Goal: Information Seeking & Learning: Find specific page/section

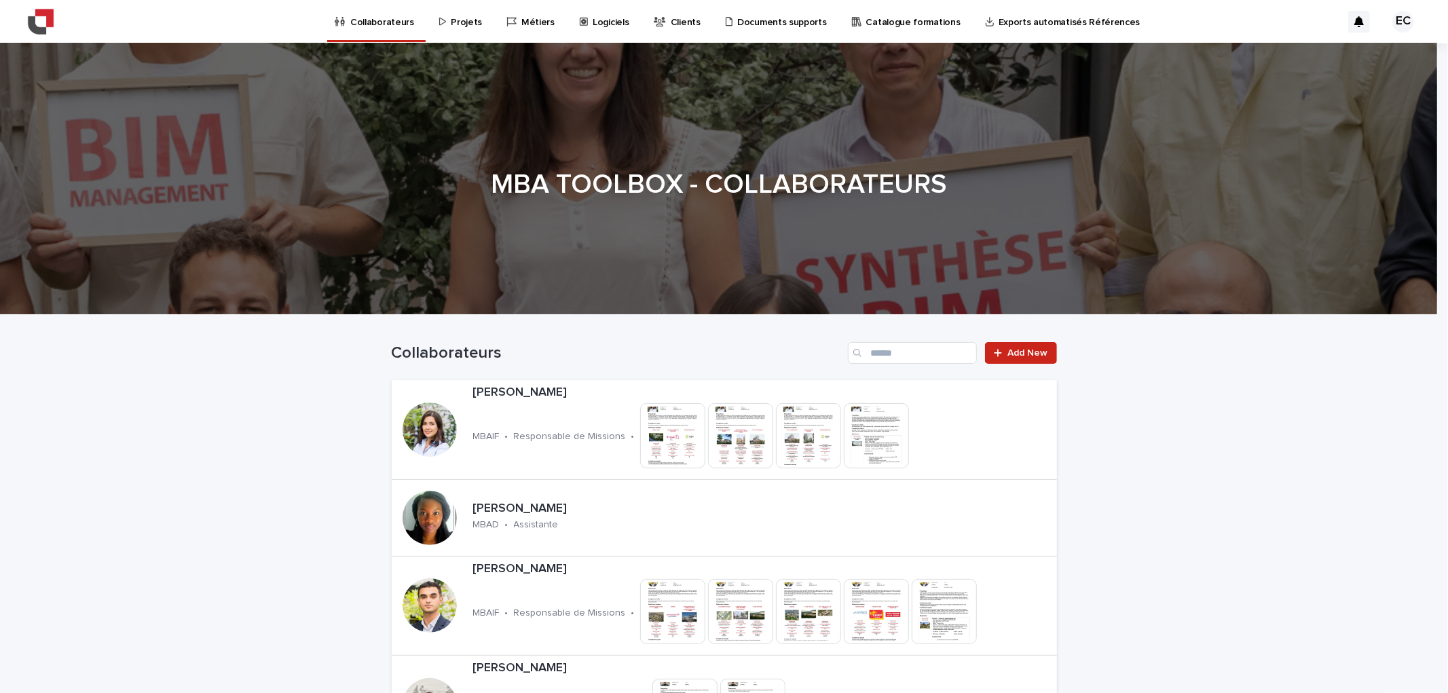
click at [464, 25] on p "Projets" at bounding box center [466, 14] width 31 height 29
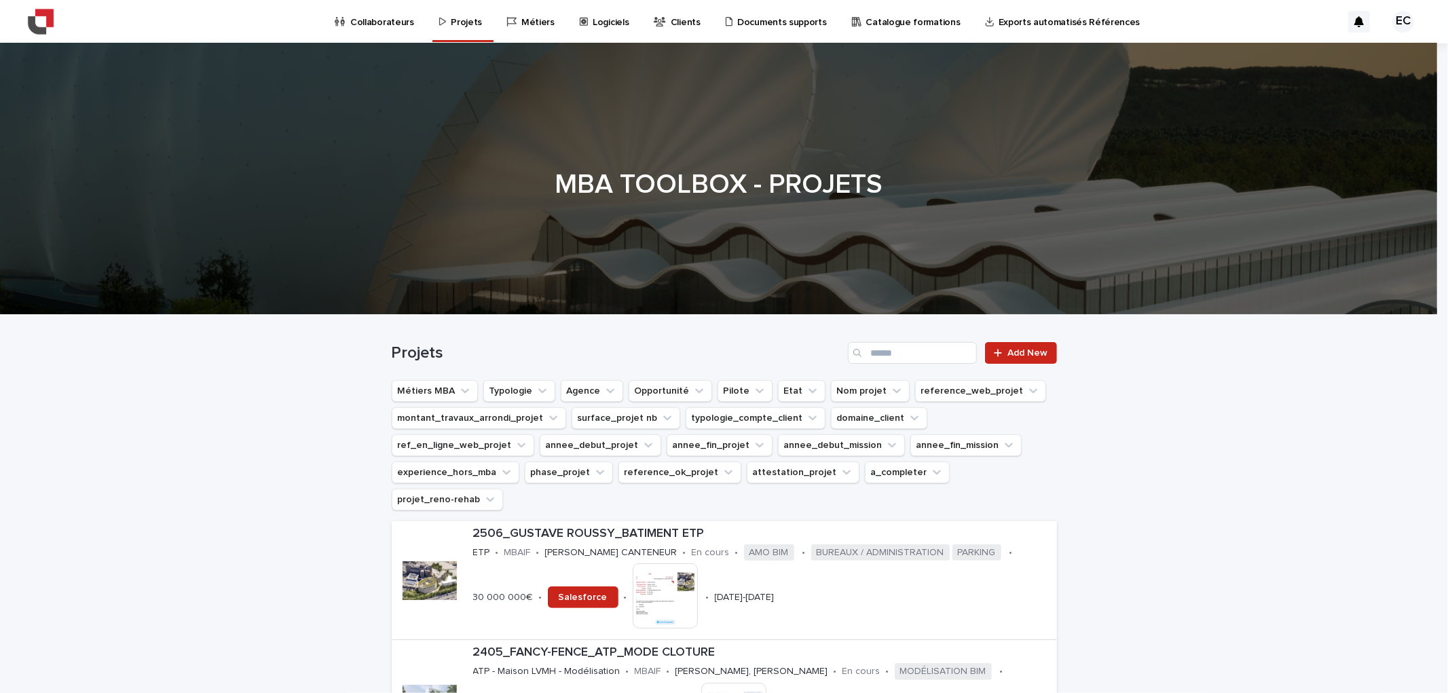
click at [386, 25] on p "Collaborateurs" at bounding box center [382, 14] width 64 height 29
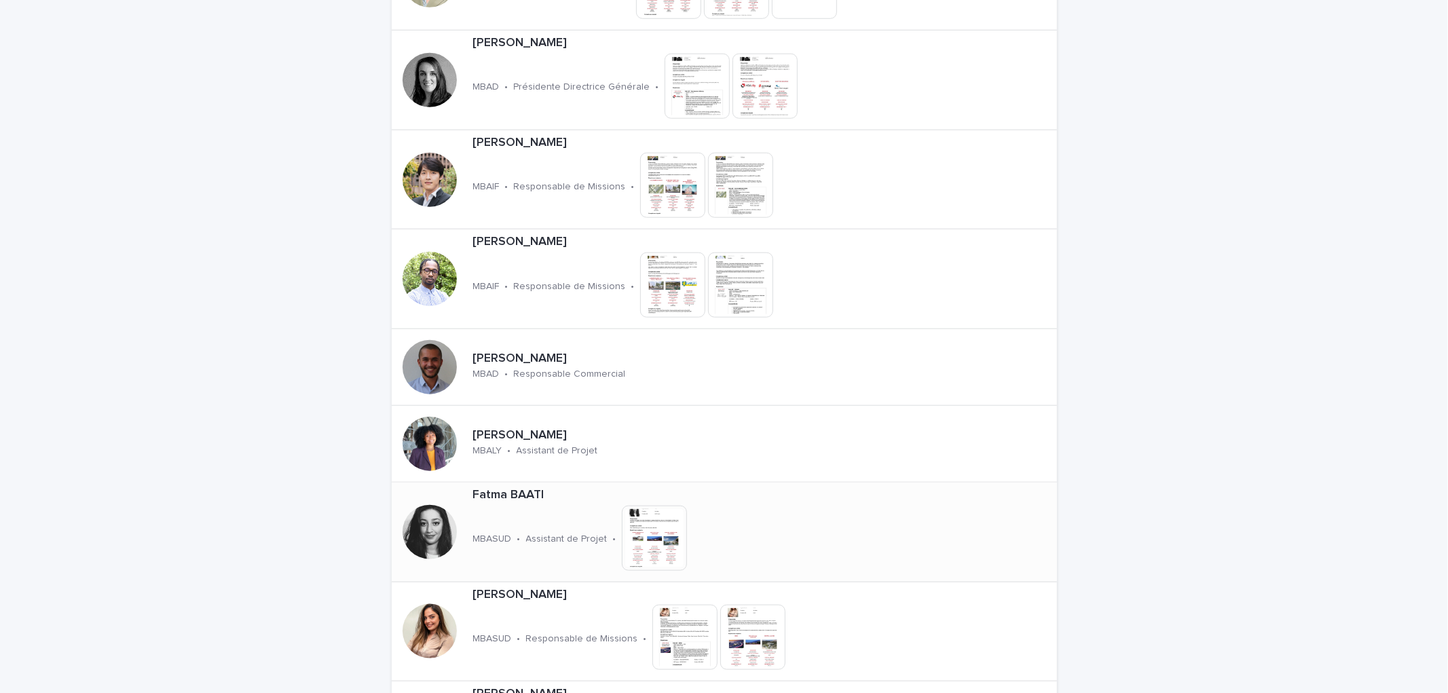
scroll to position [905, 0]
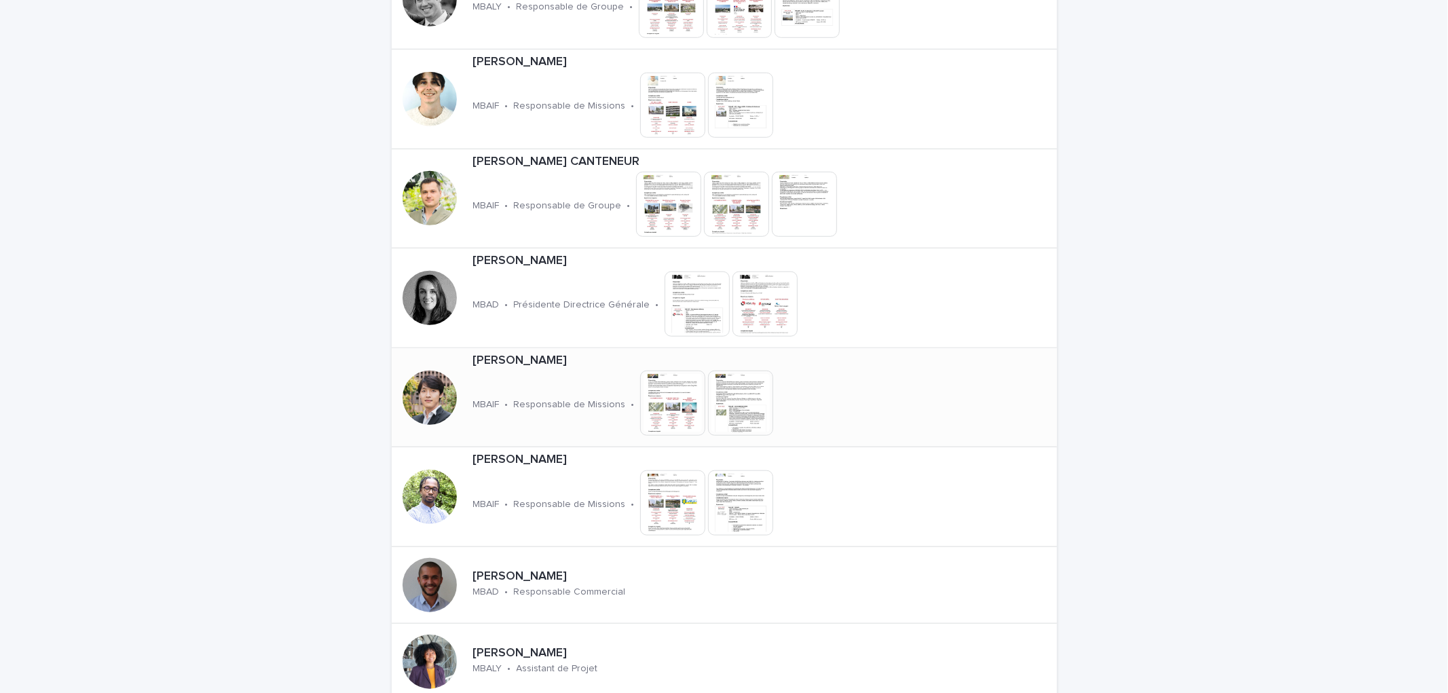
click at [670, 408] on img at bounding box center [672, 403] width 65 height 65
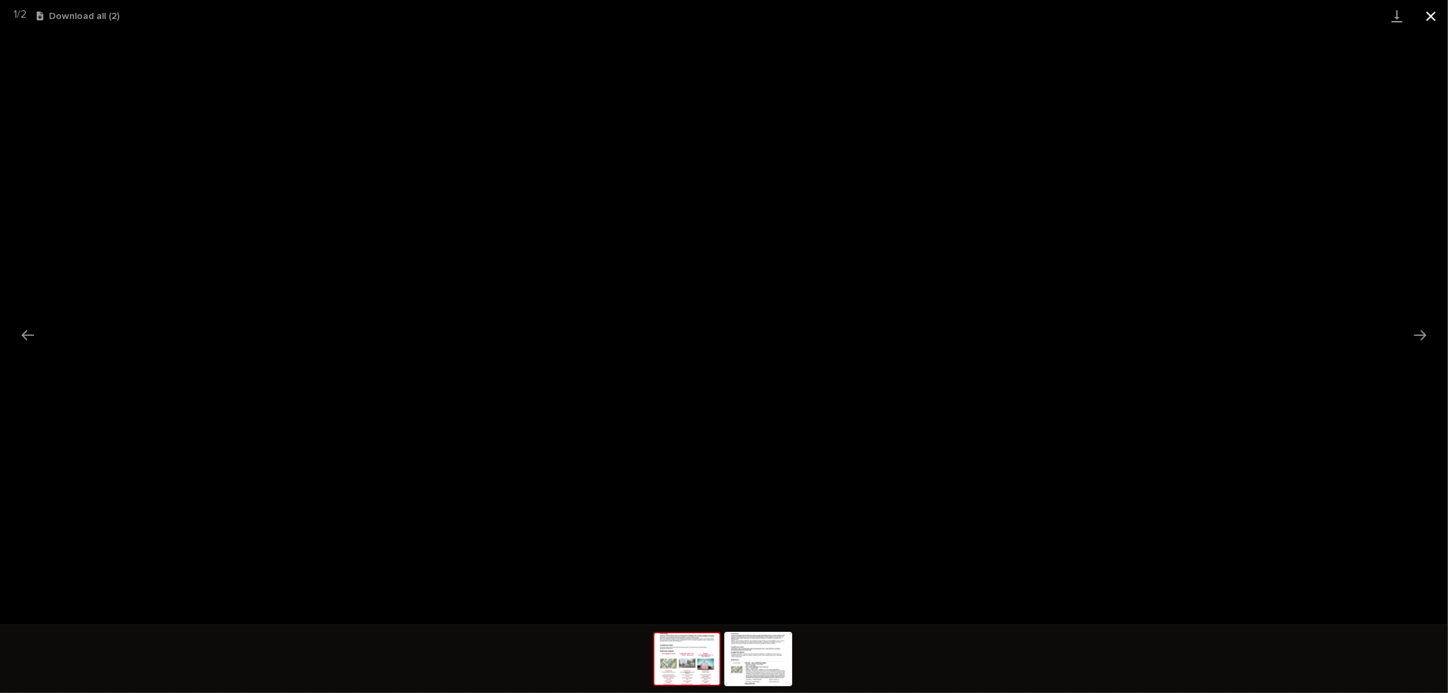
click at [1438, 14] on button "Close gallery" at bounding box center [1431, 16] width 34 height 32
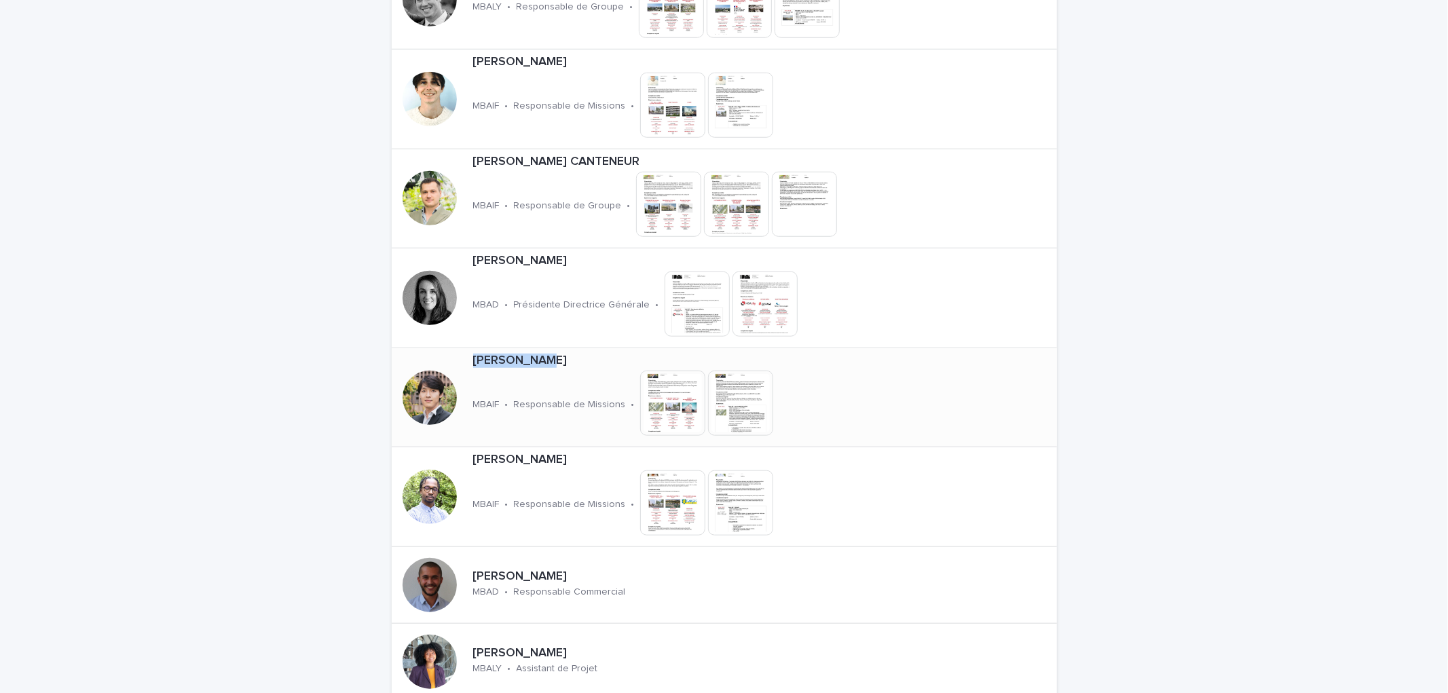
drag, startPoint x: 334, startPoint y: 355, endPoint x: 572, endPoint y: 356, distance: 237.6
copy div "[PERSON_NAME]"
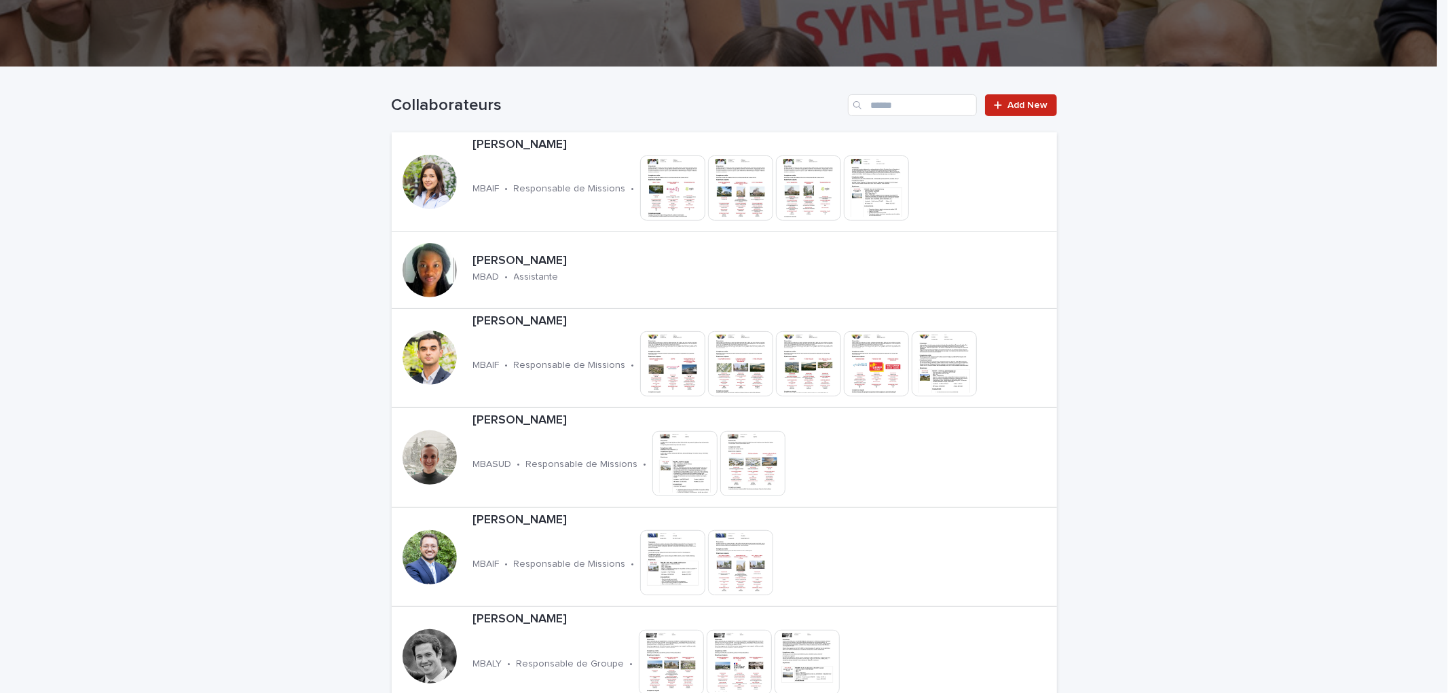
scroll to position [0, 0]
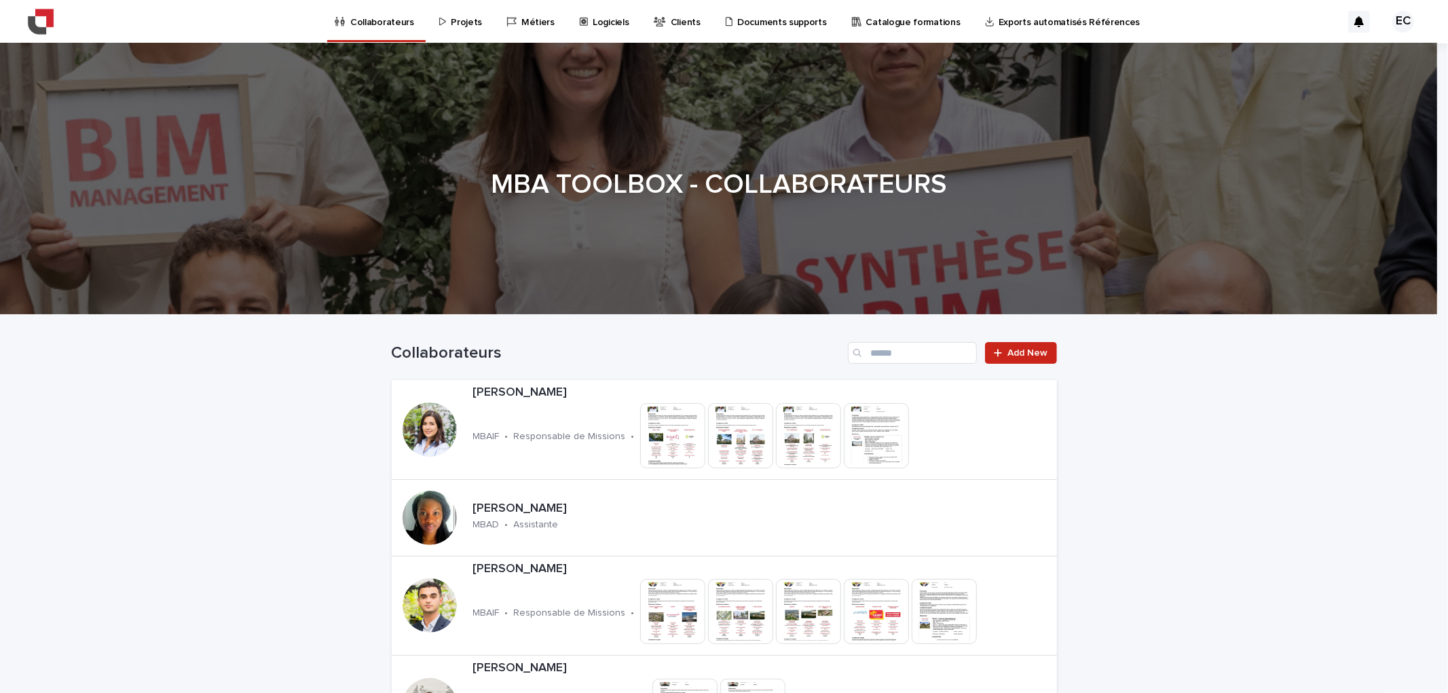
click at [477, 18] on div "Projets" at bounding box center [463, 14] width 50 height 29
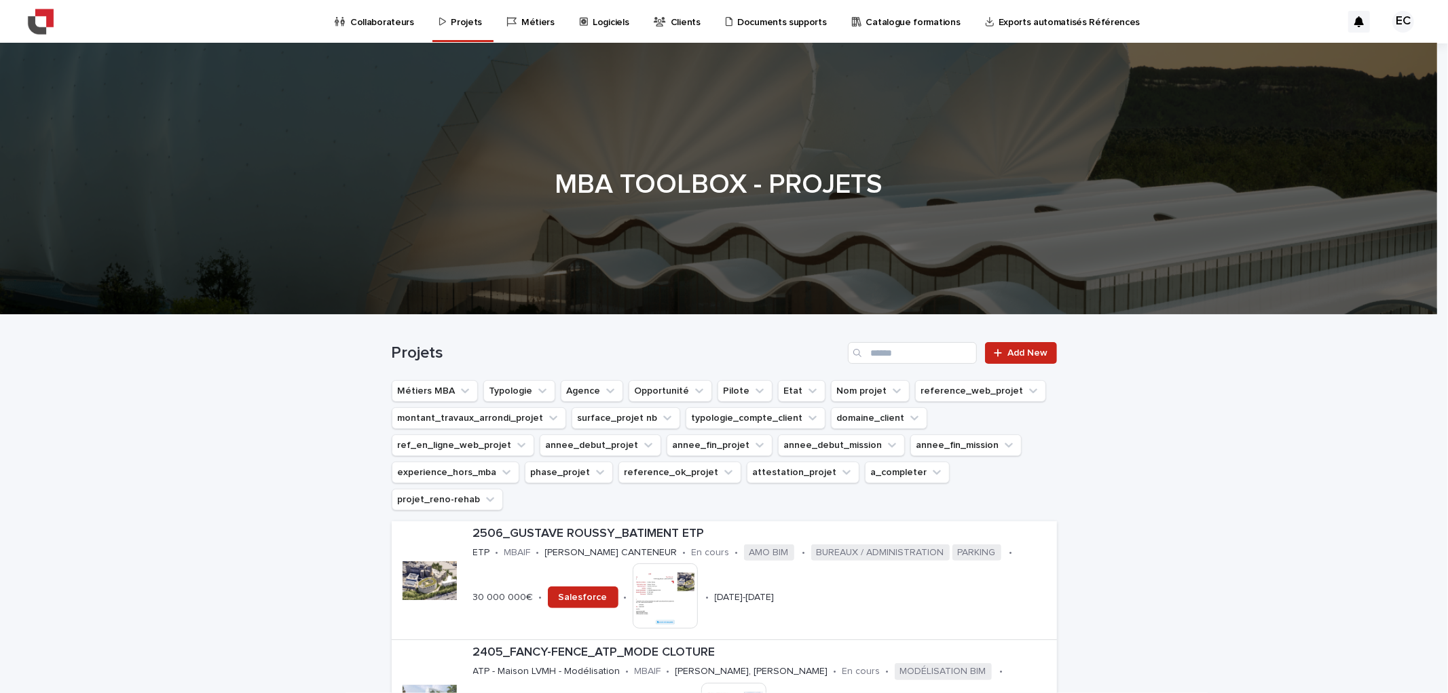
click at [392, 29] on link "Collaborateurs" at bounding box center [377, 21] width 88 height 42
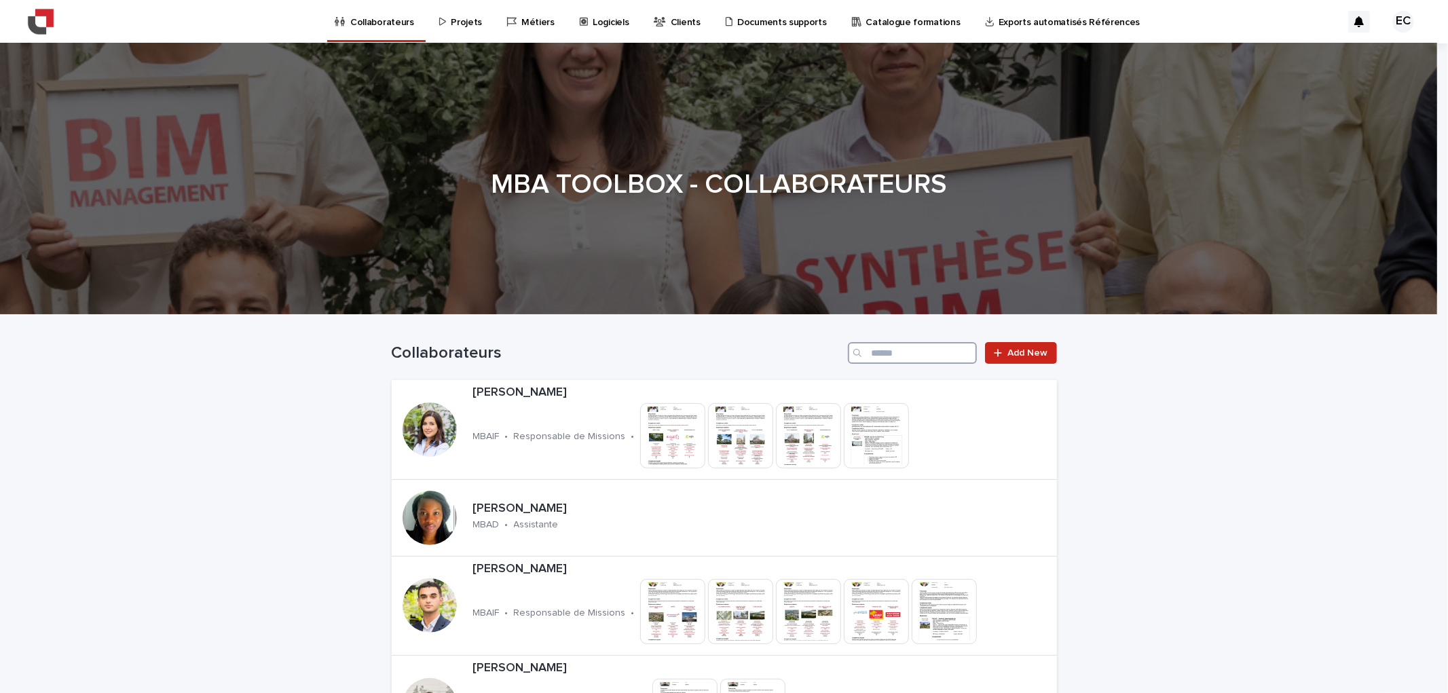
click at [912, 345] on input "Search" at bounding box center [912, 353] width 129 height 22
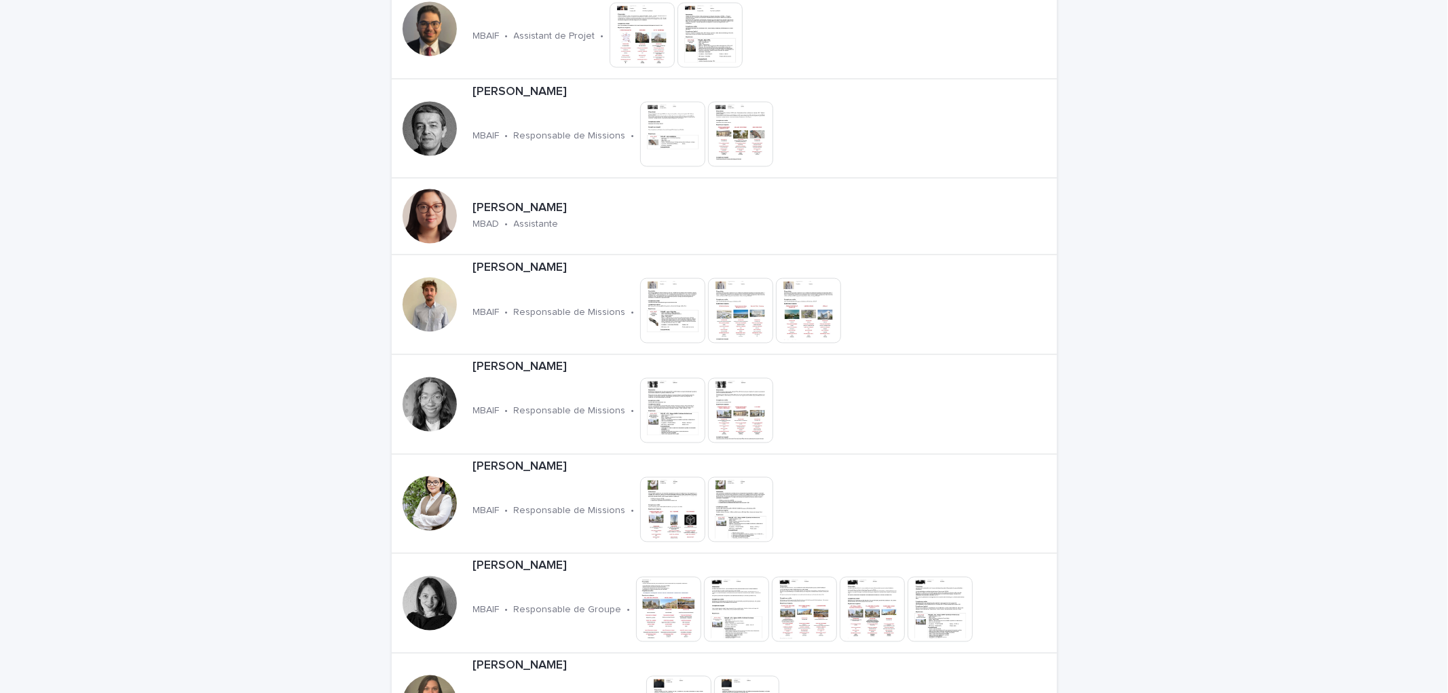
scroll to position [1810, 0]
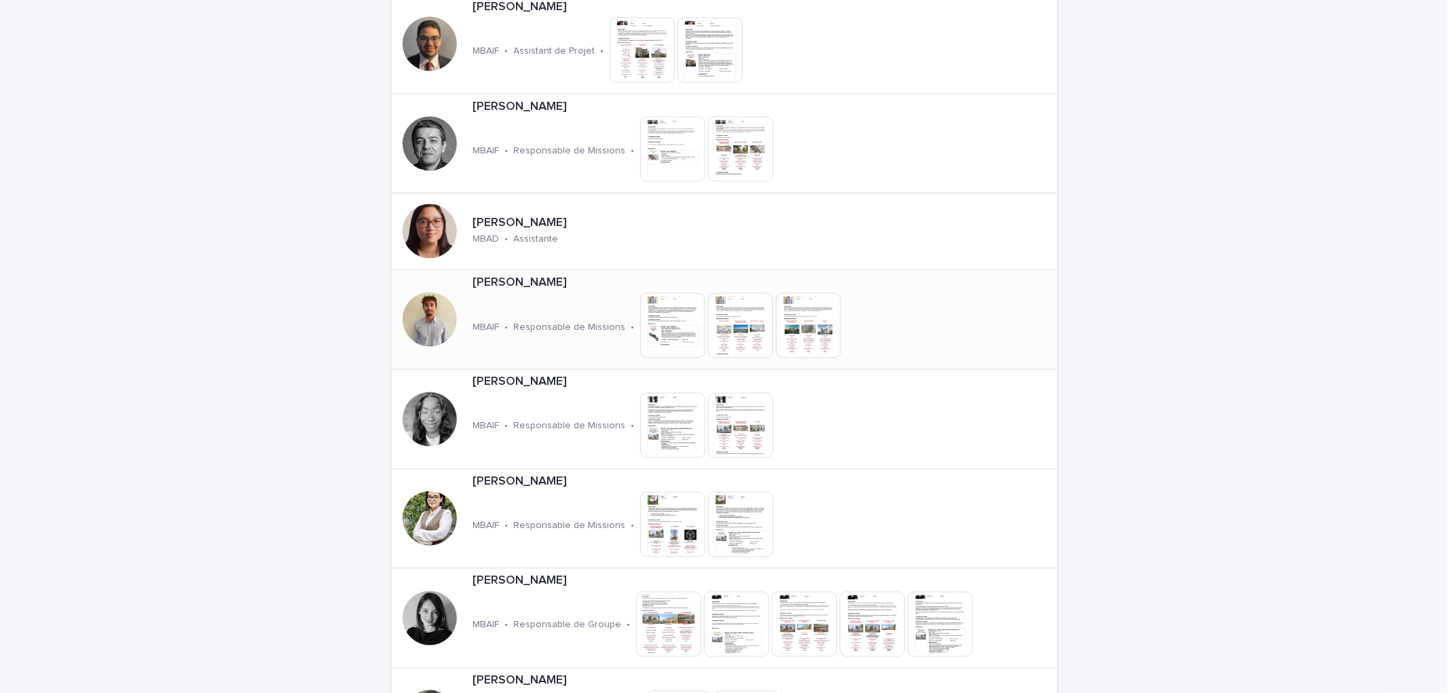
click at [670, 337] on img at bounding box center [672, 325] width 65 height 65
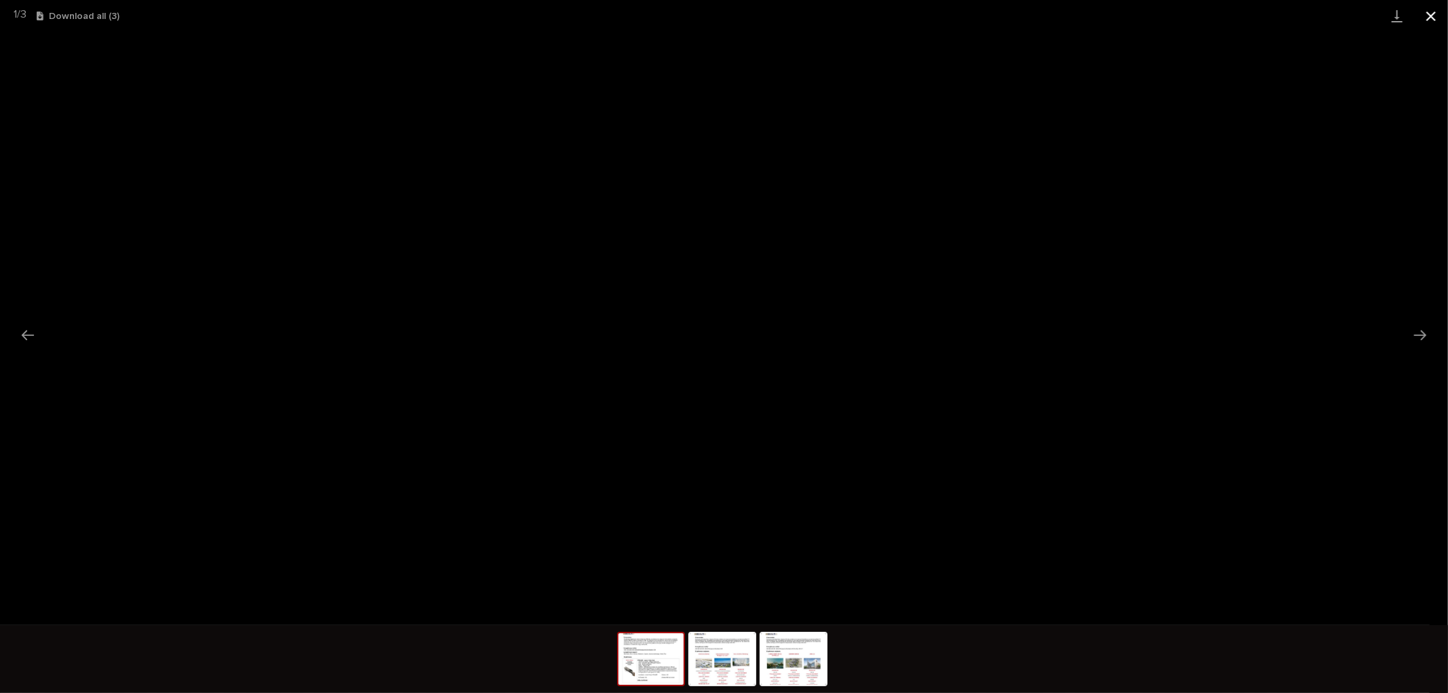
click at [1441, 16] on button "Close gallery" at bounding box center [1431, 16] width 34 height 32
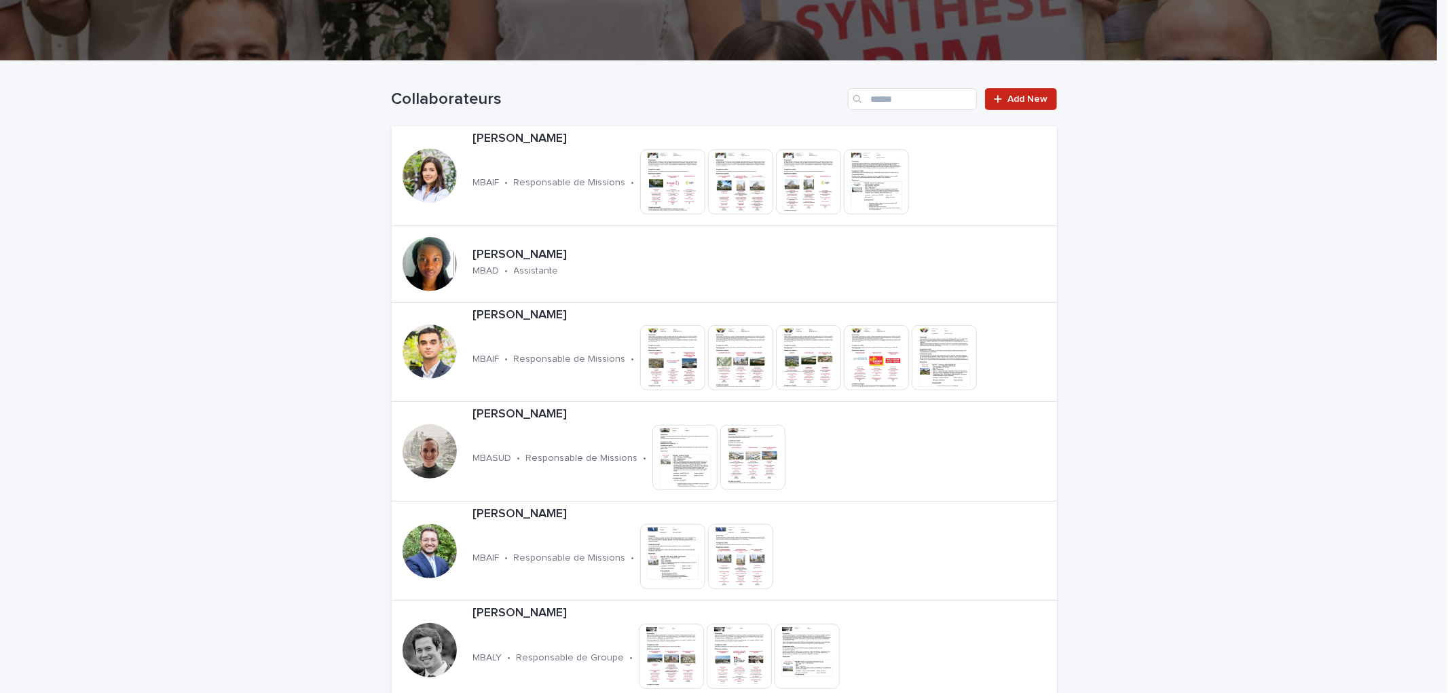
scroll to position [0, 0]
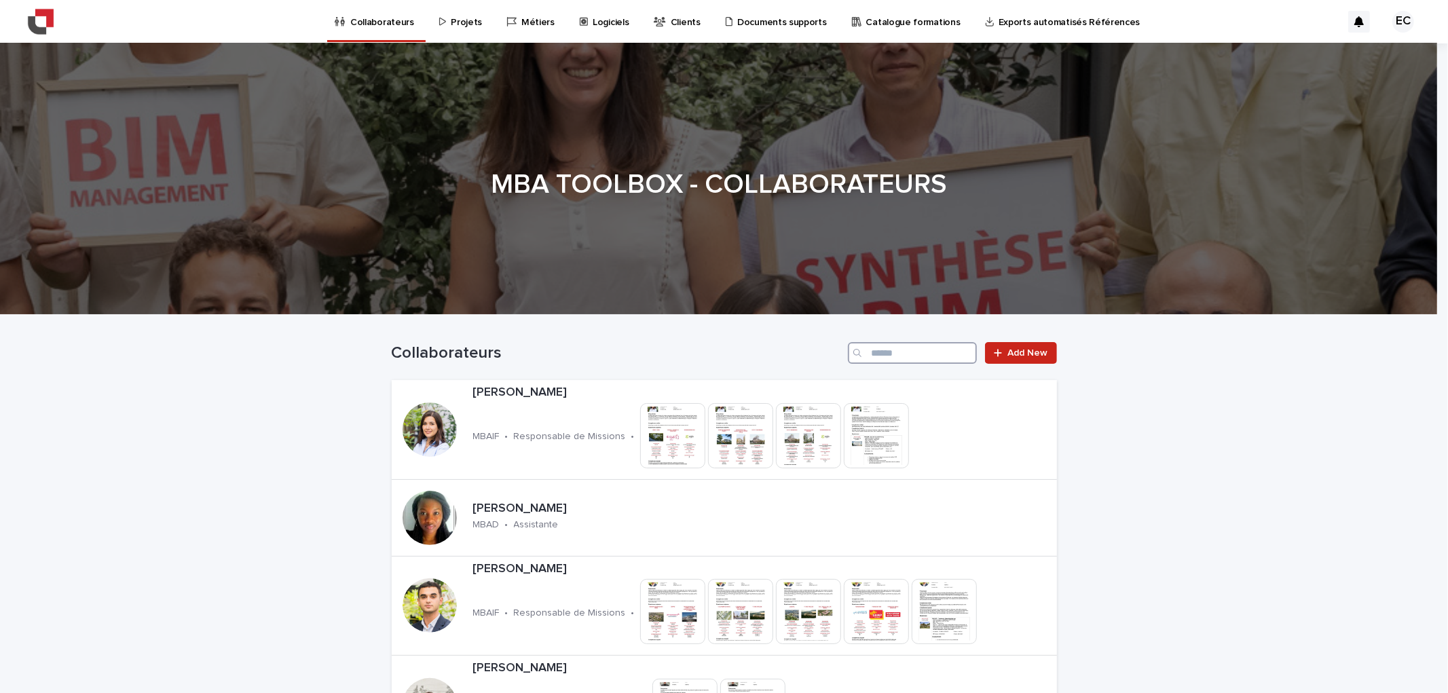
click at [944, 350] on input "Search" at bounding box center [912, 353] width 129 height 22
type input "*"
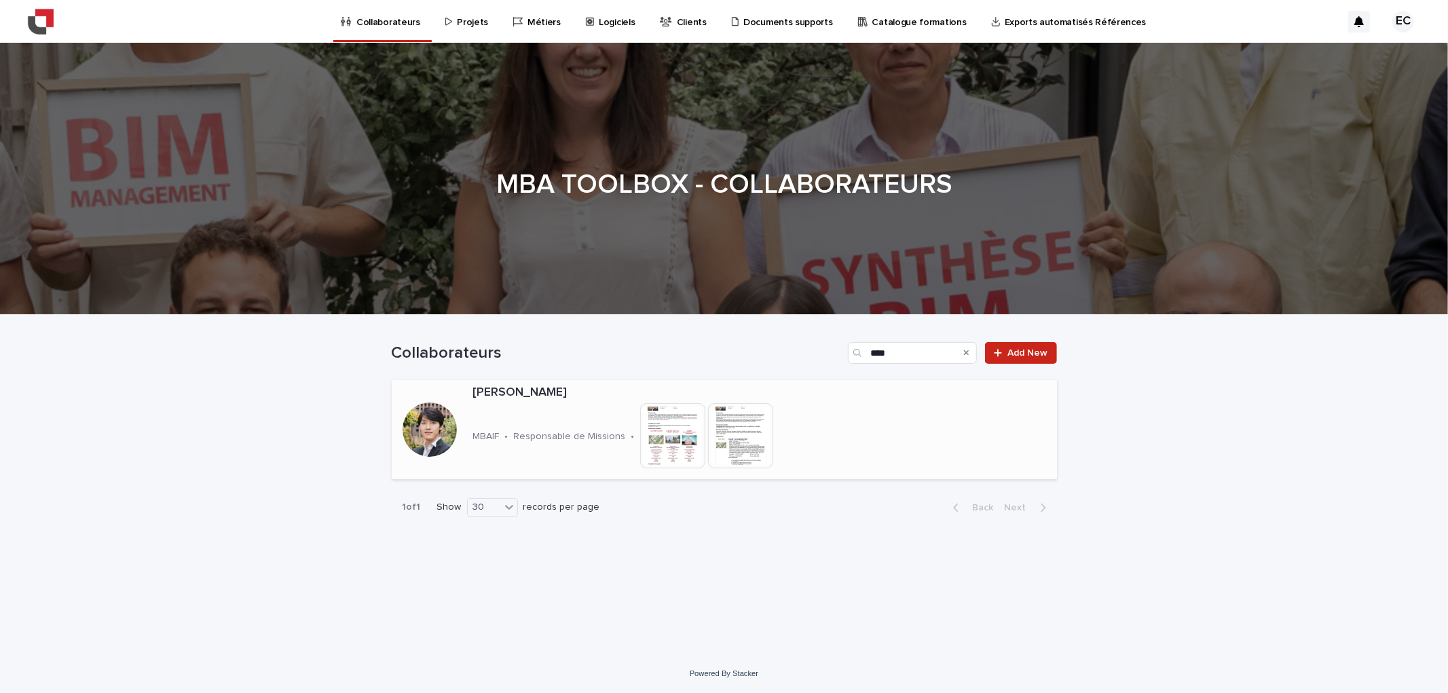
click at [684, 446] on img at bounding box center [672, 435] width 65 height 65
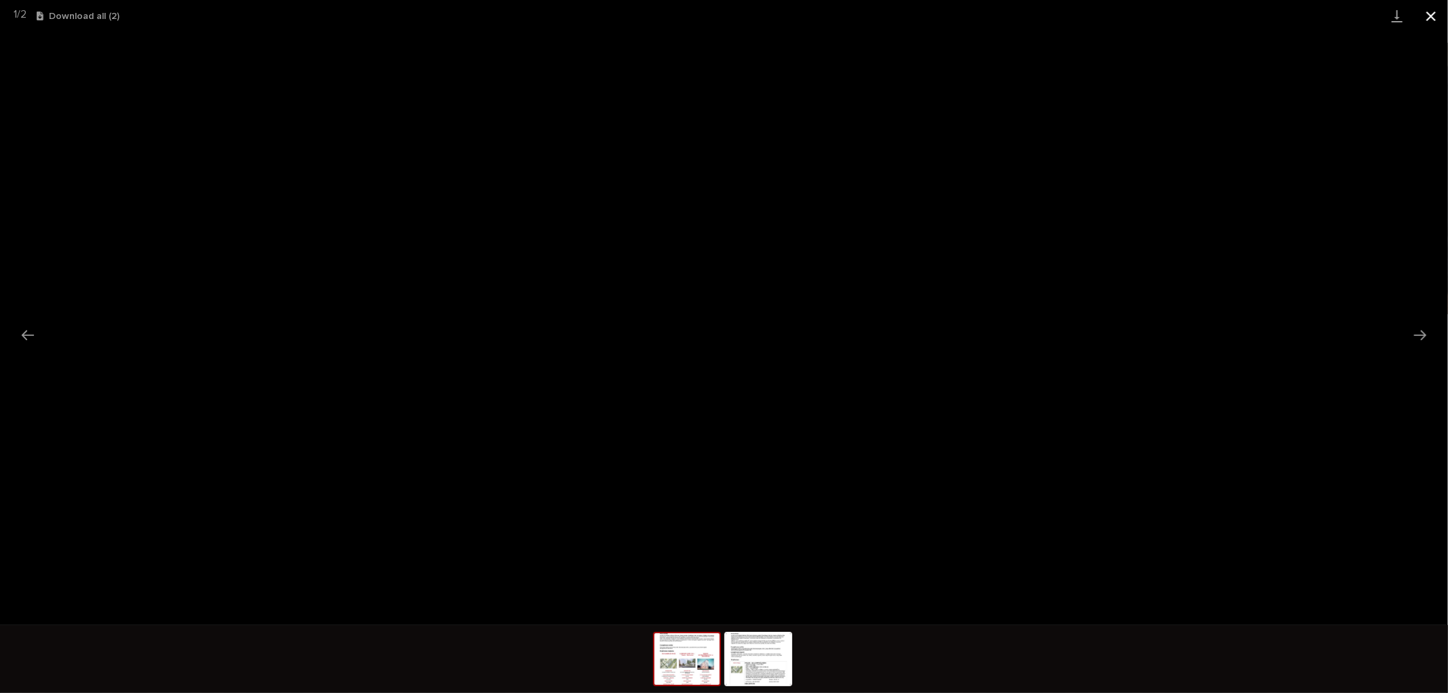
click at [1443, 25] on button "Close gallery" at bounding box center [1431, 16] width 34 height 32
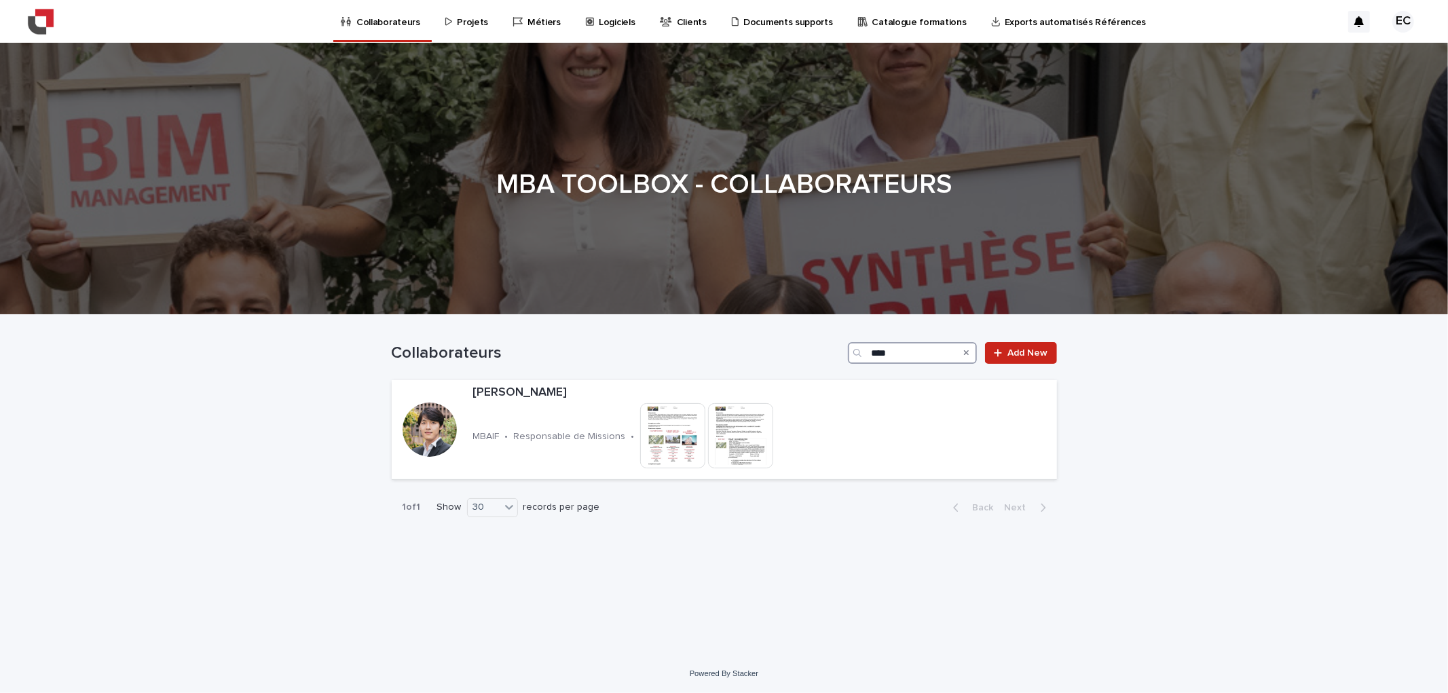
click at [921, 349] on input "****" at bounding box center [912, 353] width 129 height 22
type input "*"
click at [792, 440] on img at bounding box center [807, 435] width 65 height 65
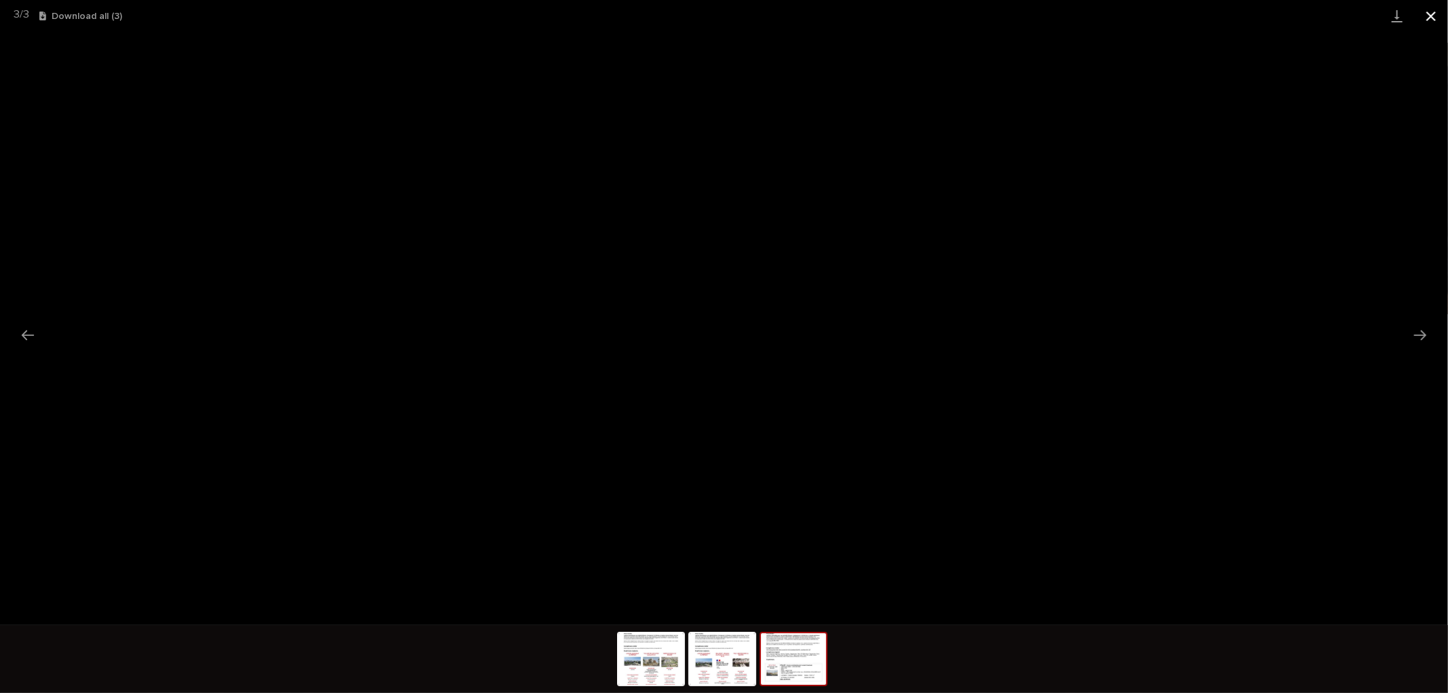
click at [1433, 21] on button "Close gallery" at bounding box center [1431, 16] width 34 height 32
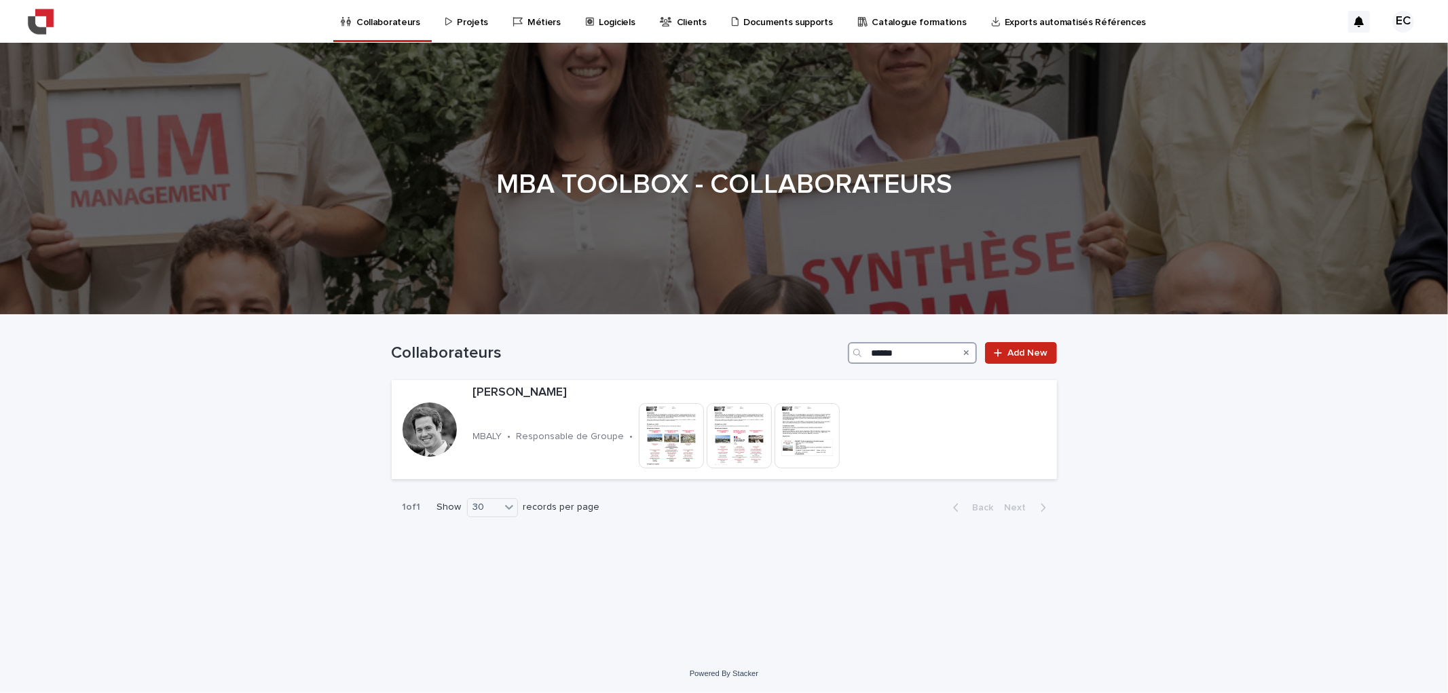
click at [930, 363] on input "******" at bounding box center [912, 353] width 129 height 22
click at [796, 437] on img at bounding box center [811, 435] width 65 height 65
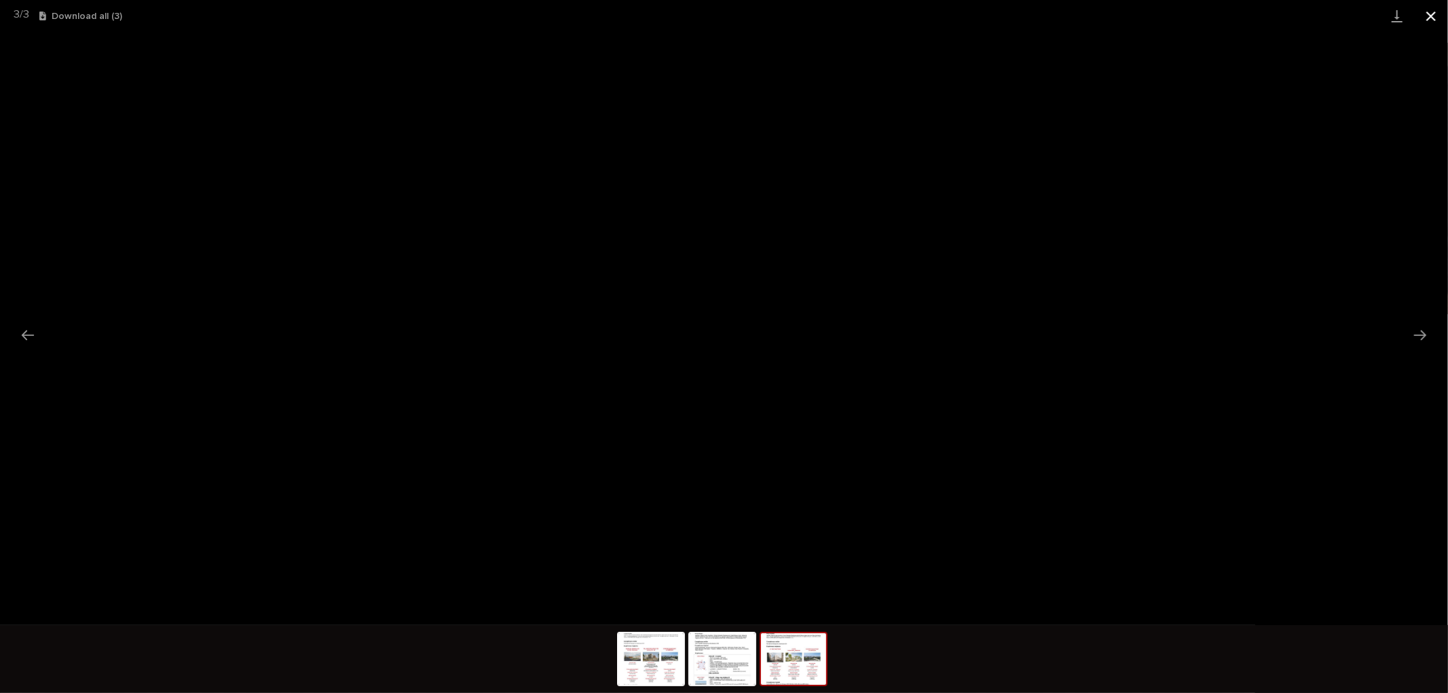
click at [1431, 21] on button "Close gallery" at bounding box center [1431, 16] width 34 height 32
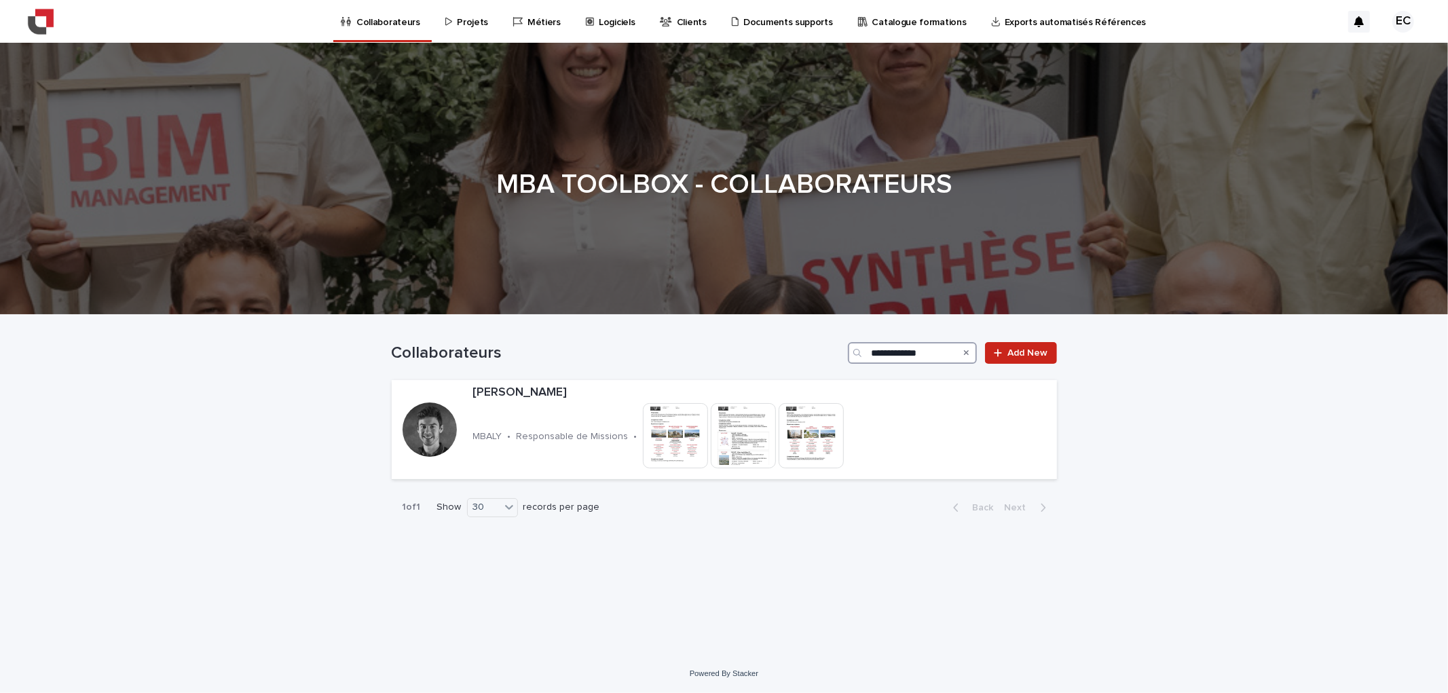
click at [905, 363] on input "**********" at bounding box center [912, 353] width 129 height 22
type input "*"
type input "**********"
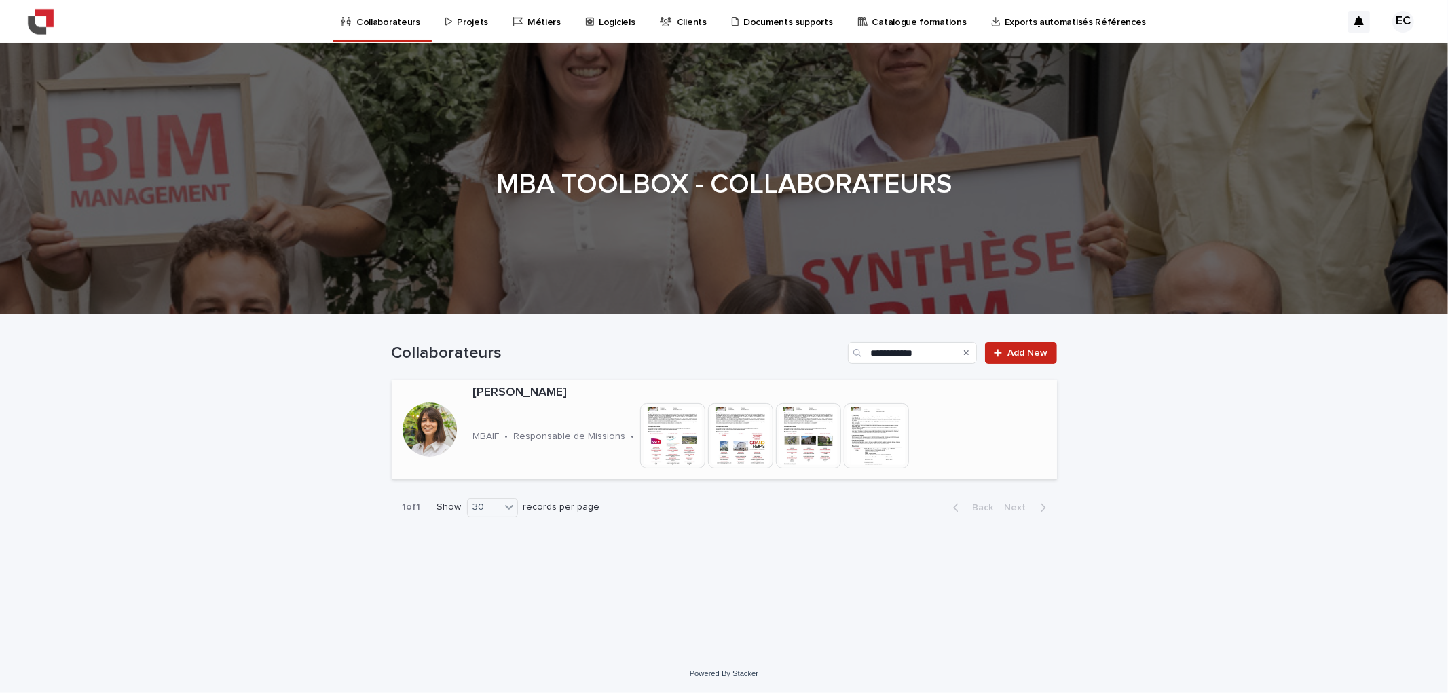
click at [847, 422] on img at bounding box center [876, 435] width 65 height 65
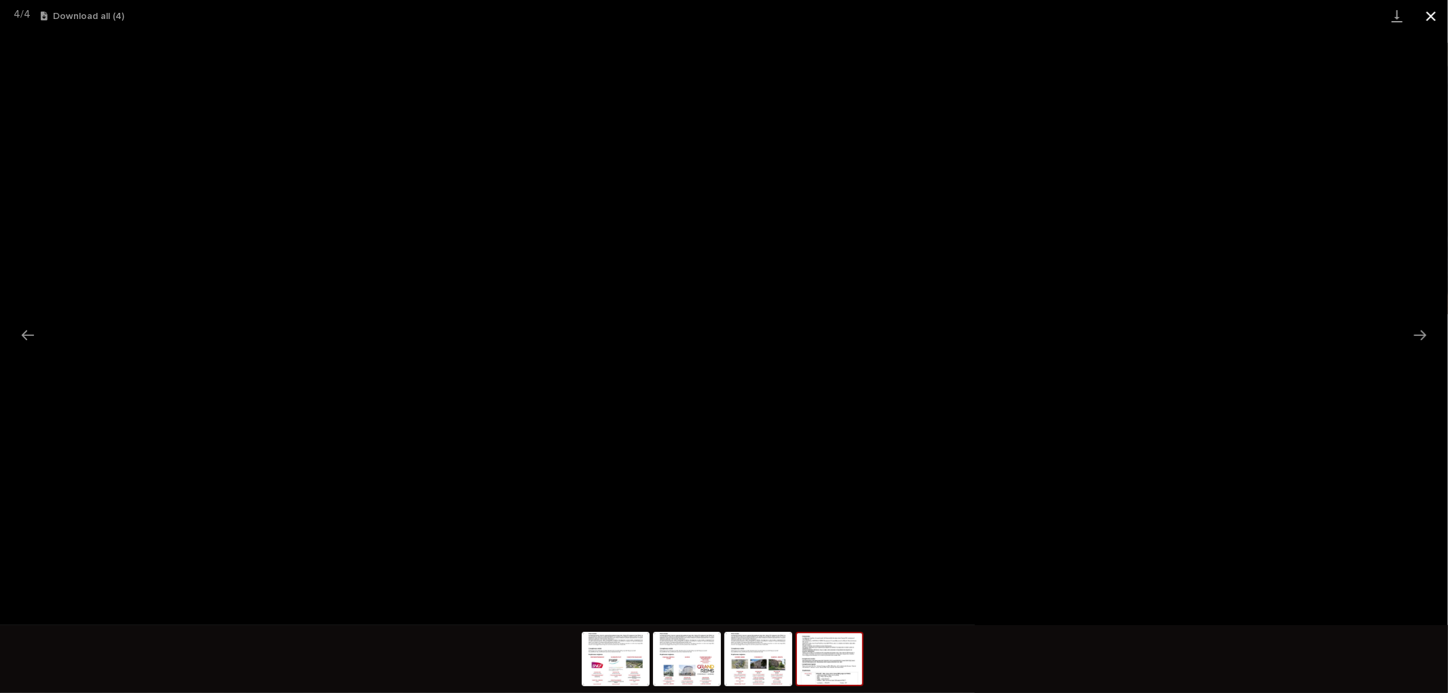
click at [1430, 11] on button "Close gallery" at bounding box center [1431, 16] width 34 height 32
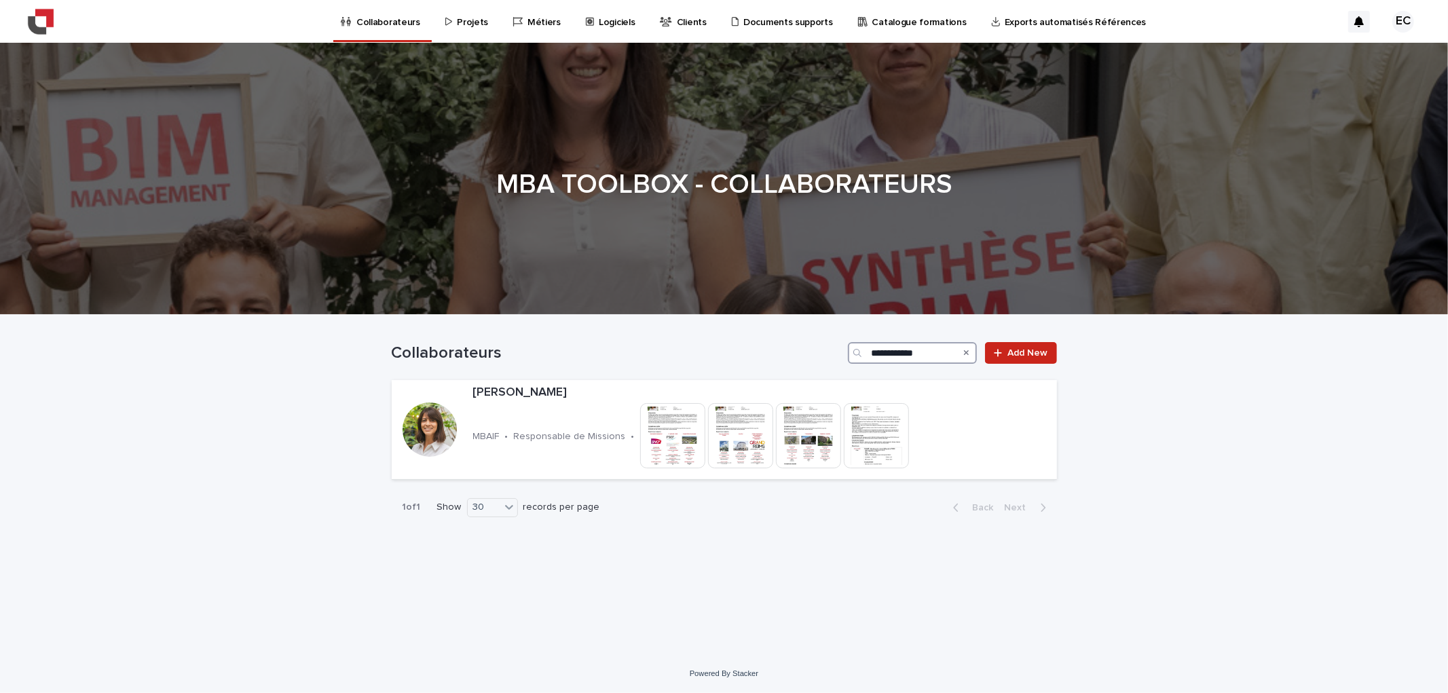
click at [893, 354] on input "**********" at bounding box center [912, 353] width 129 height 22
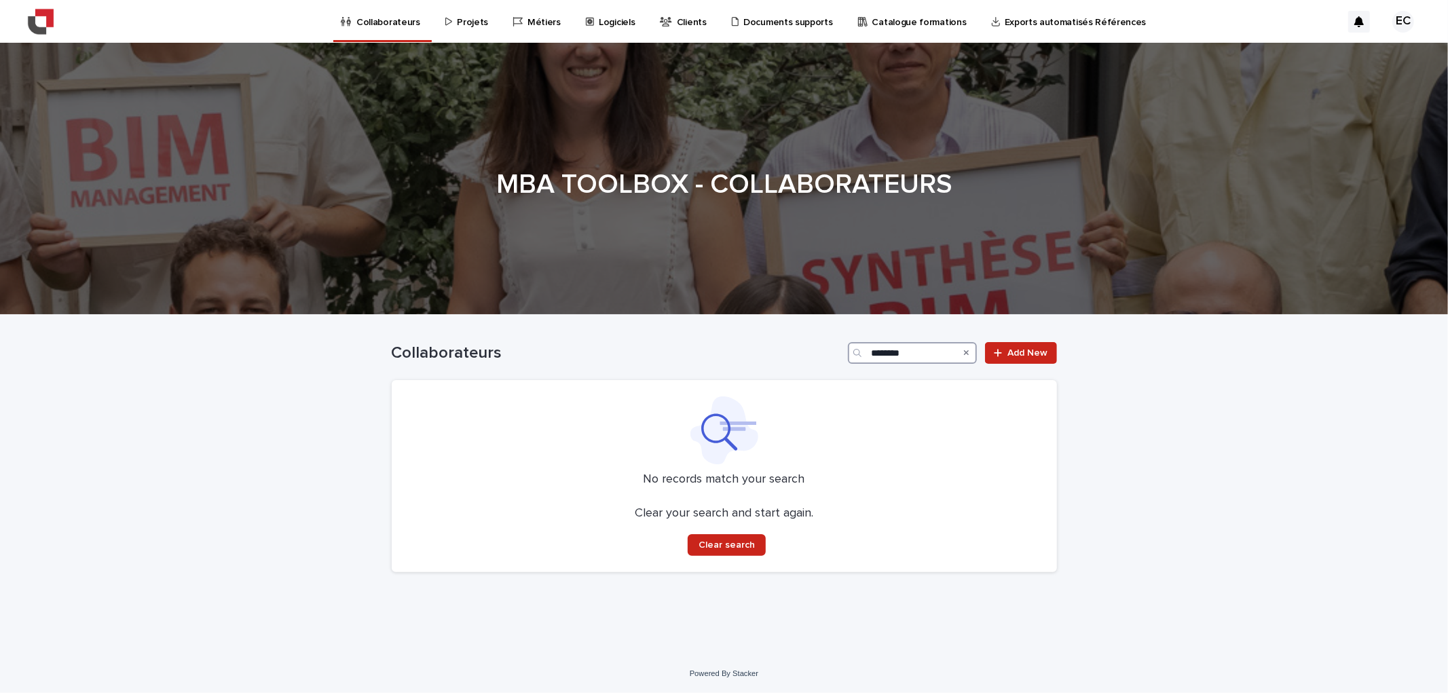
click at [893, 354] on input "*******" at bounding box center [912, 353] width 129 height 22
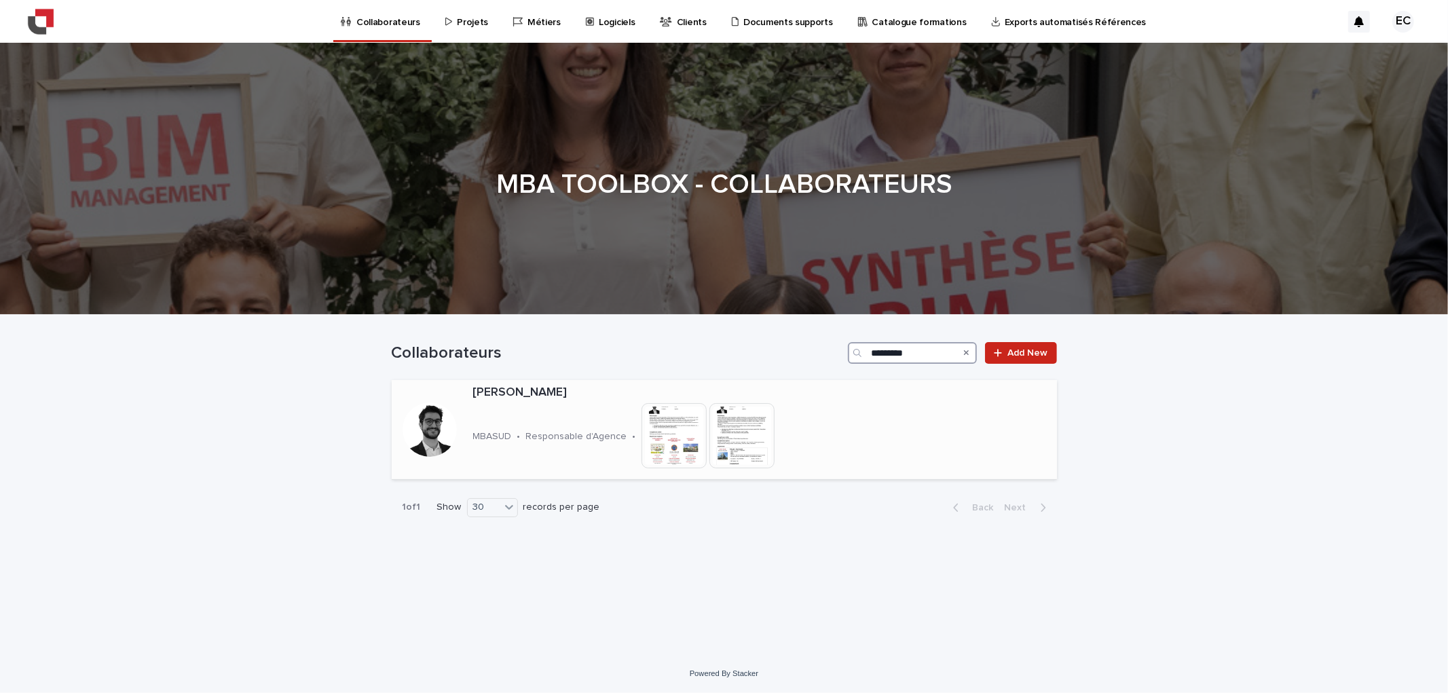
type input "*********"
click at [721, 437] on img at bounding box center [741, 435] width 65 height 65
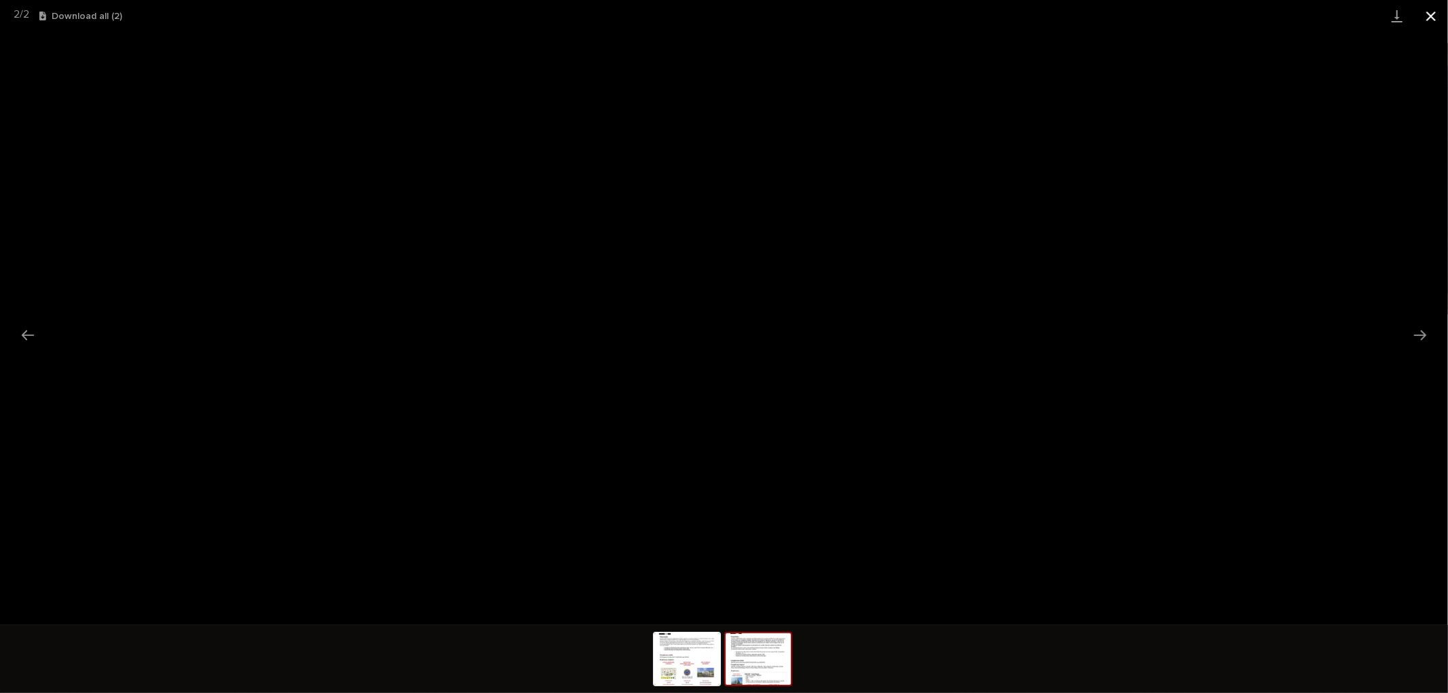
click at [1433, 16] on button "Close gallery" at bounding box center [1431, 16] width 34 height 32
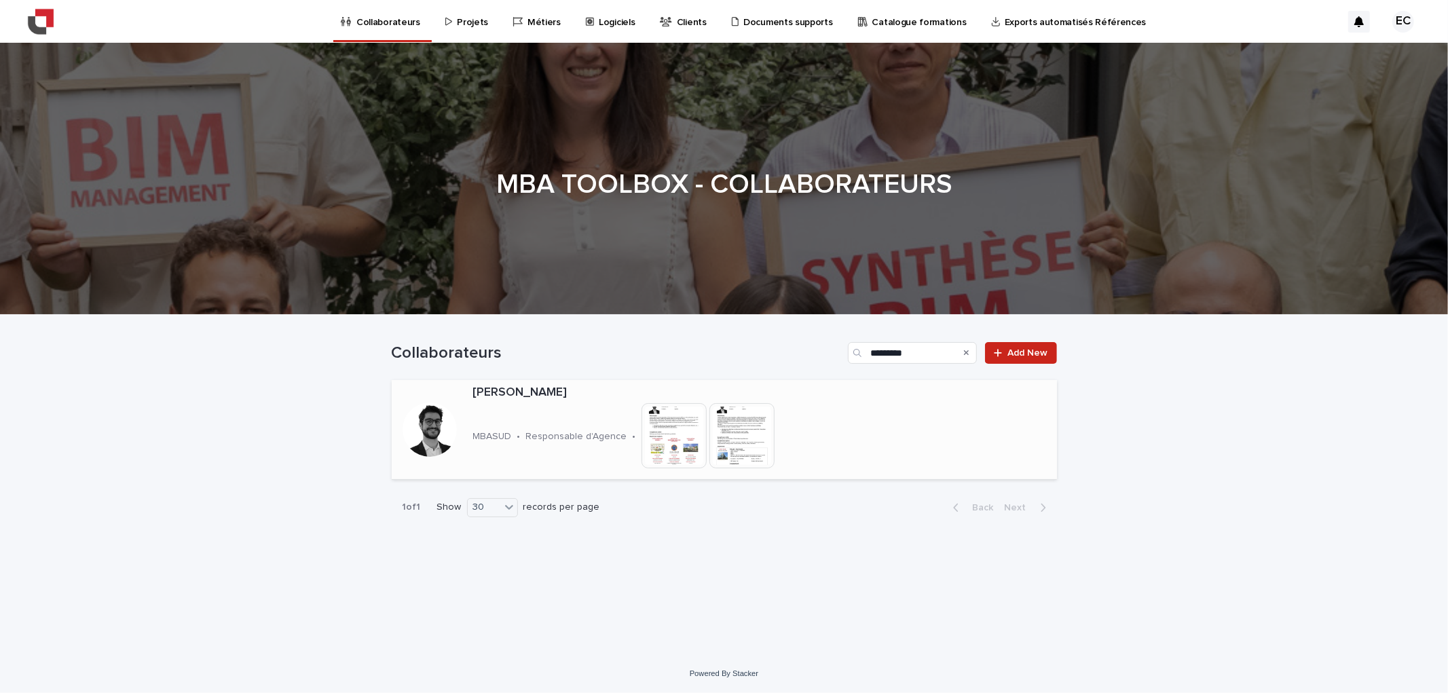
click at [747, 417] on img at bounding box center [741, 435] width 65 height 65
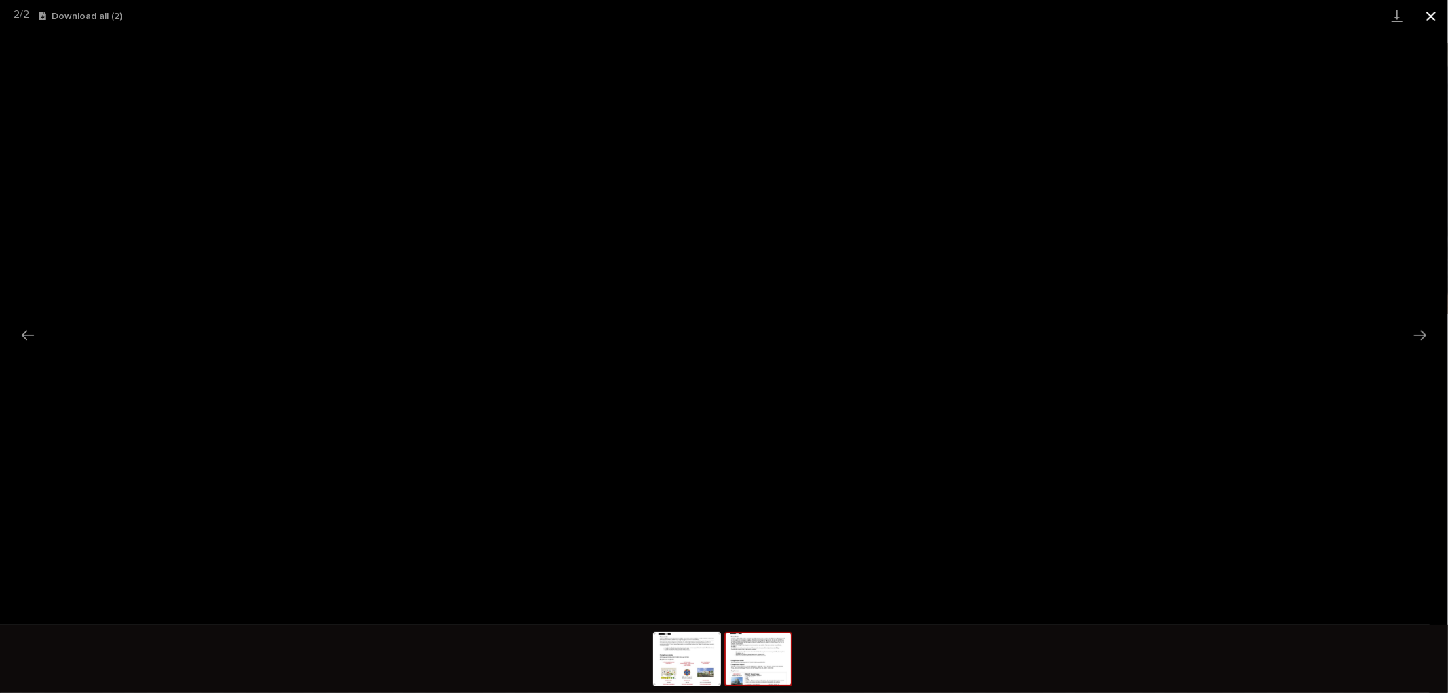
click at [1441, 16] on button "Close gallery" at bounding box center [1431, 16] width 34 height 32
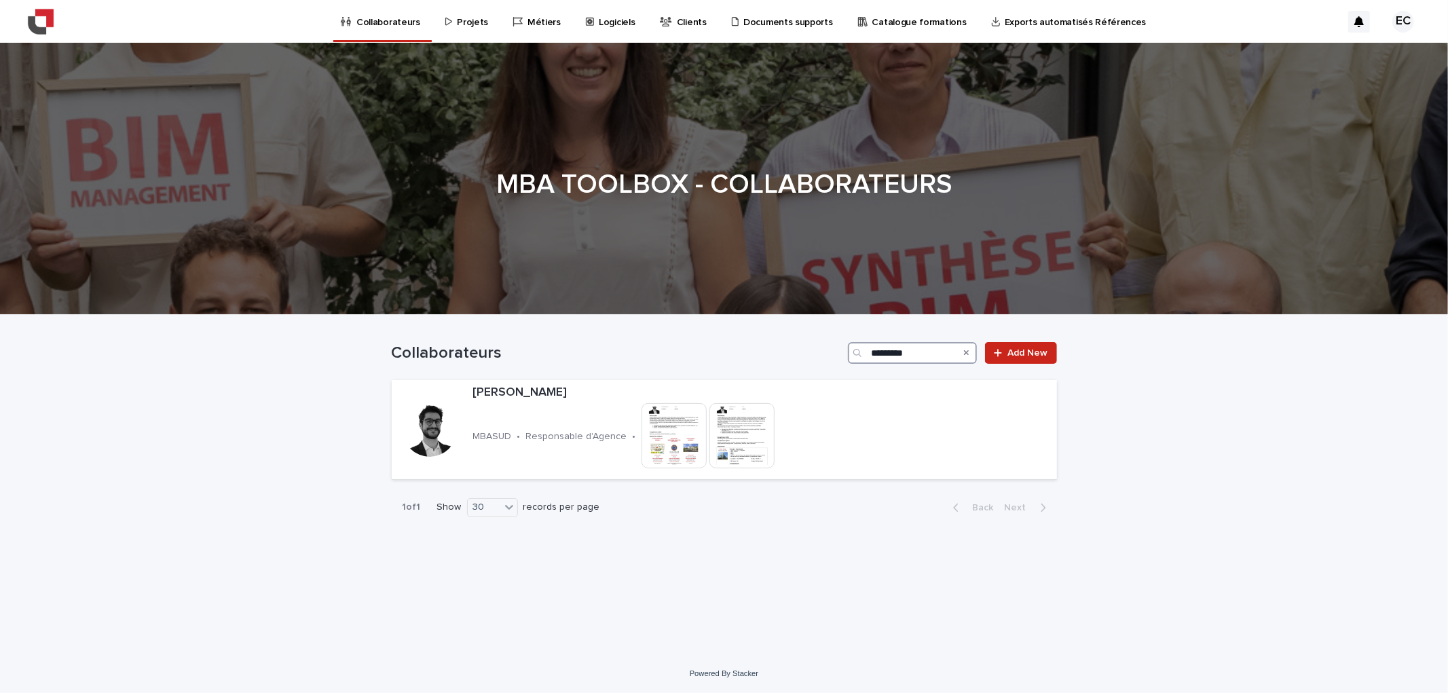
click at [906, 345] on input "*********" at bounding box center [912, 353] width 129 height 22
click at [709, 432] on img at bounding box center [741, 435] width 65 height 65
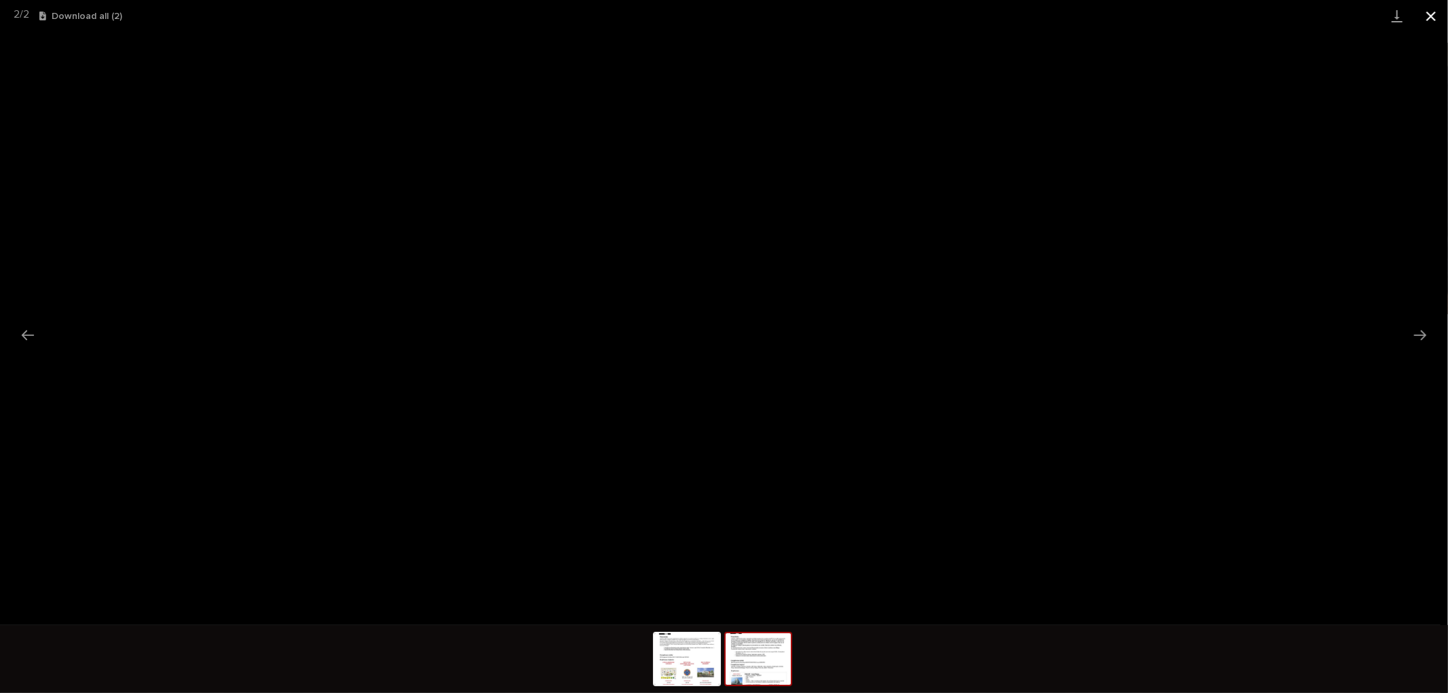
click at [1433, 14] on button "Close gallery" at bounding box center [1431, 16] width 34 height 32
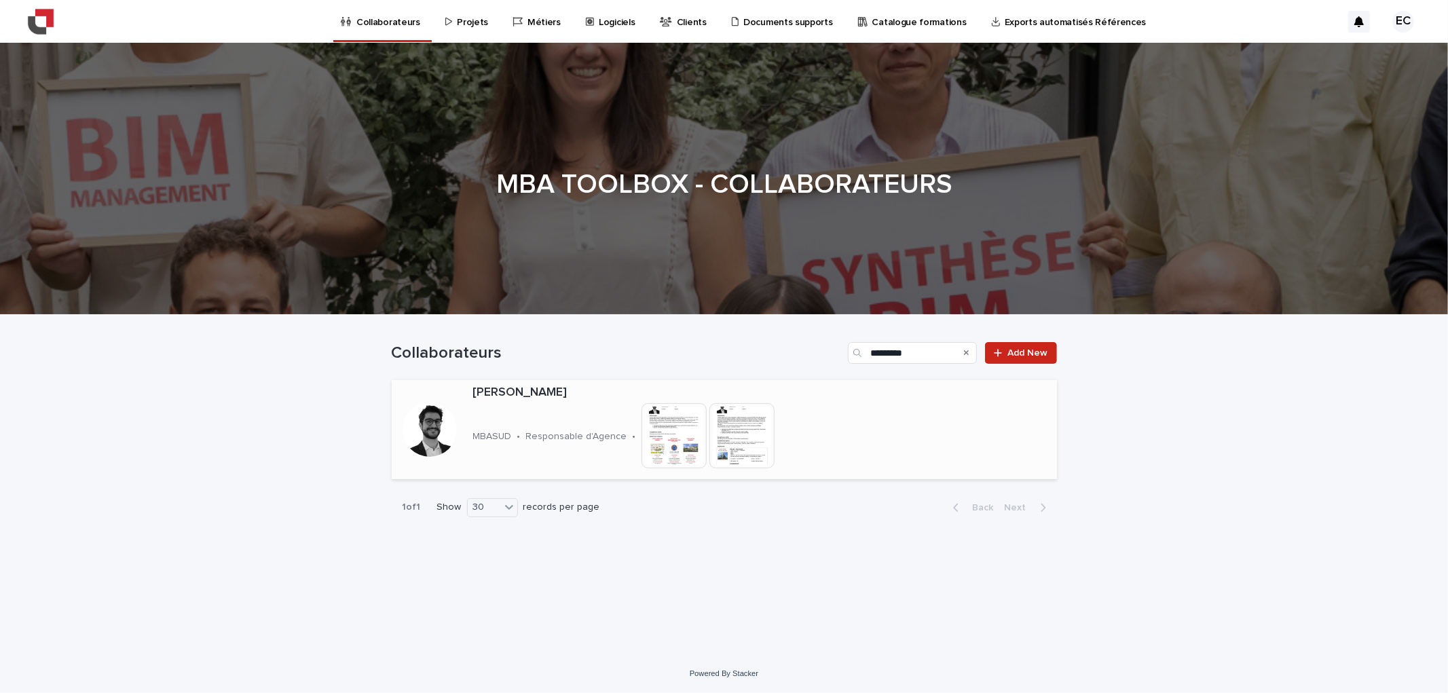
click at [768, 417] on img at bounding box center [741, 435] width 65 height 65
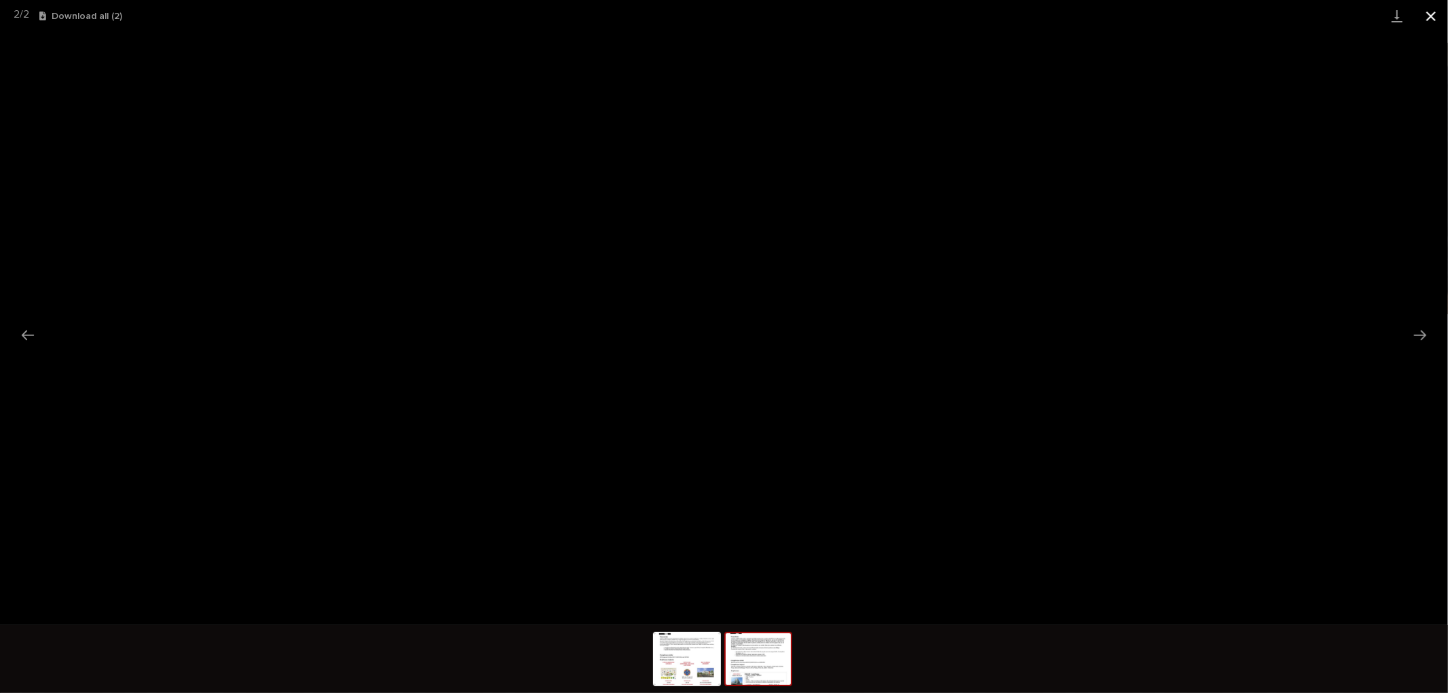
click at [1437, 14] on button "Close gallery" at bounding box center [1431, 16] width 34 height 32
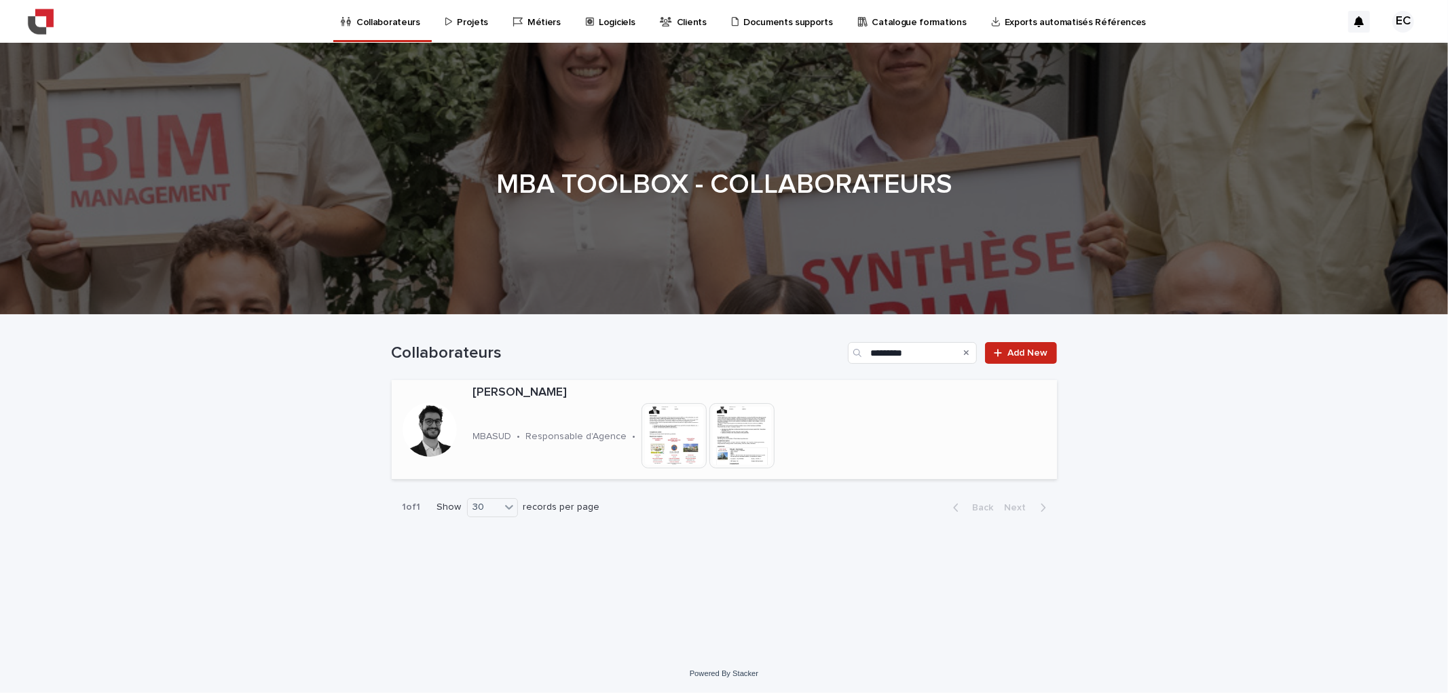
click at [743, 432] on img at bounding box center [741, 435] width 65 height 65
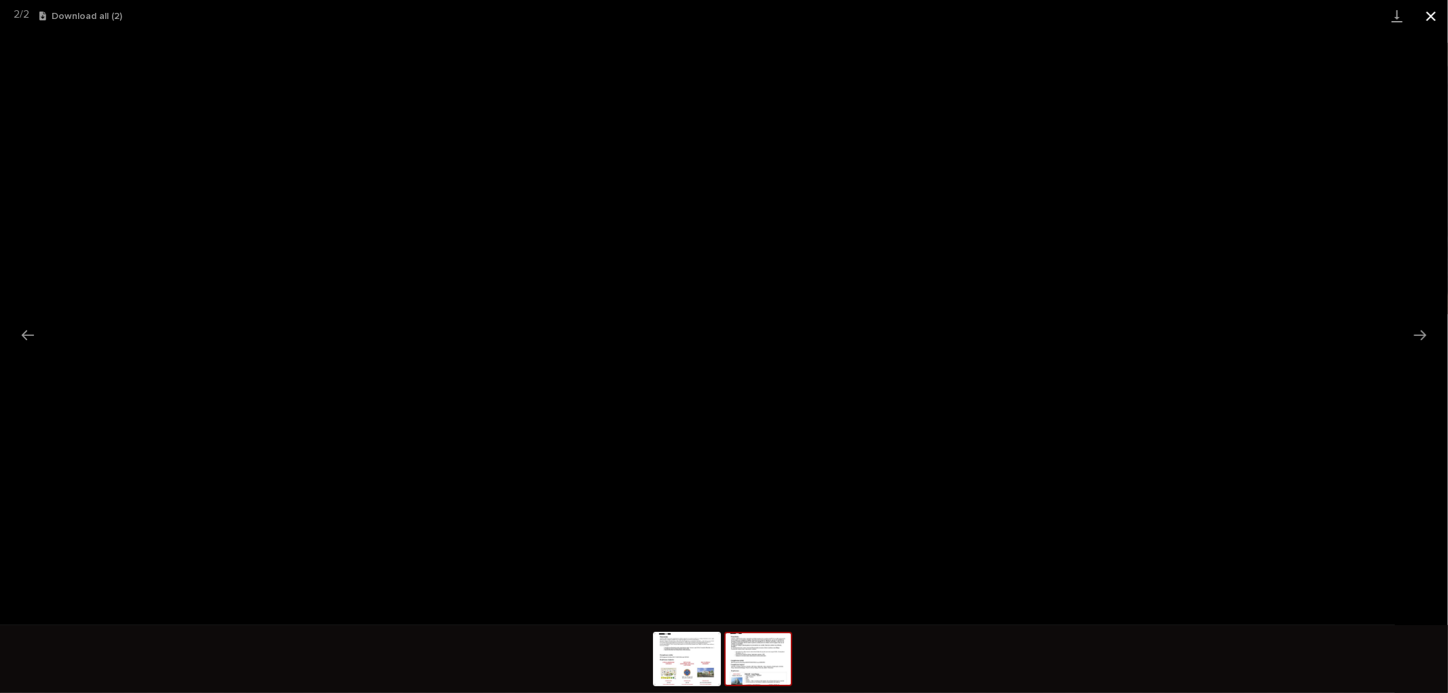
click at [1437, 14] on button "Close gallery" at bounding box center [1431, 16] width 34 height 32
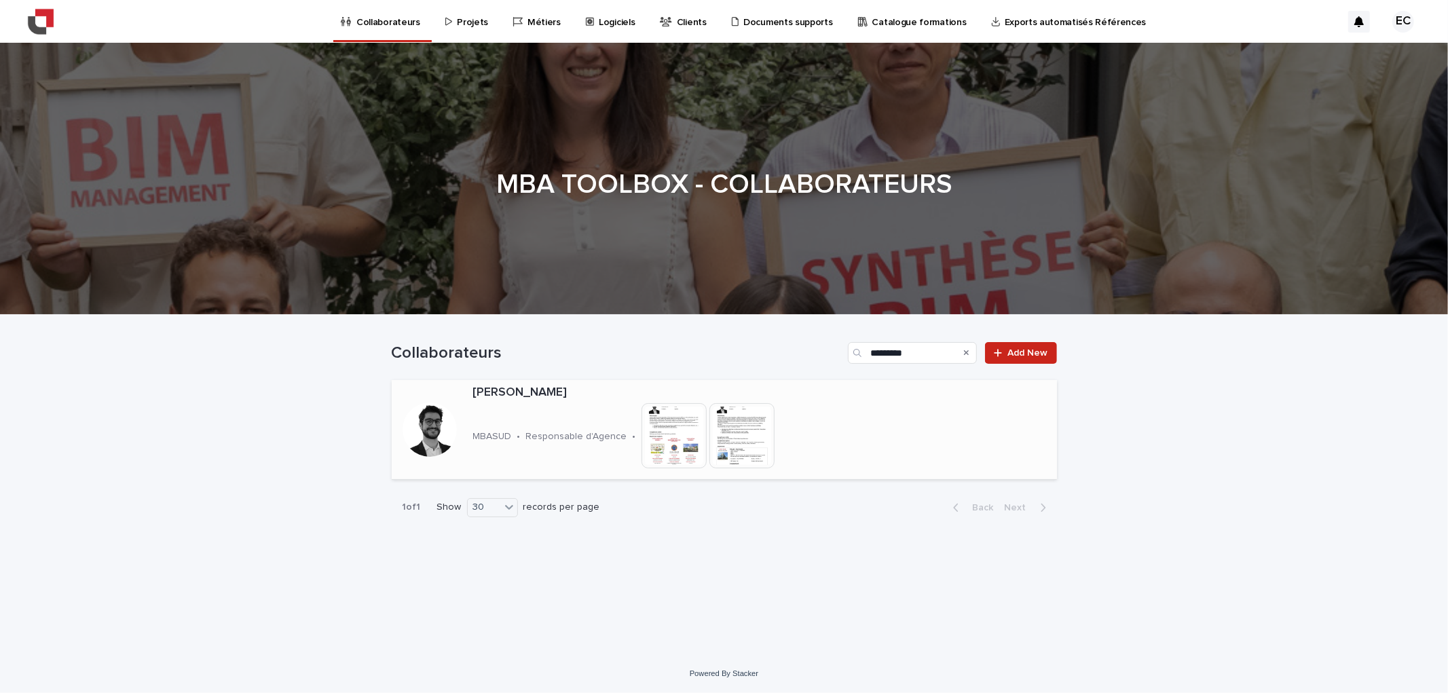
click at [669, 430] on img at bounding box center [674, 435] width 65 height 65
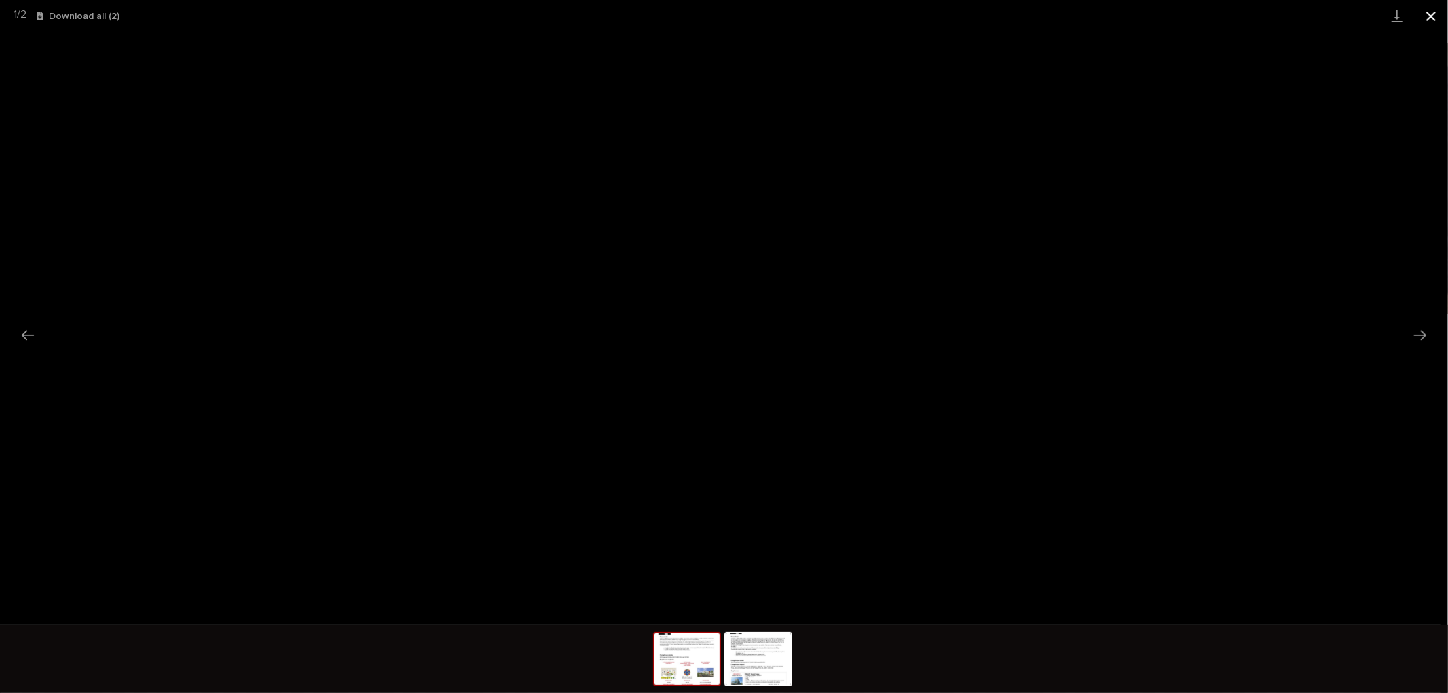
click at [1431, 18] on button "Close gallery" at bounding box center [1431, 16] width 34 height 32
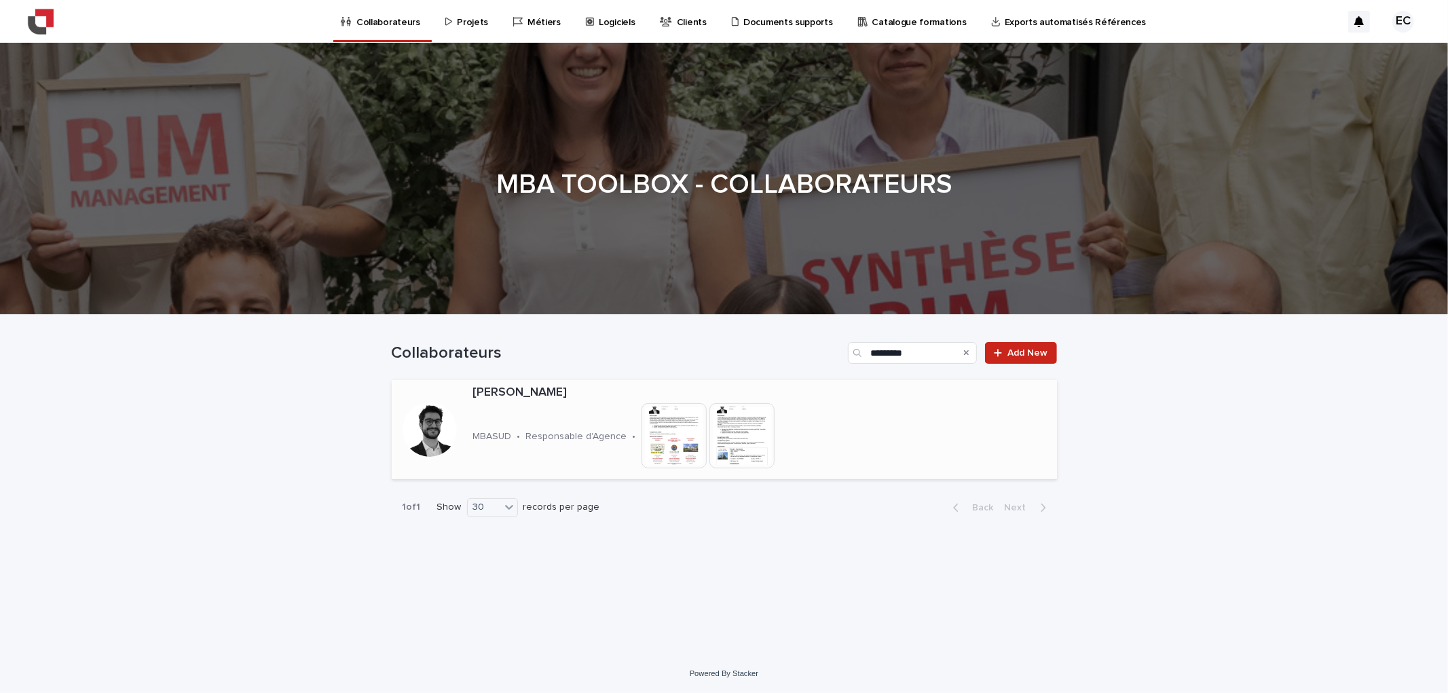
click at [749, 419] on img at bounding box center [741, 435] width 65 height 65
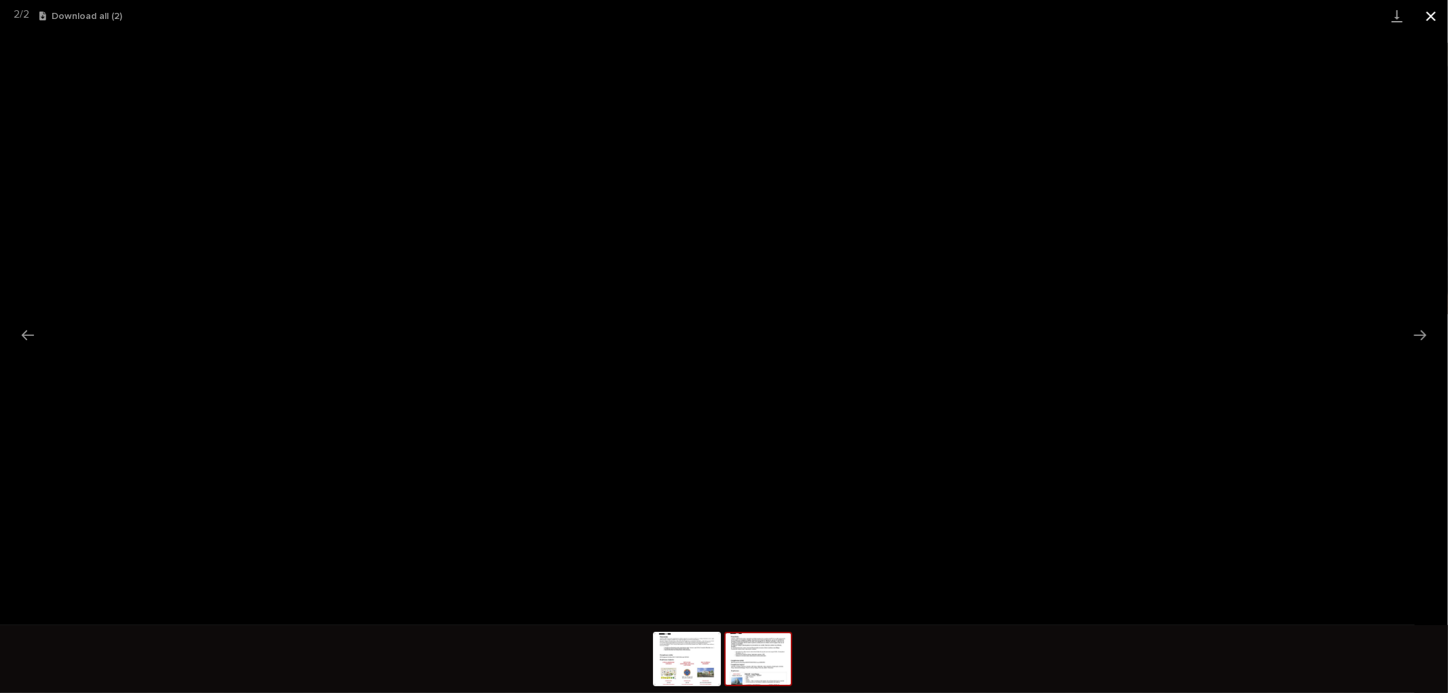
click at [1437, 15] on button "Close gallery" at bounding box center [1431, 16] width 34 height 32
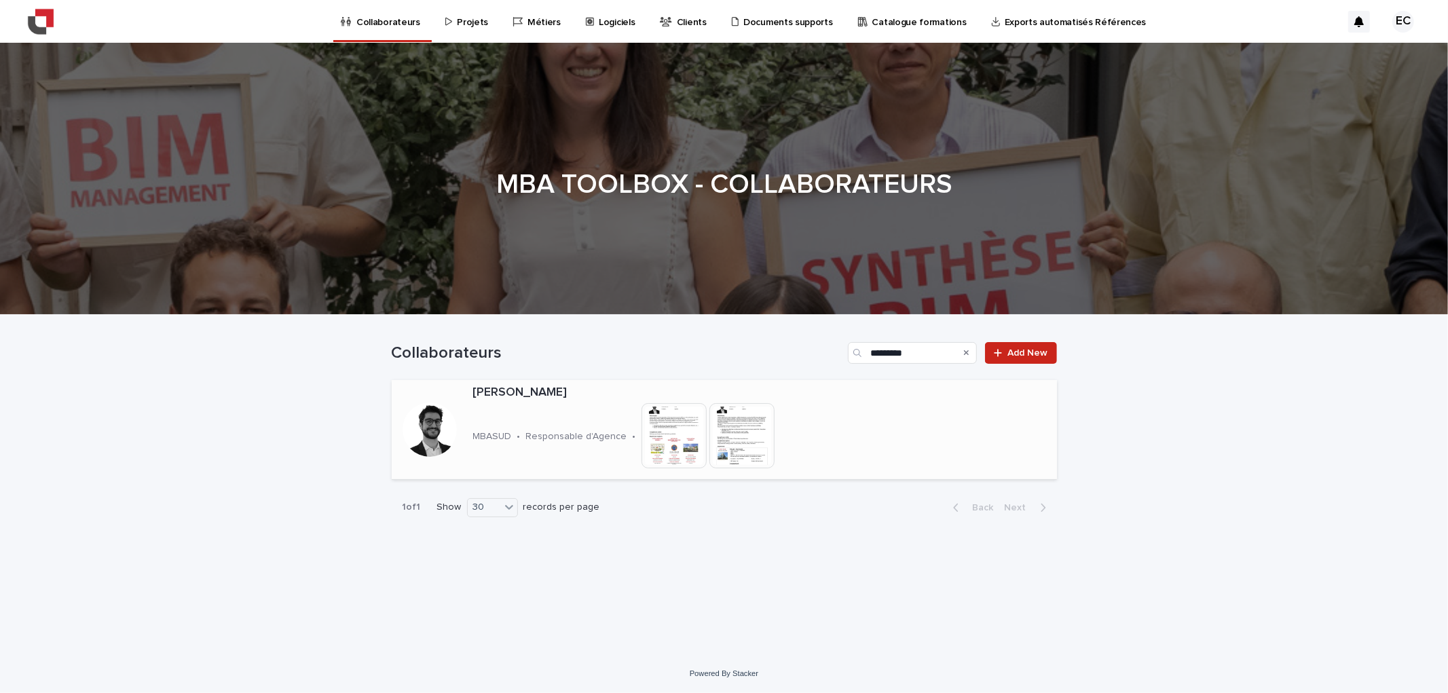
click at [661, 424] on img at bounding box center [674, 435] width 65 height 65
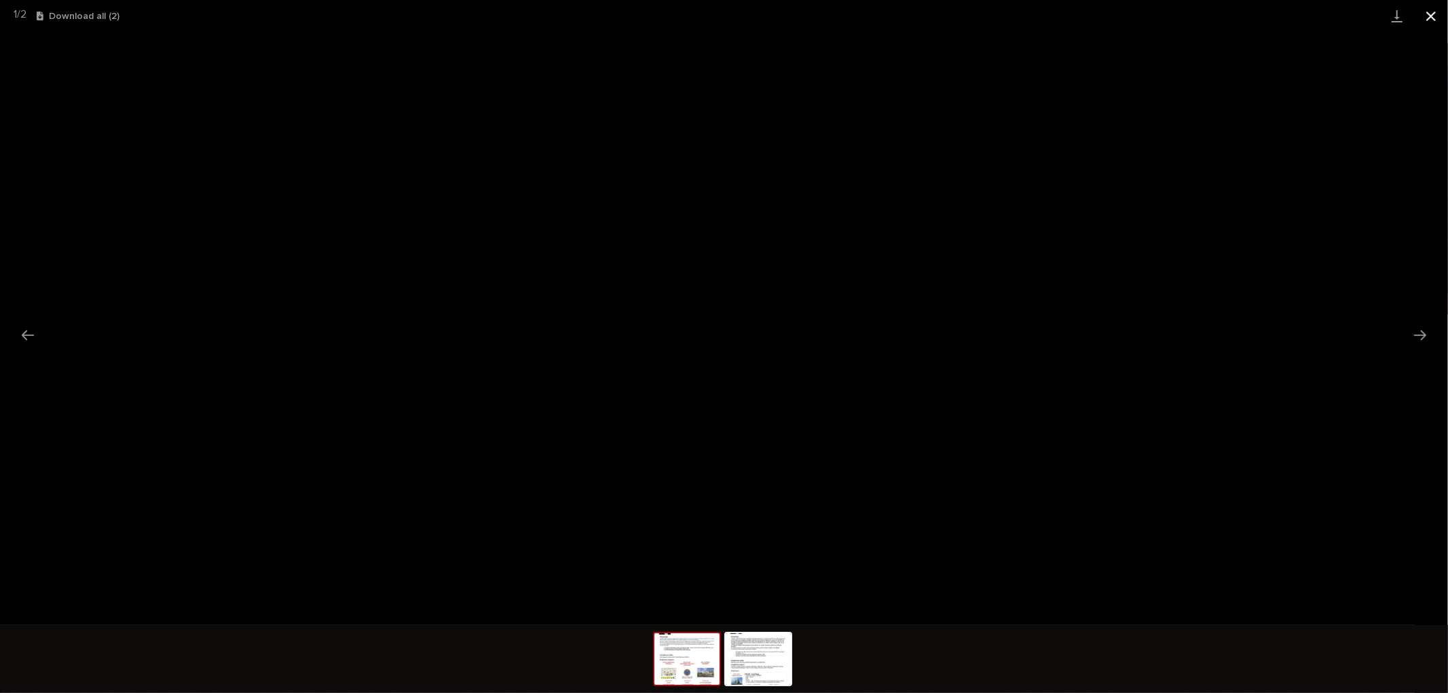
click at [1435, 14] on button "Close gallery" at bounding box center [1431, 16] width 34 height 32
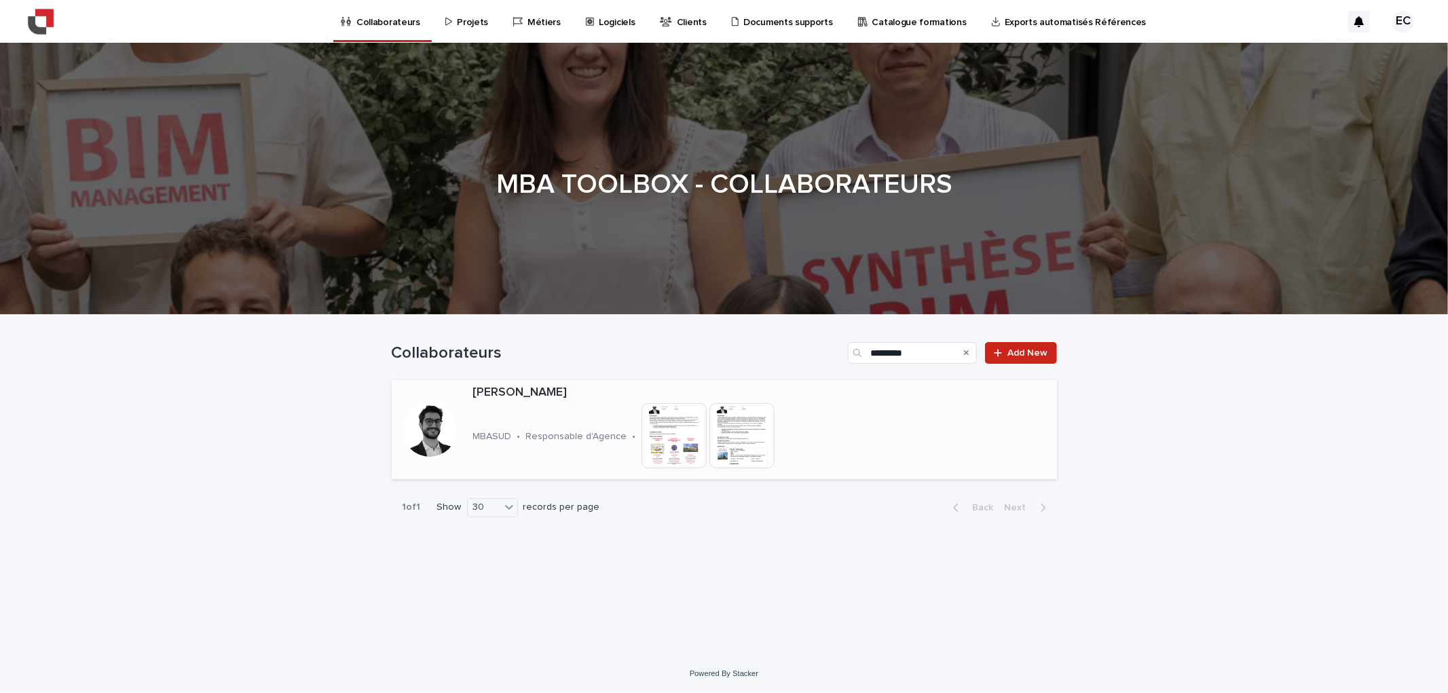
click at [710, 442] on img at bounding box center [741, 435] width 65 height 65
click at [750, 435] on img at bounding box center [741, 435] width 65 height 65
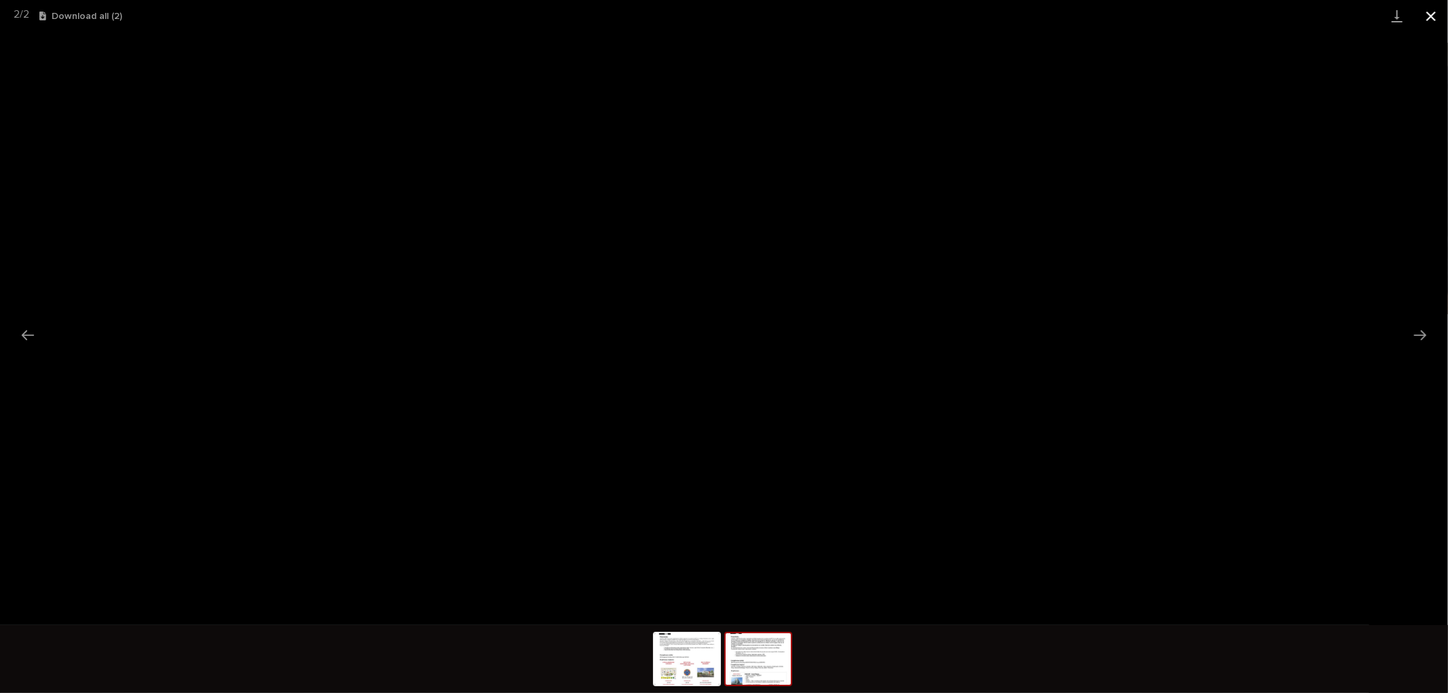
click at [1433, 3] on button "Close gallery" at bounding box center [1431, 16] width 34 height 32
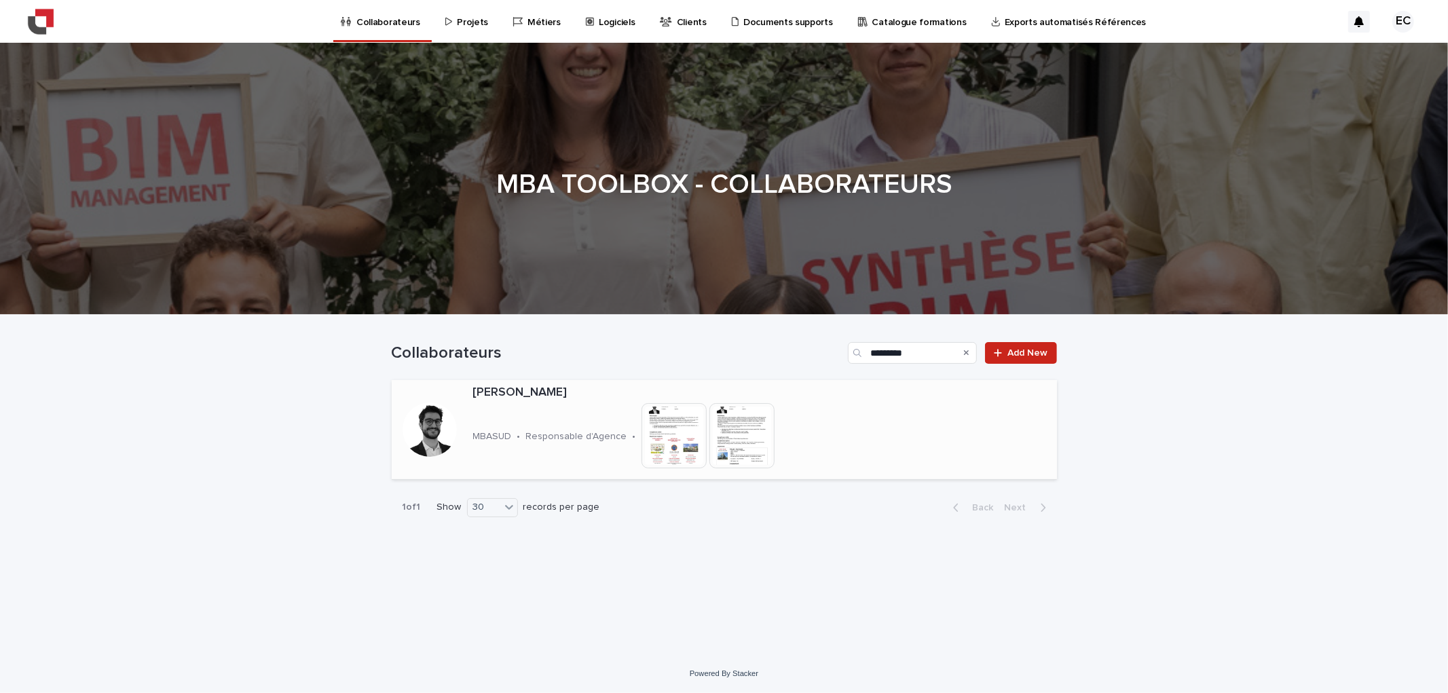
click at [642, 440] on img at bounding box center [674, 435] width 65 height 65
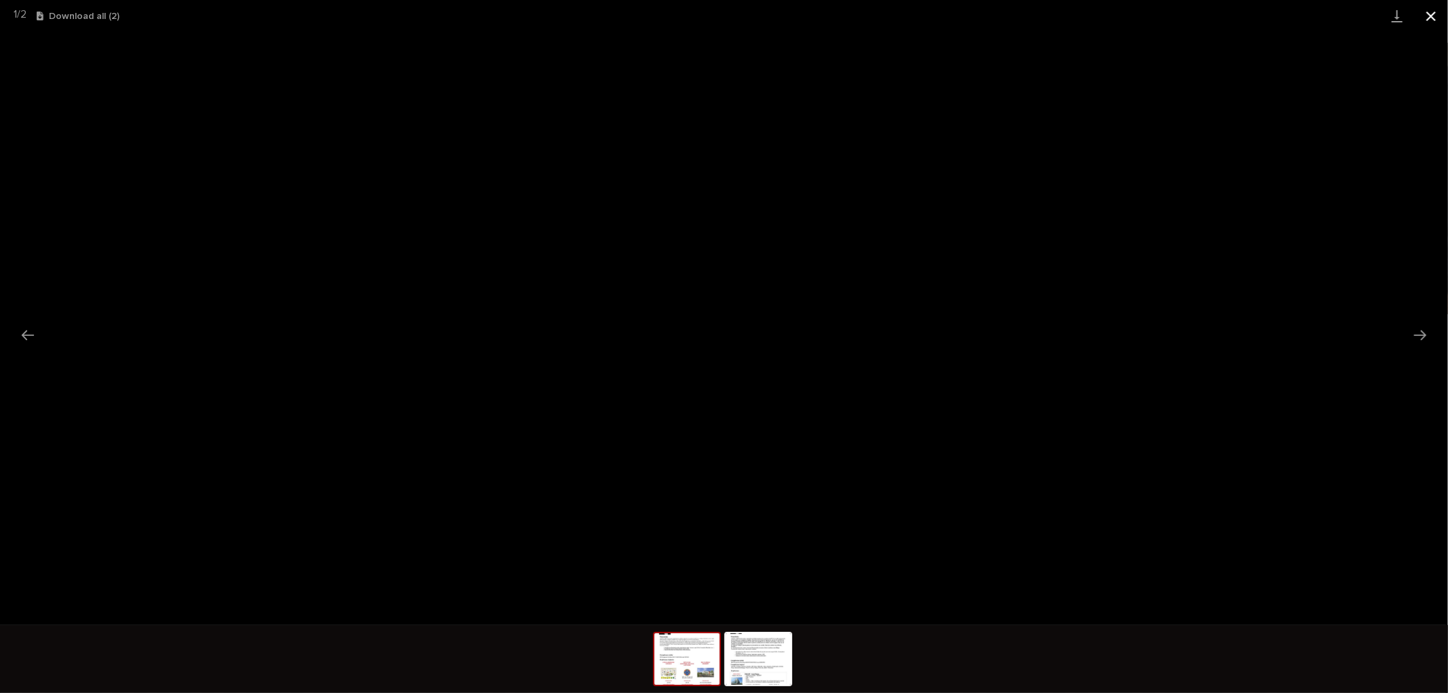
click at [1420, 9] on button "Close gallery" at bounding box center [1431, 16] width 34 height 32
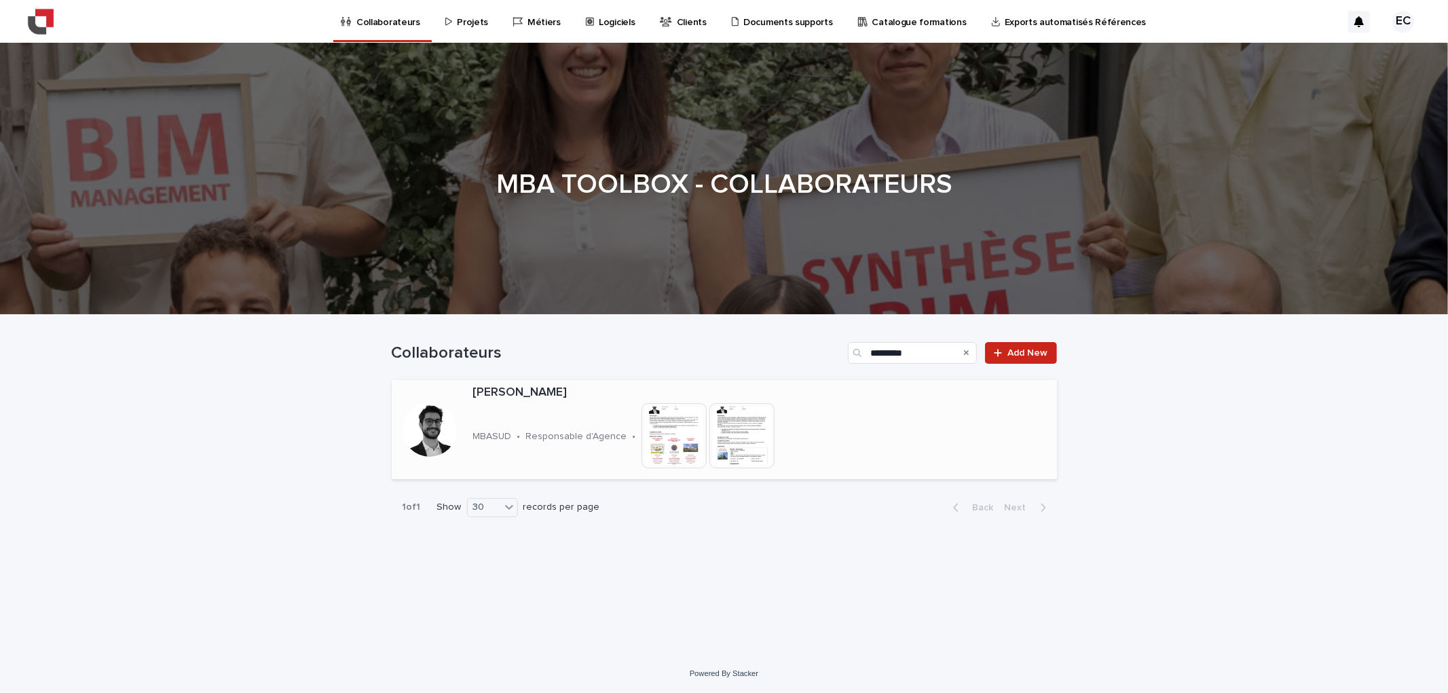
click at [435, 423] on div at bounding box center [430, 430] width 54 height 54
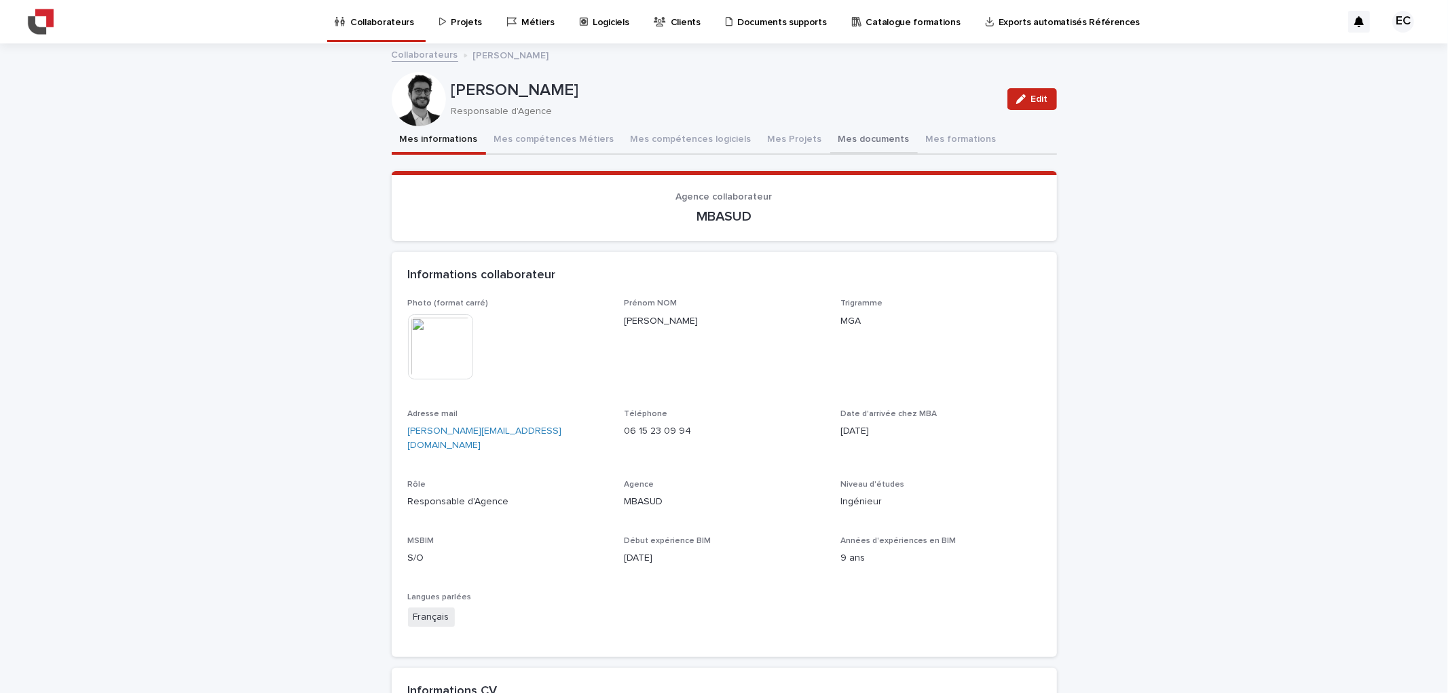
click at [866, 141] on button "Mes documents" at bounding box center [874, 140] width 88 height 29
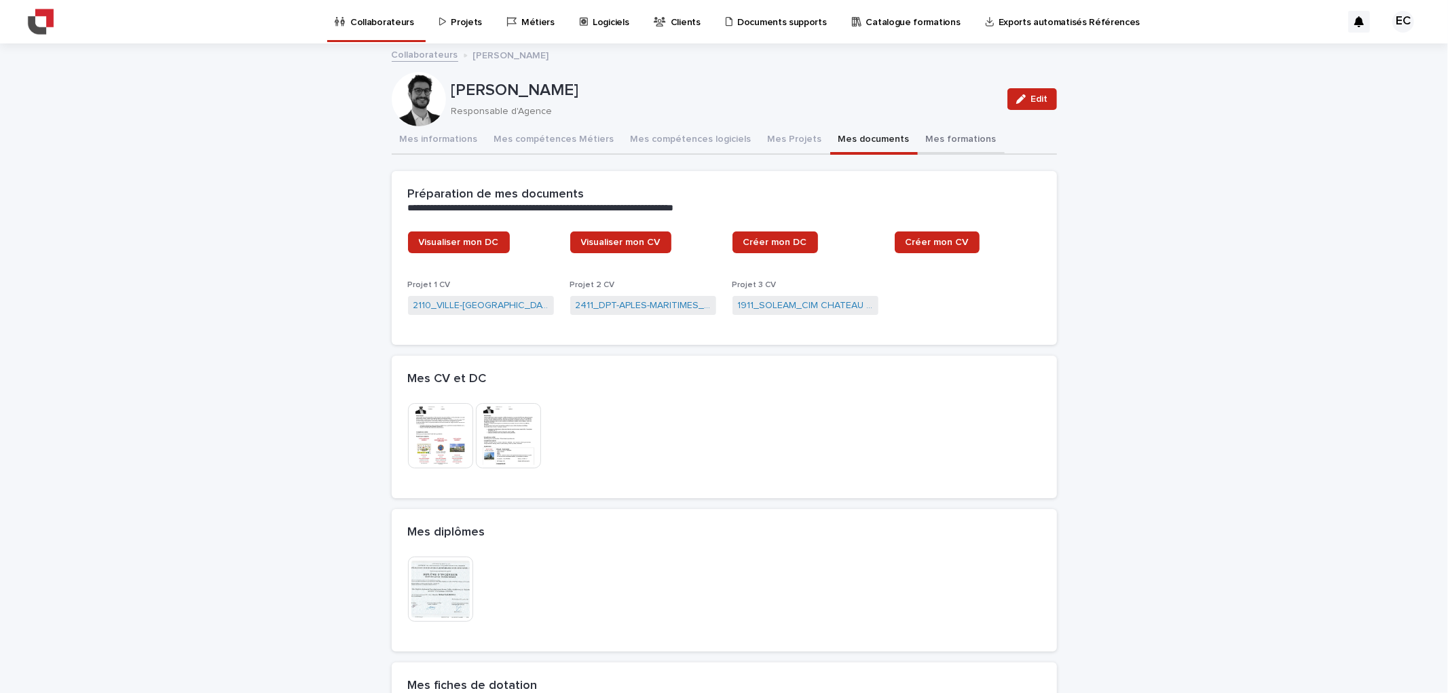
click at [931, 144] on button "Mes formations" at bounding box center [961, 140] width 87 height 29
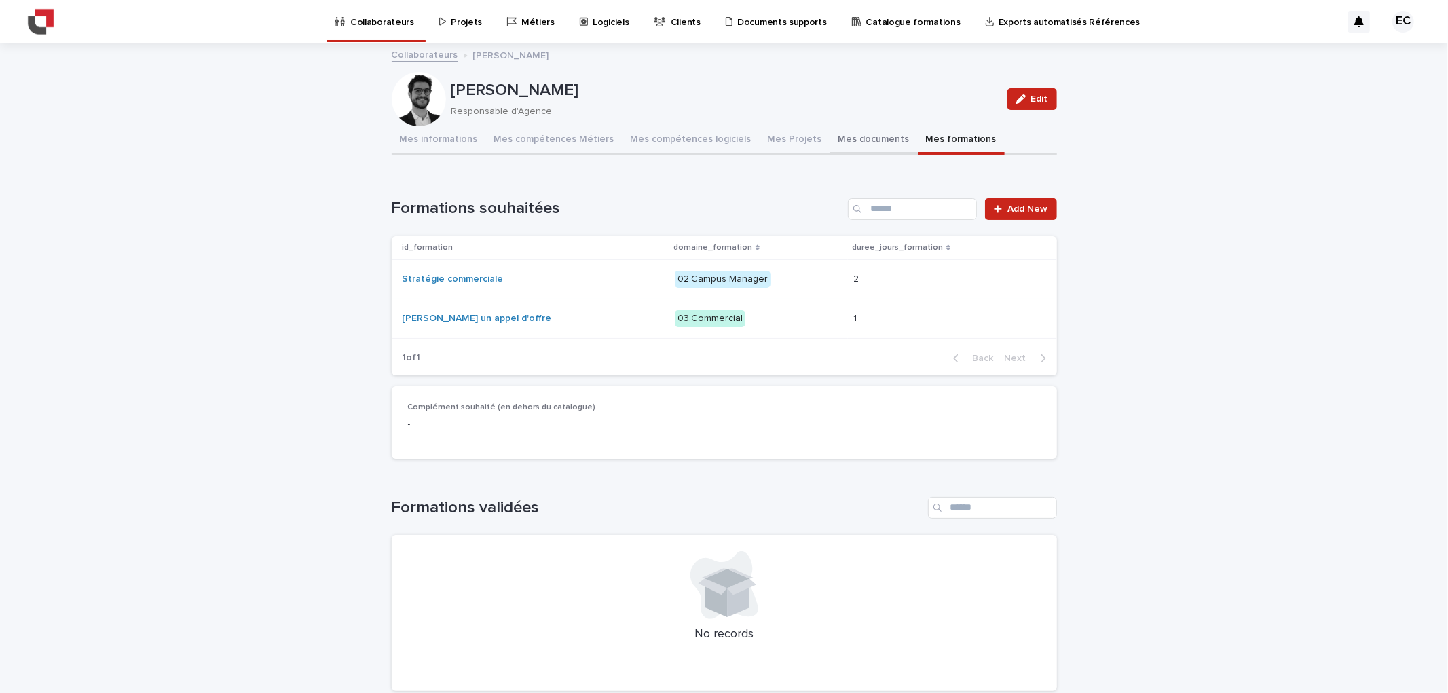
click at [874, 134] on button "Mes documents" at bounding box center [874, 140] width 88 height 29
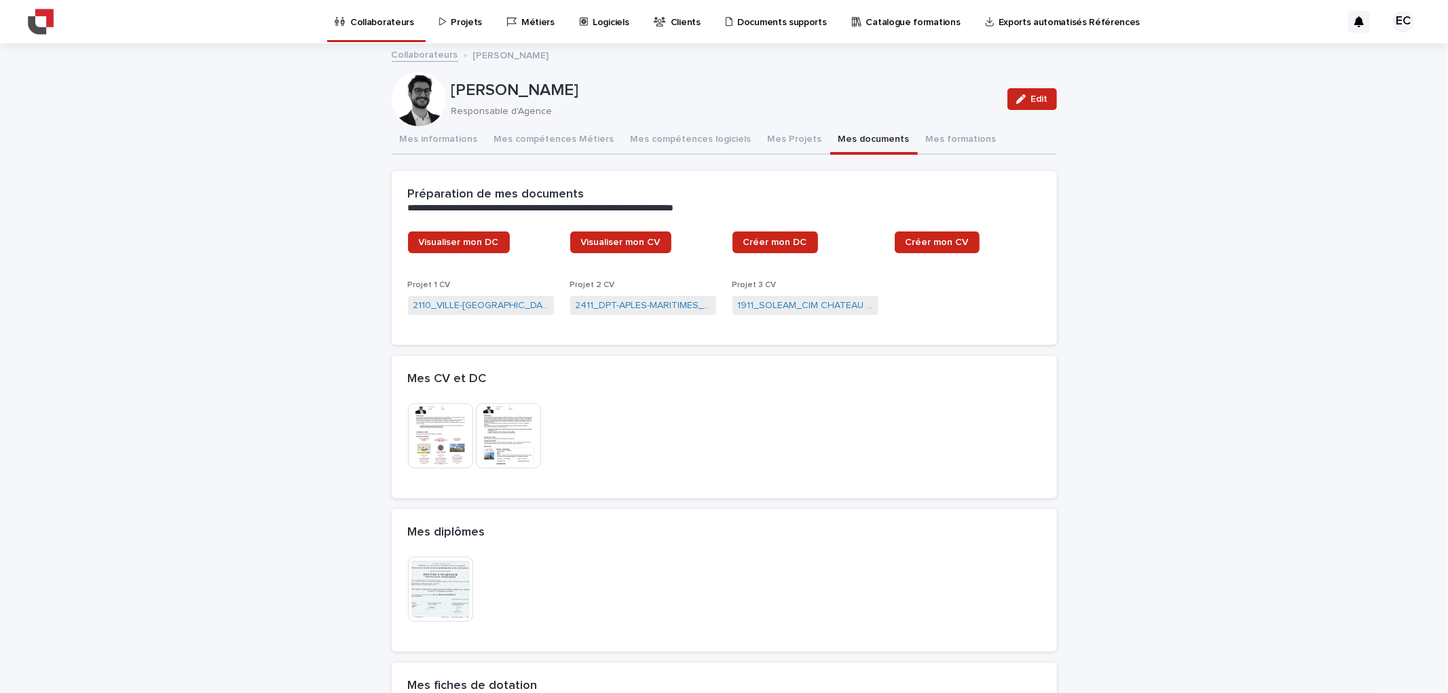
click at [430, 600] on img at bounding box center [440, 589] width 65 height 65
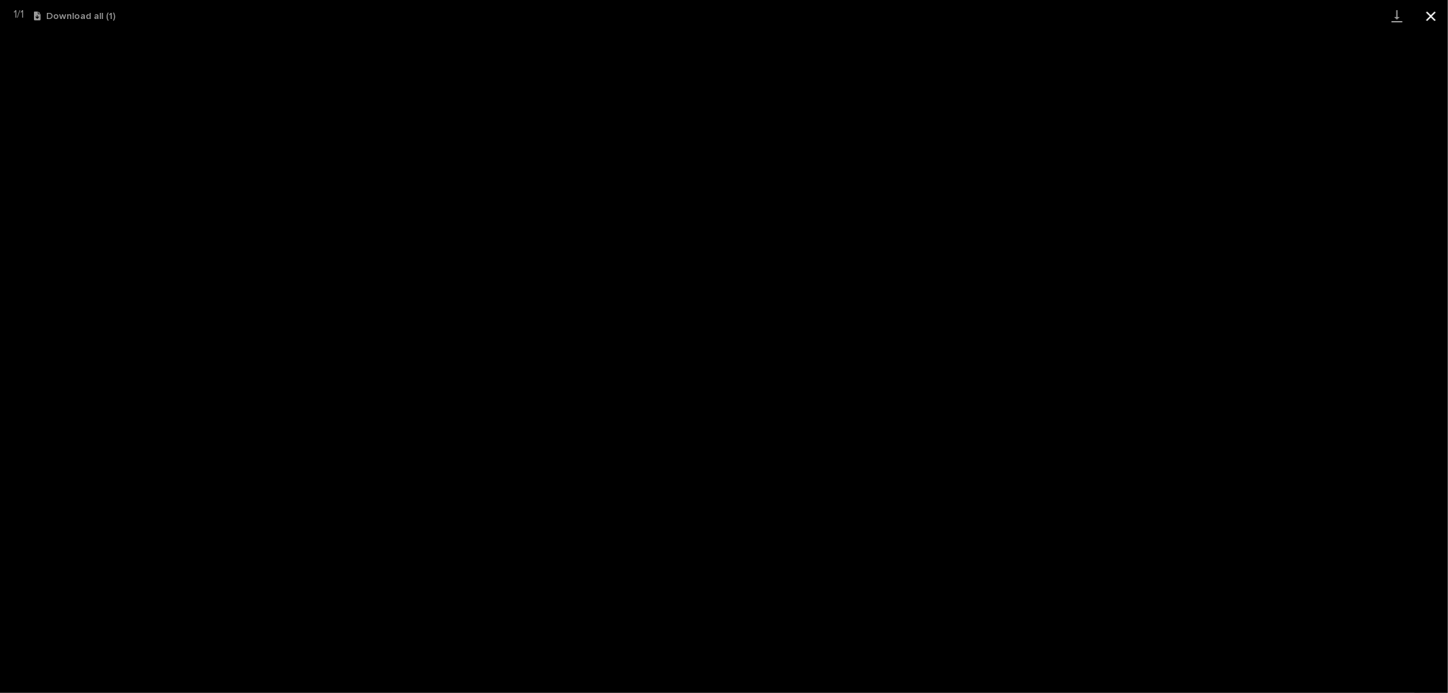
click at [1434, 7] on button "Close gallery" at bounding box center [1431, 16] width 34 height 32
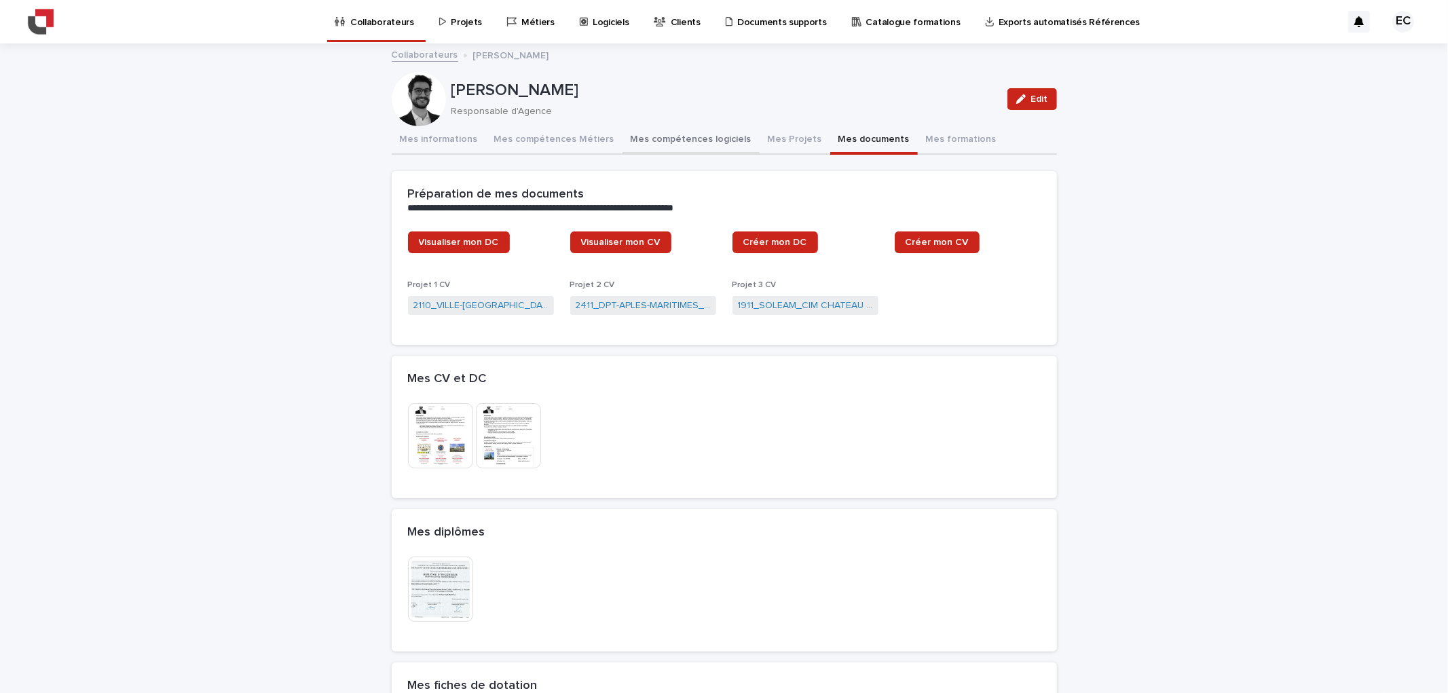
click at [694, 145] on button "Mes compétences logiciels" at bounding box center [691, 140] width 137 height 29
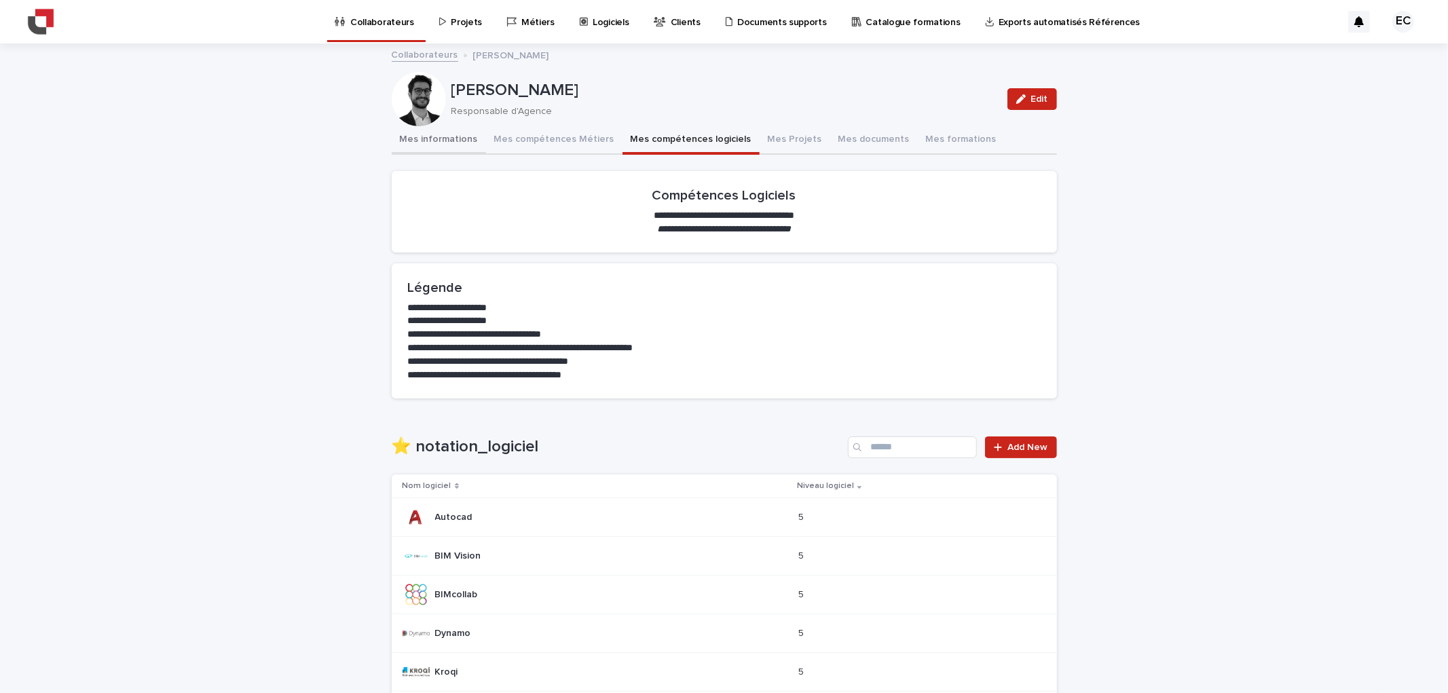
click at [411, 136] on button "Mes informations" at bounding box center [439, 140] width 94 height 29
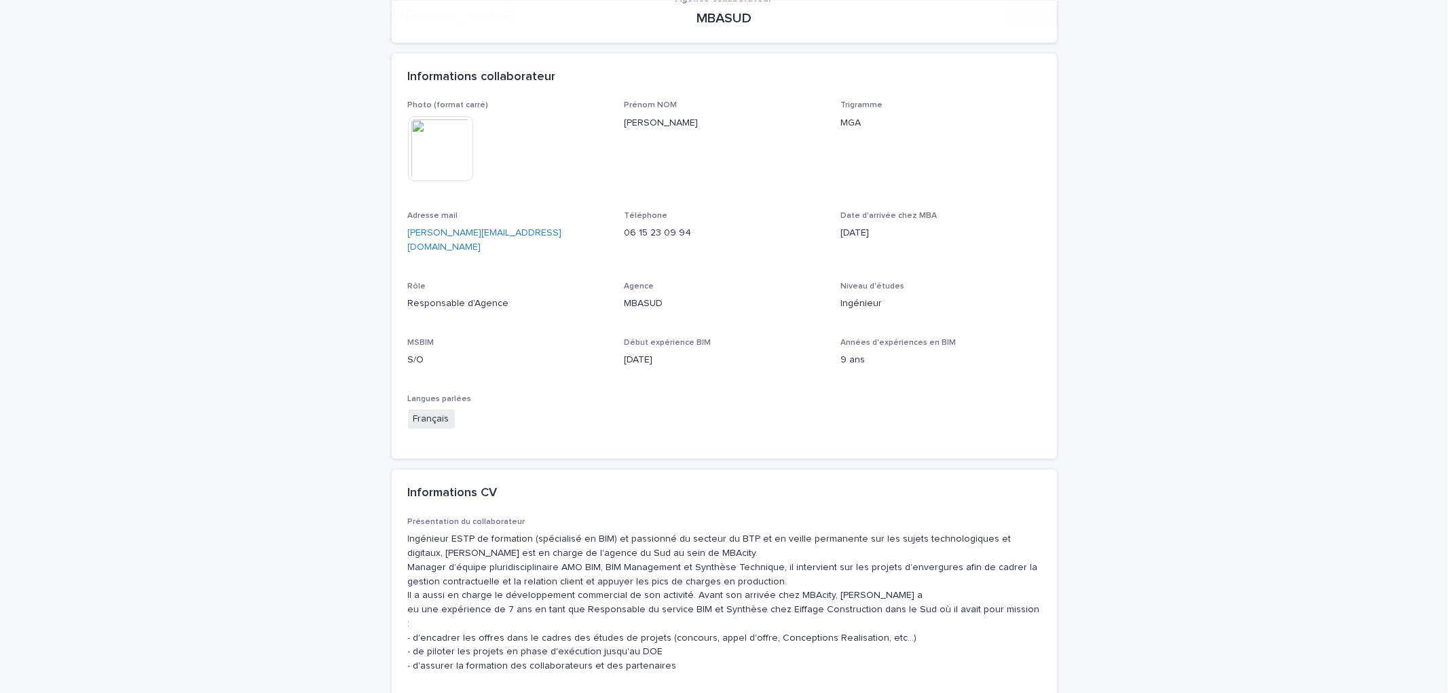
scroll to position [293, 0]
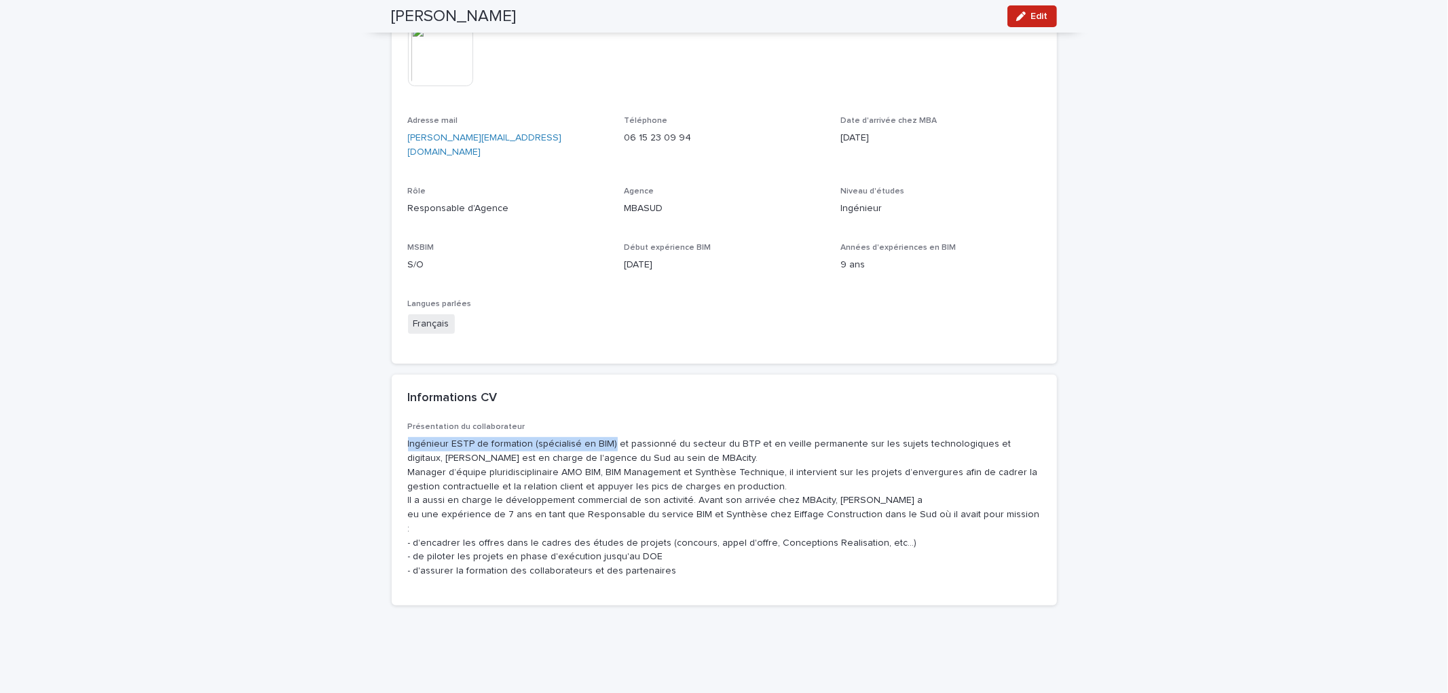
drag, startPoint x: 403, startPoint y: 426, endPoint x: 600, endPoint y: 428, distance: 197.6
click at [600, 437] on p "Ingénieur ESTP de formation (spécialisé en BIM) et passionné du secteur du BTP …" at bounding box center [724, 507] width 633 height 141
copy p "Ingénieur ESTP de formation (spécialisé en BIM)"
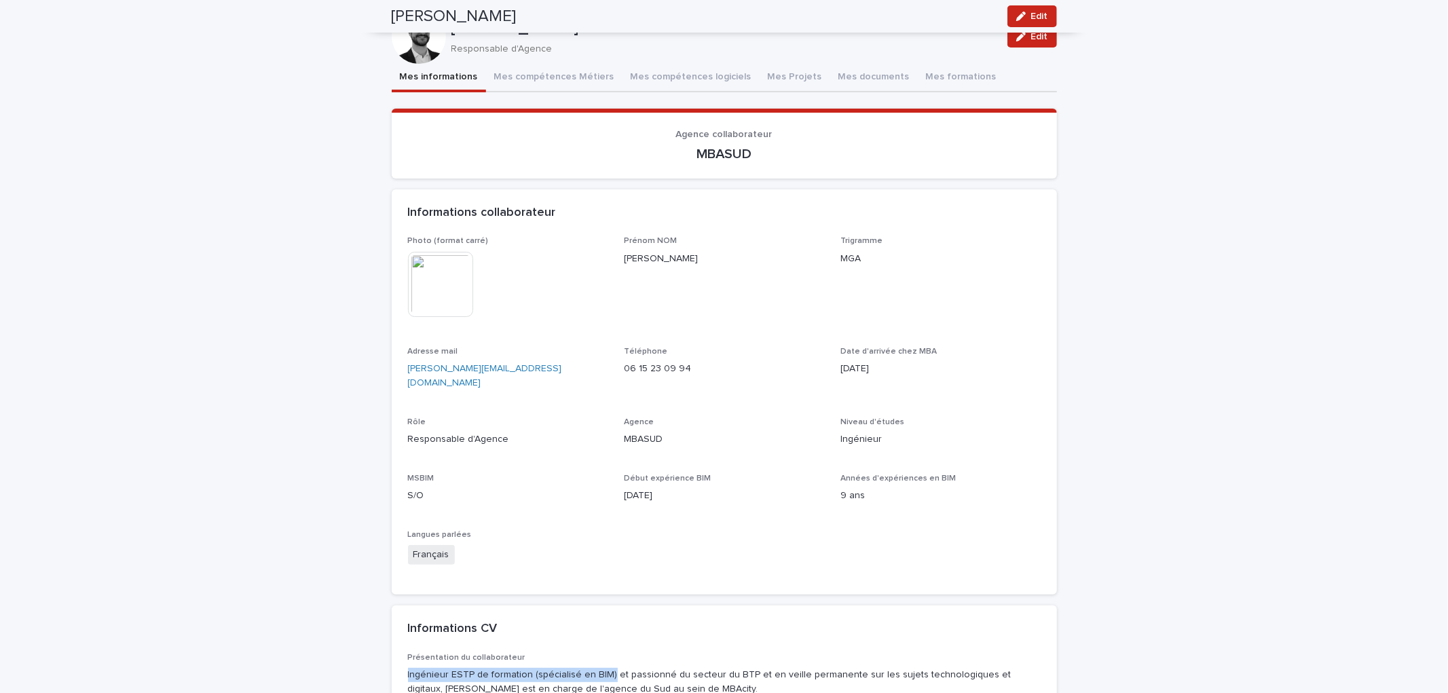
scroll to position [0, 0]
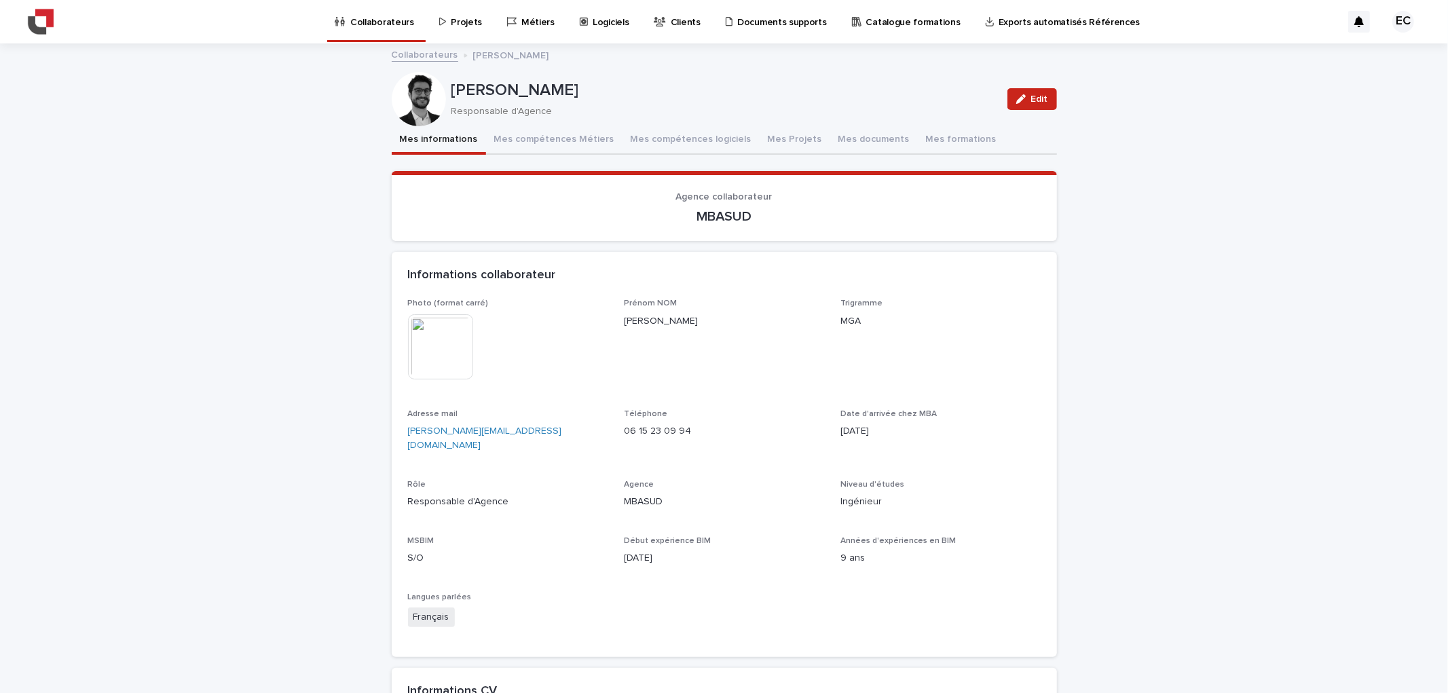
click at [364, 25] on p "Collaborateurs" at bounding box center [382, 14] width 64 height 29
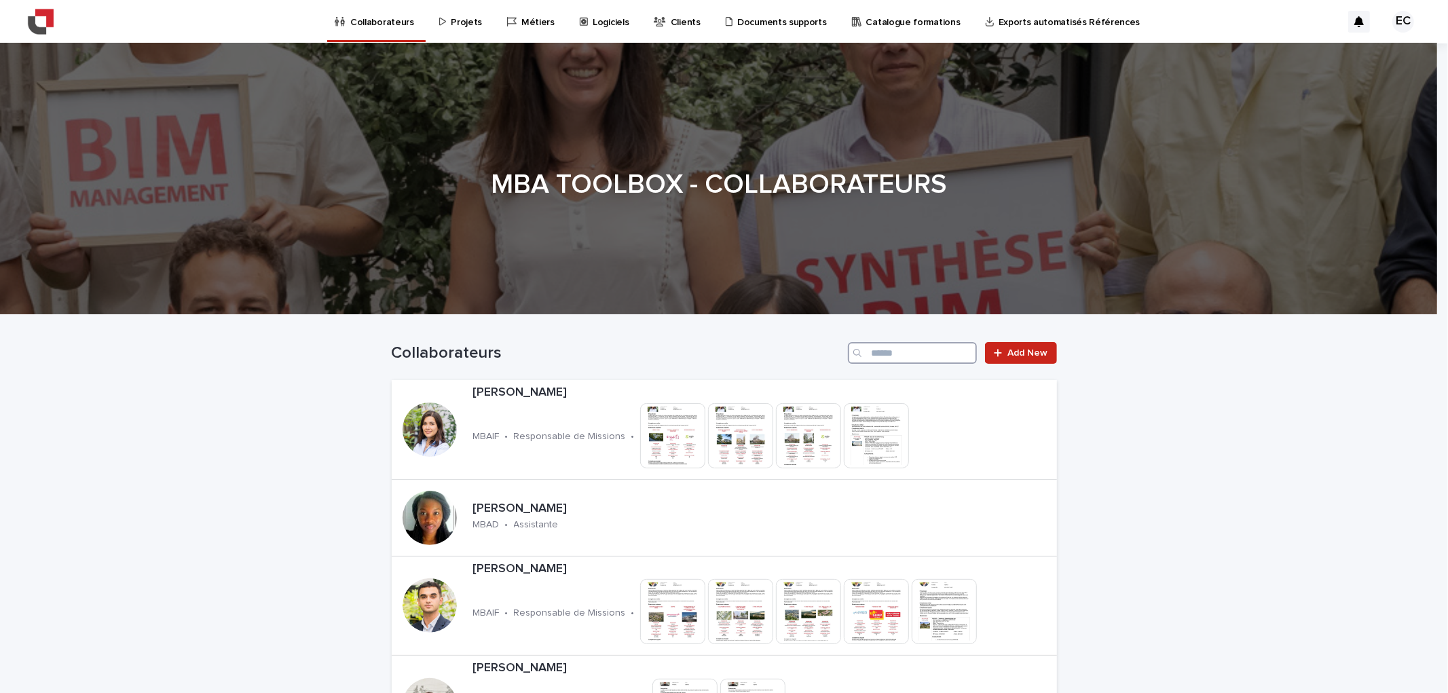
click at [898, 356] on input "Search" at bounding box center [912, 353] width 129 height 22
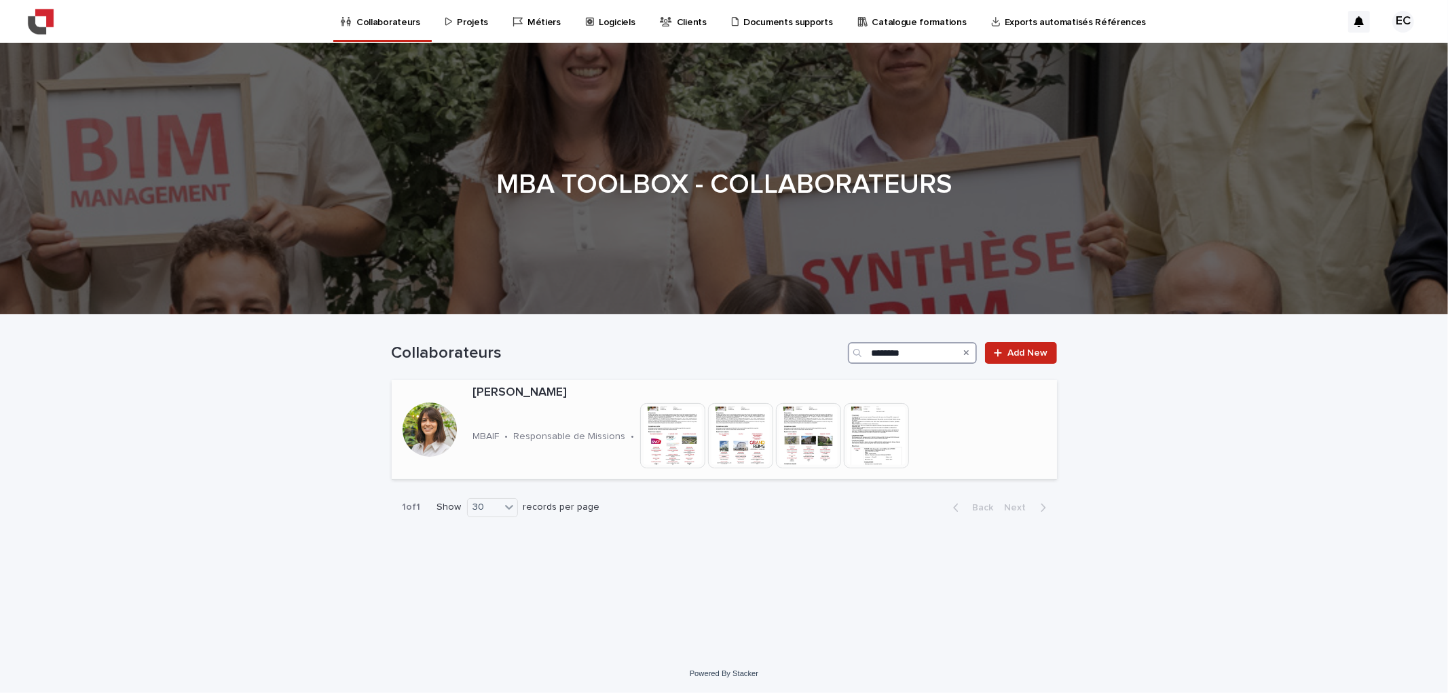
type input "********"
click at [420, 441] on div at bounding box center [430, 430] width 54 height 54
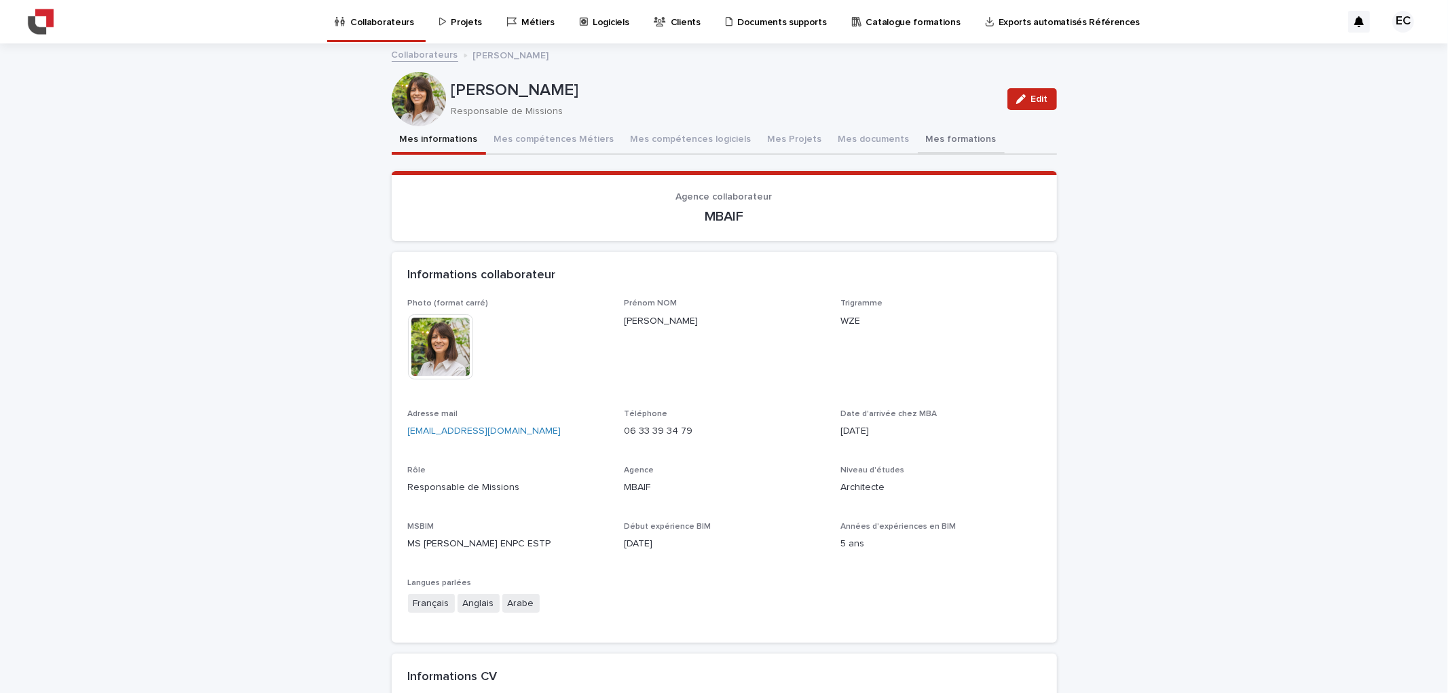
click at [918, 136] on button "Mes formations" at bounding box center [961, 140] width 87 height 29
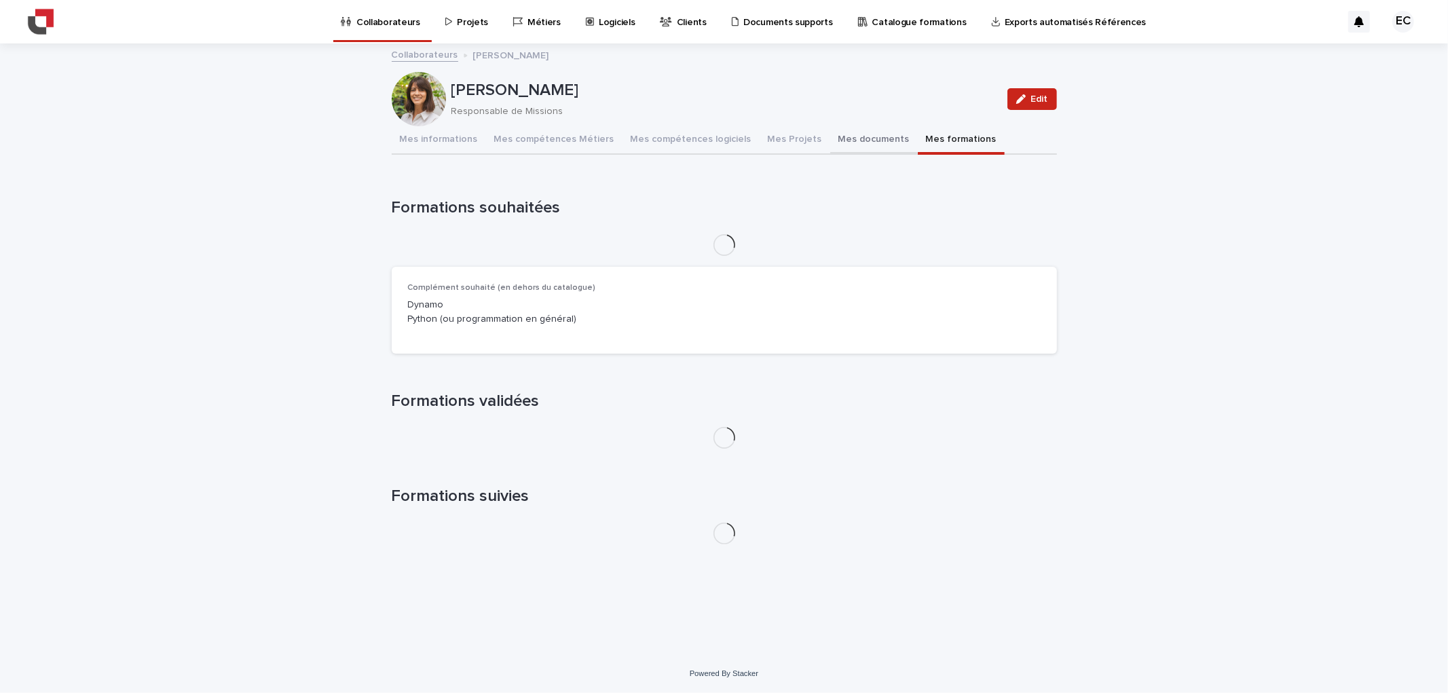
click at [830, 141] on button "Mes documents" at bounding box center [874, 140] width 88 height 29
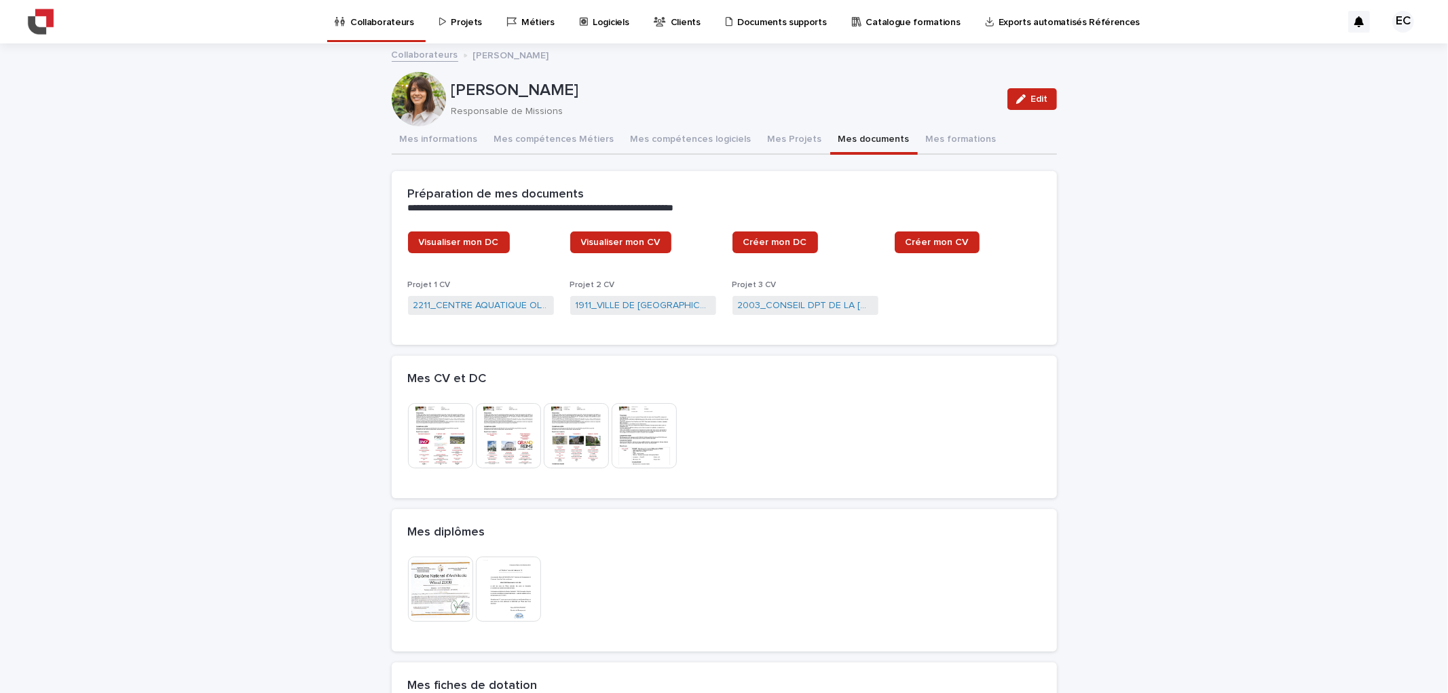
click at [449, 574] on img at bounding box center [440, 589] width 65 height 65
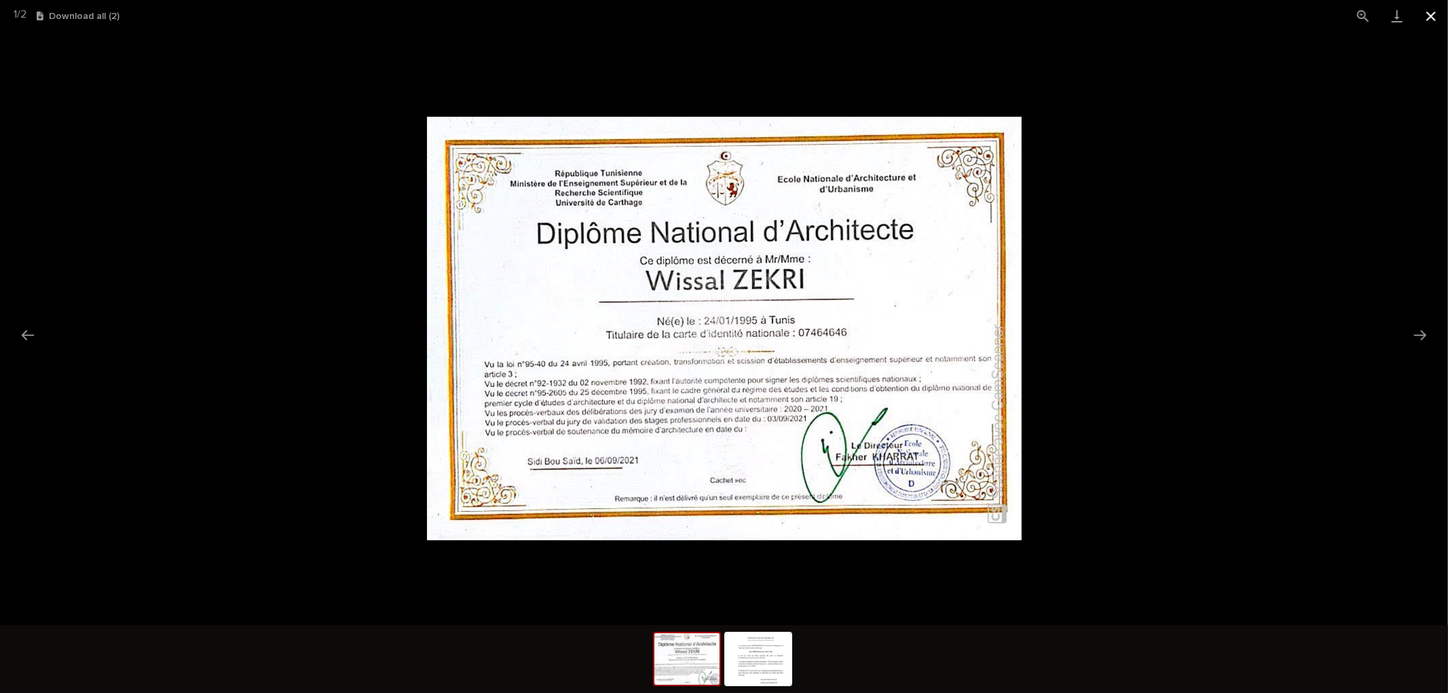
click at [1443, 25] on button "Close gallery" at bounding box center [1431, 16] width 34 height 32
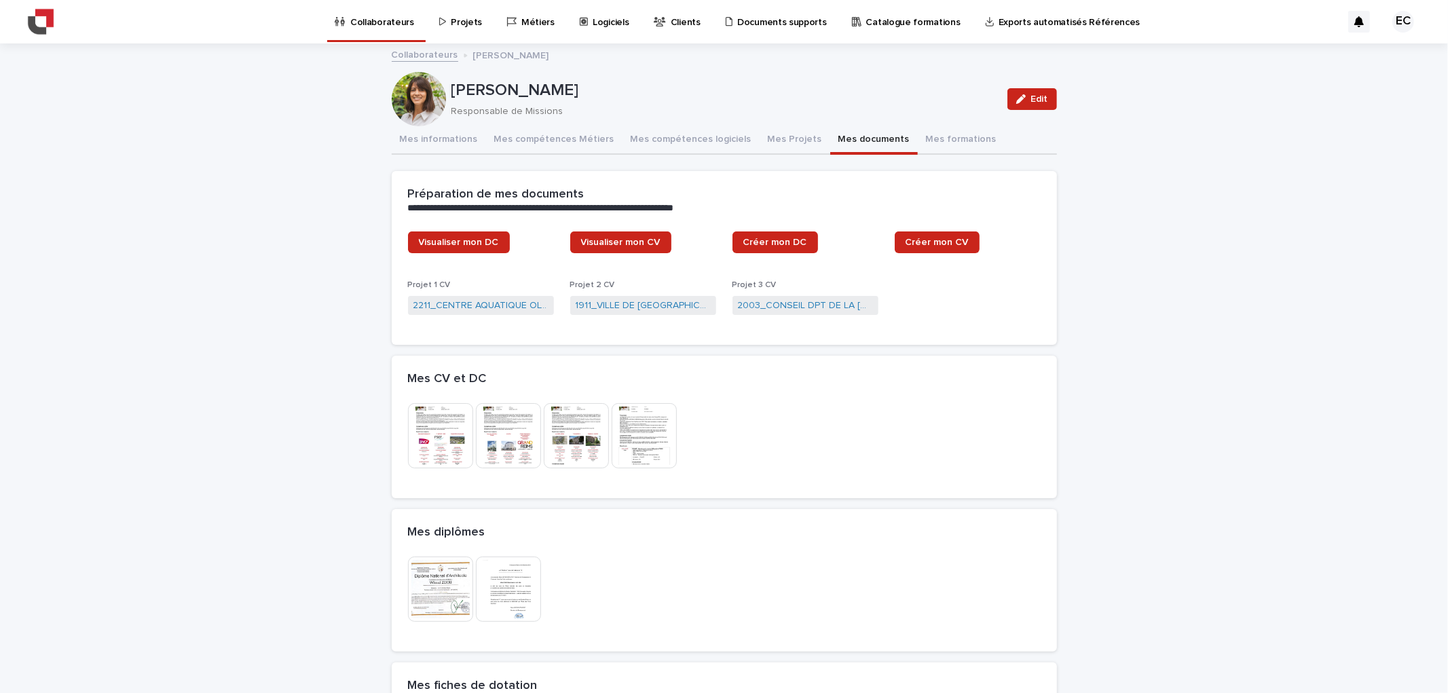
click at [408, 445] on img at bounding box center [440, 435] width 65 height 65
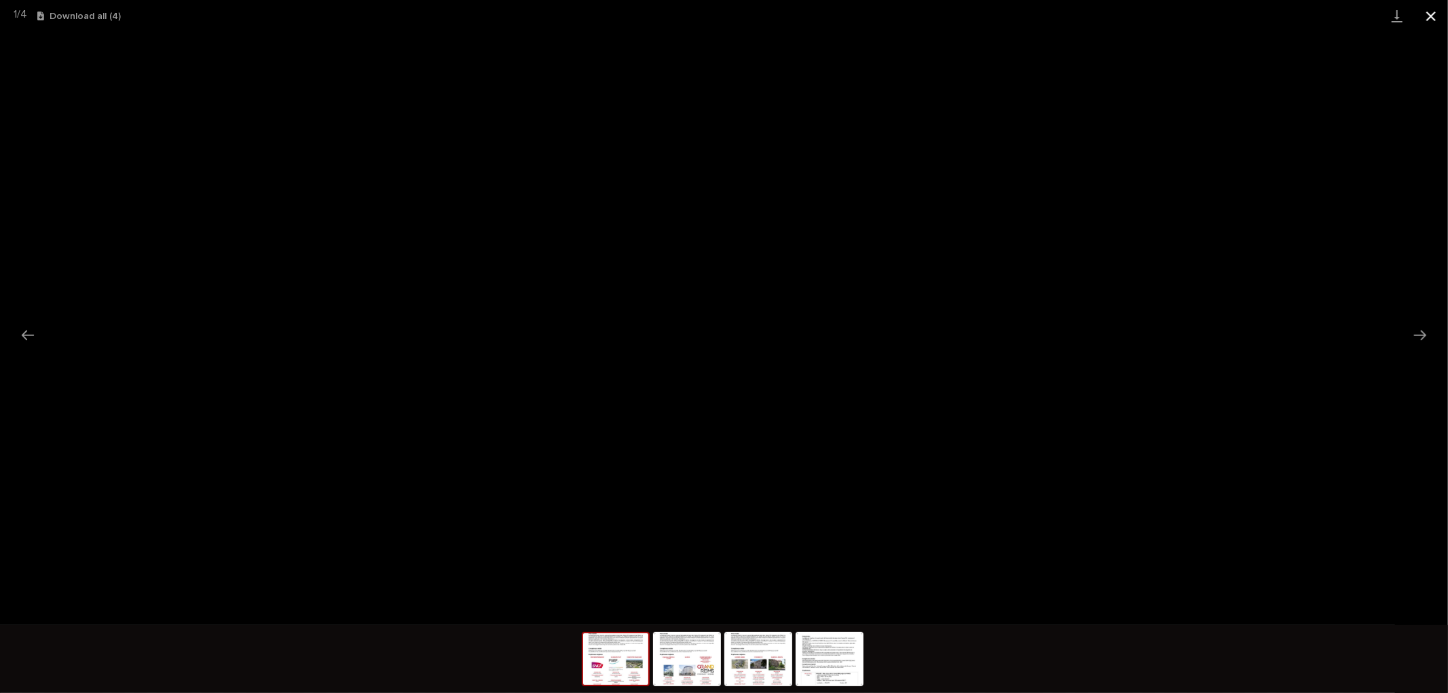
click at [1426, 12] on button "Close gallery" at bounding box center [1431, 16] width 34 height 32
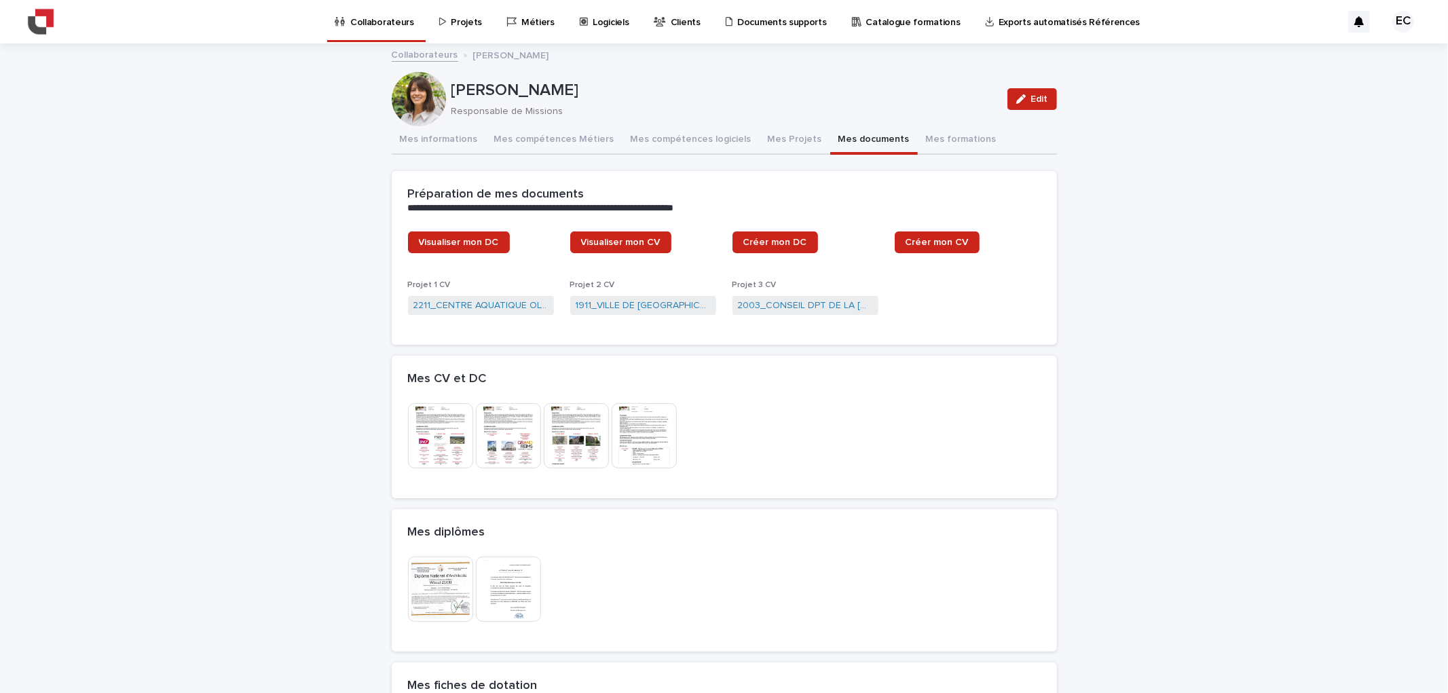
click at [510, 431] on img at bounding box center [508, 435] width 65 height 65
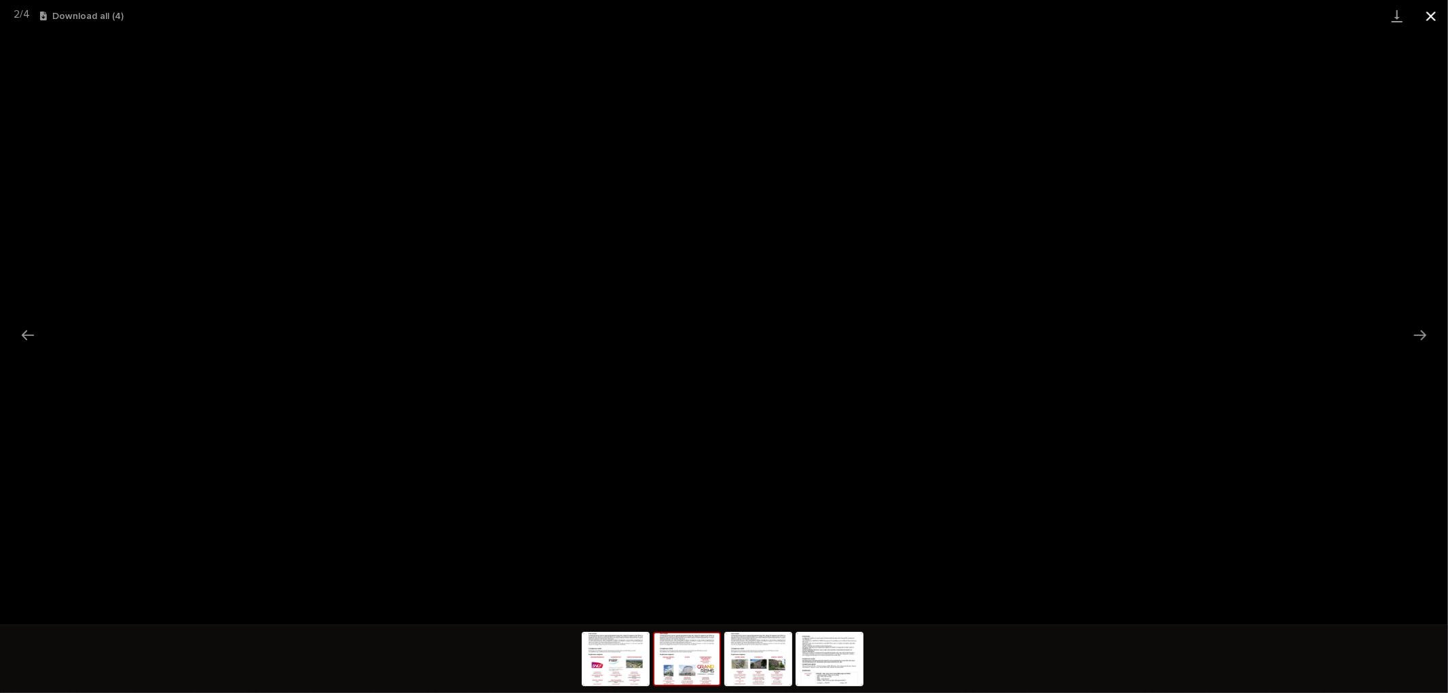
click at [1434, 10] on button "Close gallery" at bounding box center [1431, 16] width 34 height 32
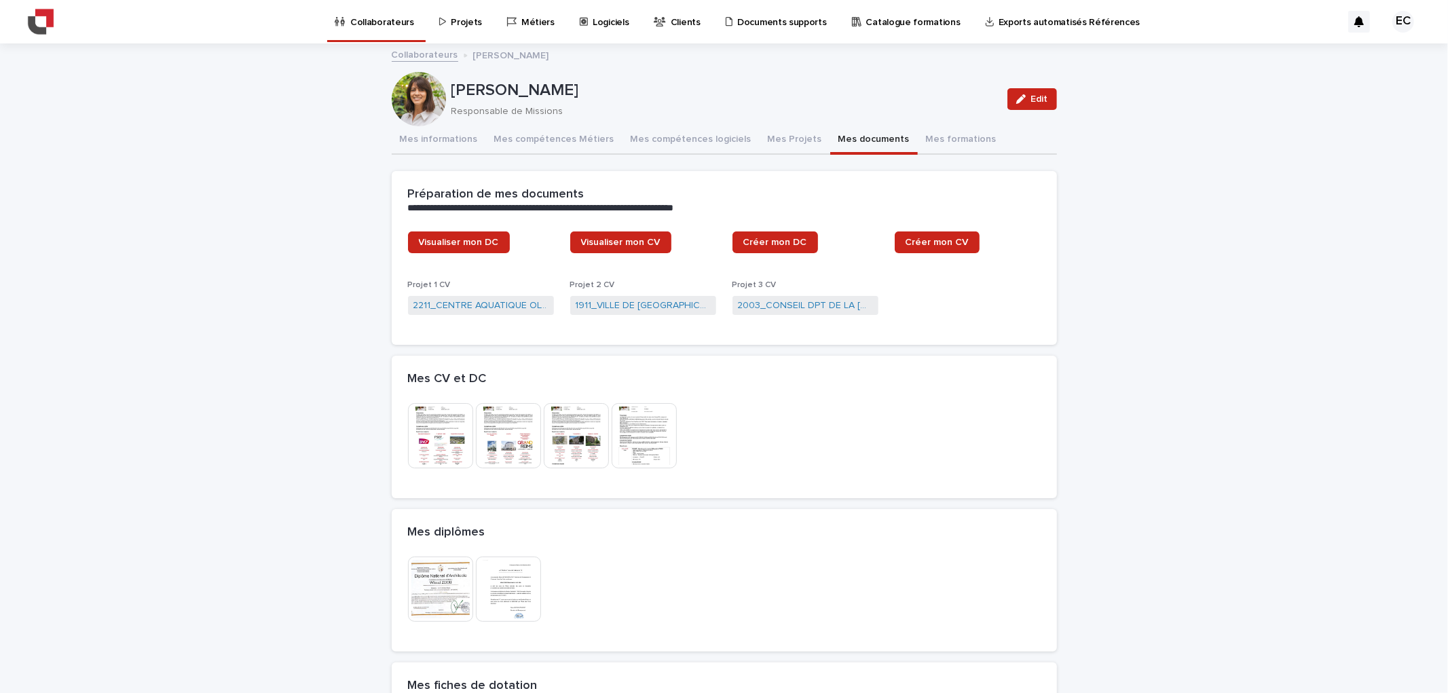
click at [548, 439] on img at bounding box center [576, 435] width 65 height 65
click at [564, 437] on img at bounding box center [576, 435] width 65 height 65
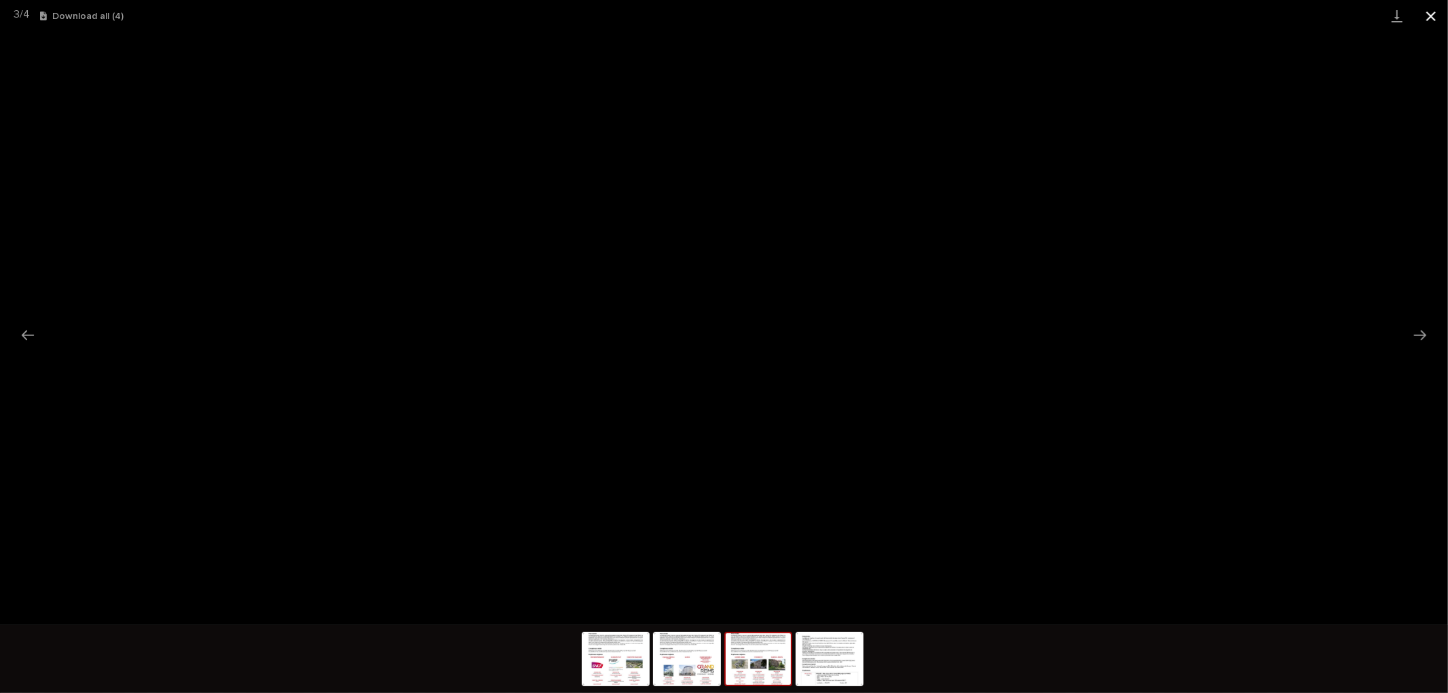
click at [1424, 12] on button "Close gallery" at bounding box center [1431, 16] width 34 height 32
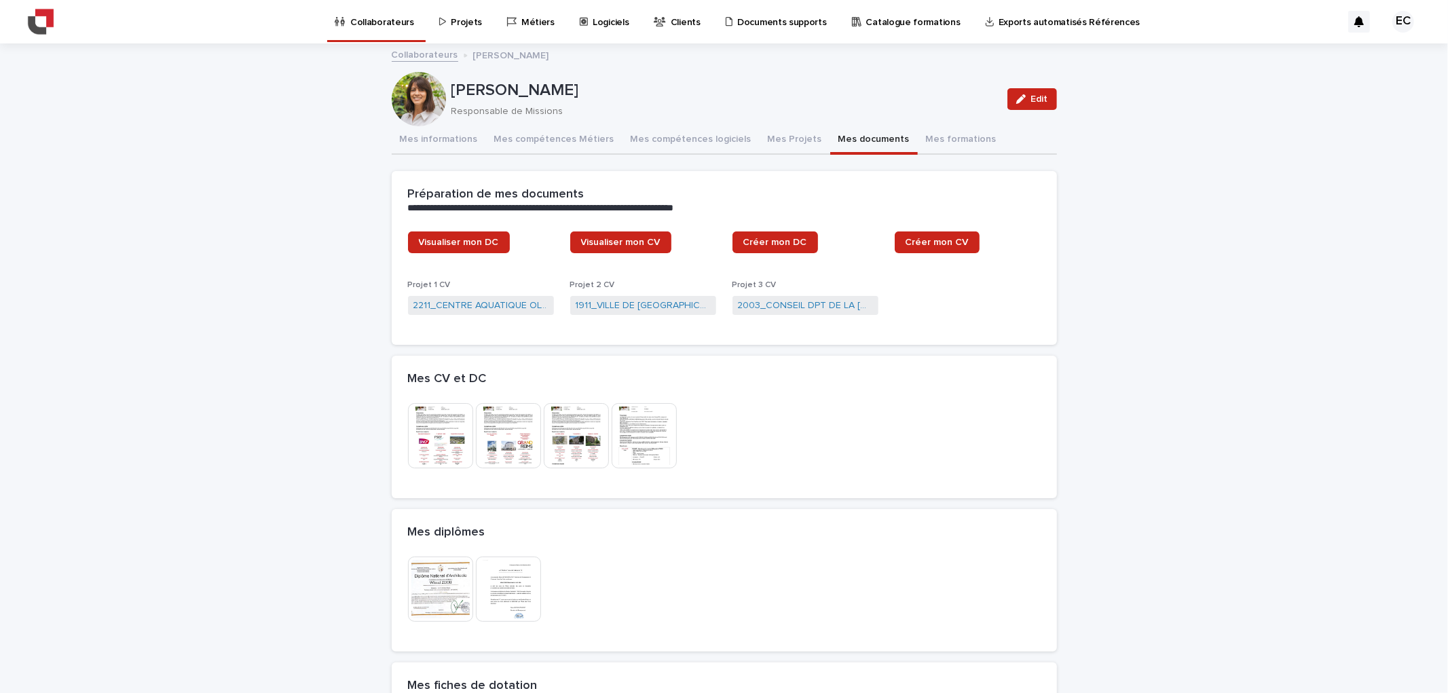
click at [631, 403] on img at bounding box center [644, 435] width 65 height 65
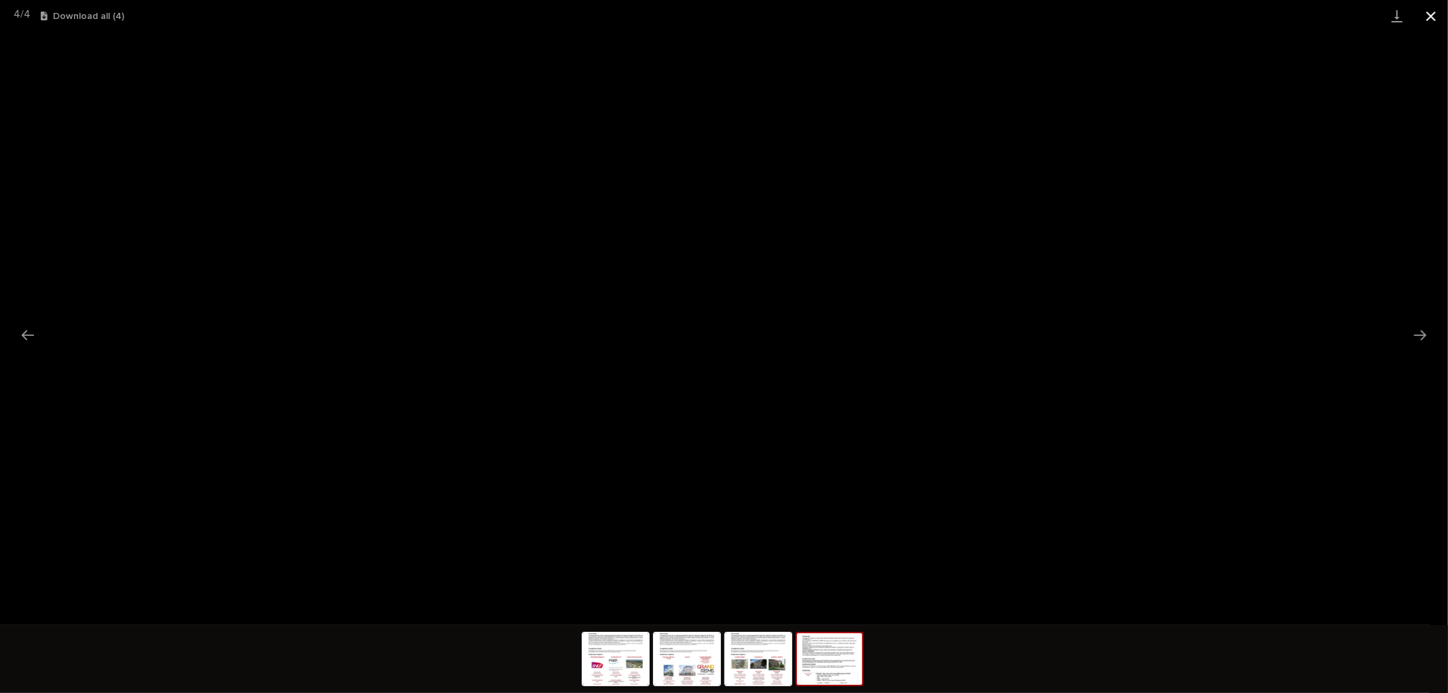
drag, startPoint x: 1414, startPoint y: 18, endPoint x: 1421, endPoint y: 14, distance: 8.2
click at [1415, 17] on div "4 / 4 Download all ( 4 )" at bounding box center [724, 16] width 1448 height 32
click at [1421, 14] on button "Close gallery" at bounding box center [1431, 16] width 34 height 32
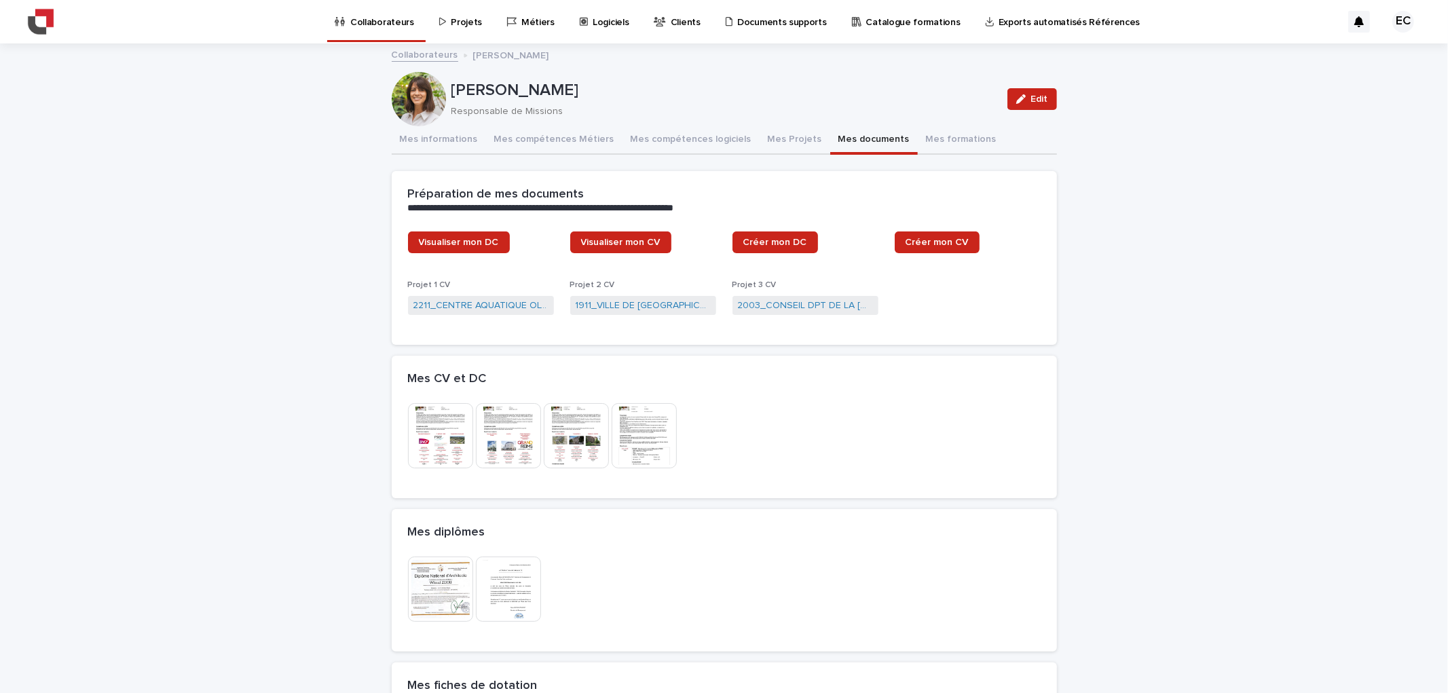
click at [403, 25] on p "Collaborateurs" at bounding box center [382, 14] width 64 height 29
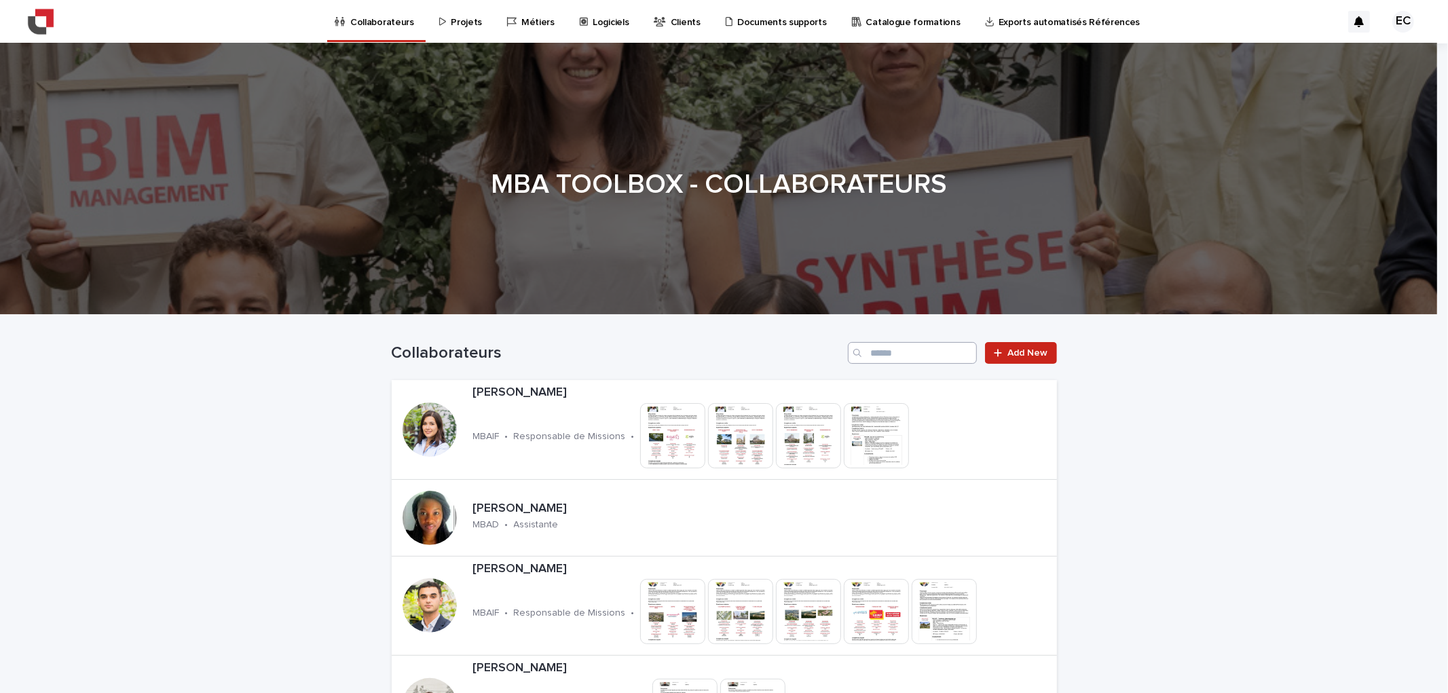
drag, startPoint x: 931, startPoint y: 334, endPoint x: 964, endPoint y: 360, distance: 42.1
click at [938, 346] on div "Collaborateurs Add New" at bounding box center [724, 347] width 665 height 65
click at [964, 360] on input "Search" at bounding box center [912, 353] width 129 height 22
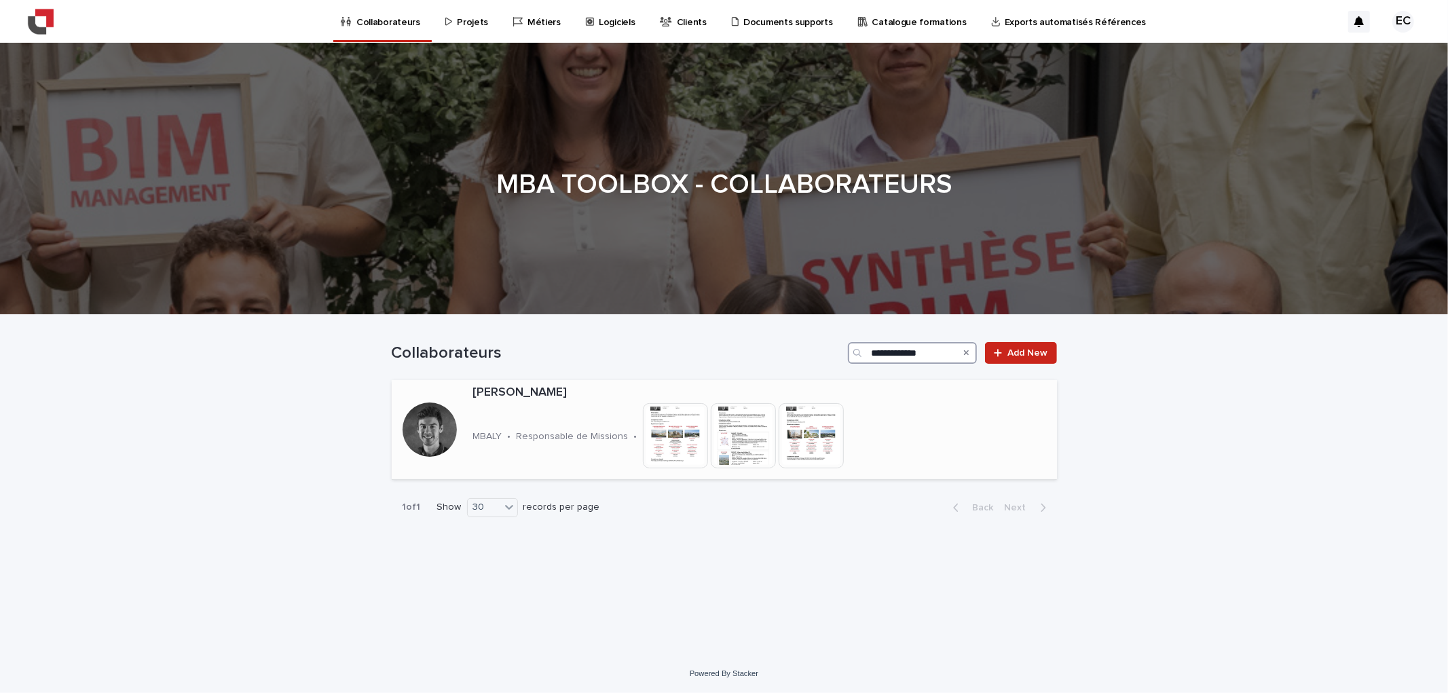
type input "**********"
click at [682, 471] on div "Pierre POMIES MBALY • Responsable de Missions • This file cannot be opened Down…" at bounding box center [707, 429] width 479 height 99
click at [819, 424] on img at bounding box center [811, 435] width 65 height 65
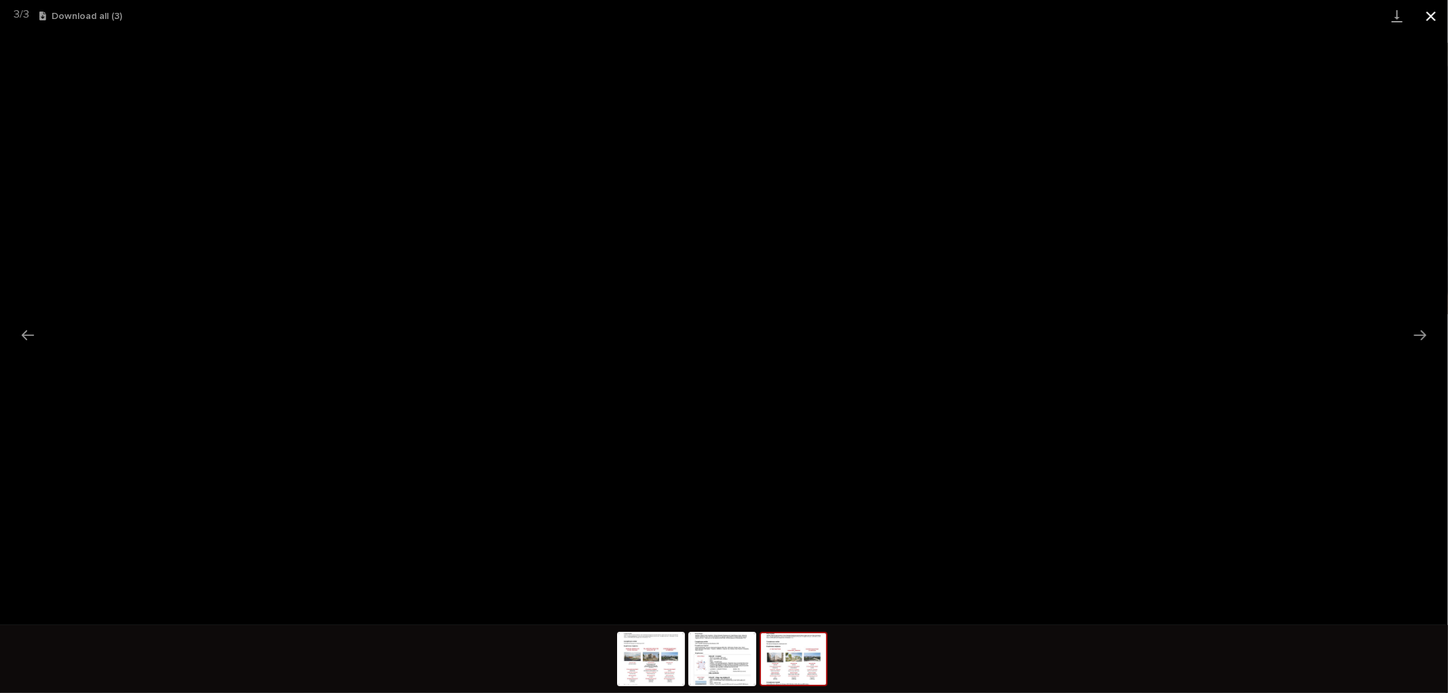
click at [1444, 25] on button "Close gallery" at bounding box center [1431, 16] width 34 height 32
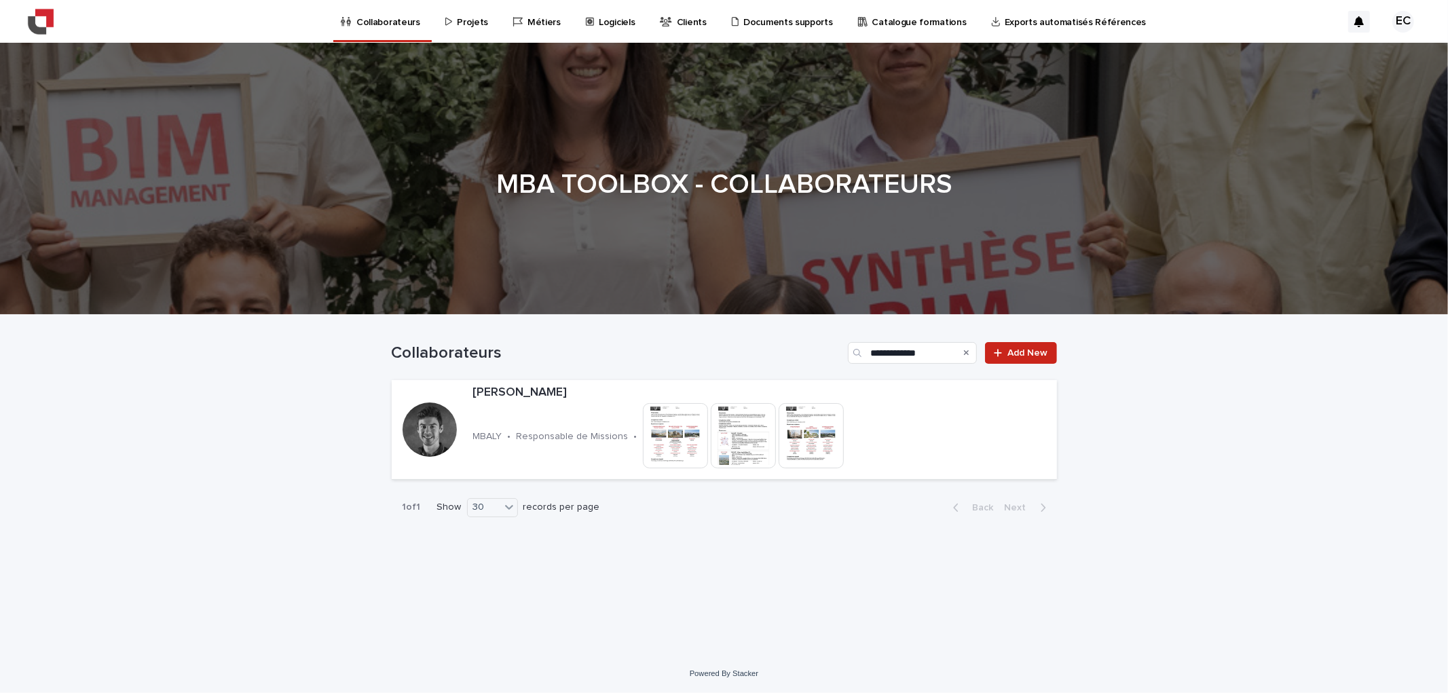
click at [963, 350] on div "Search" at bounding box center [966, 353] width 22 height 22
click at [970, 353] on div "Search" at bounding box center [966, 353] width 22 height 22
click at [963, 350] on div "Search" at bounding box center [966, 353] width 22 height 22
click at [965, 350] on icon "Search" at bounding box center [966, 353] width 5 height 8
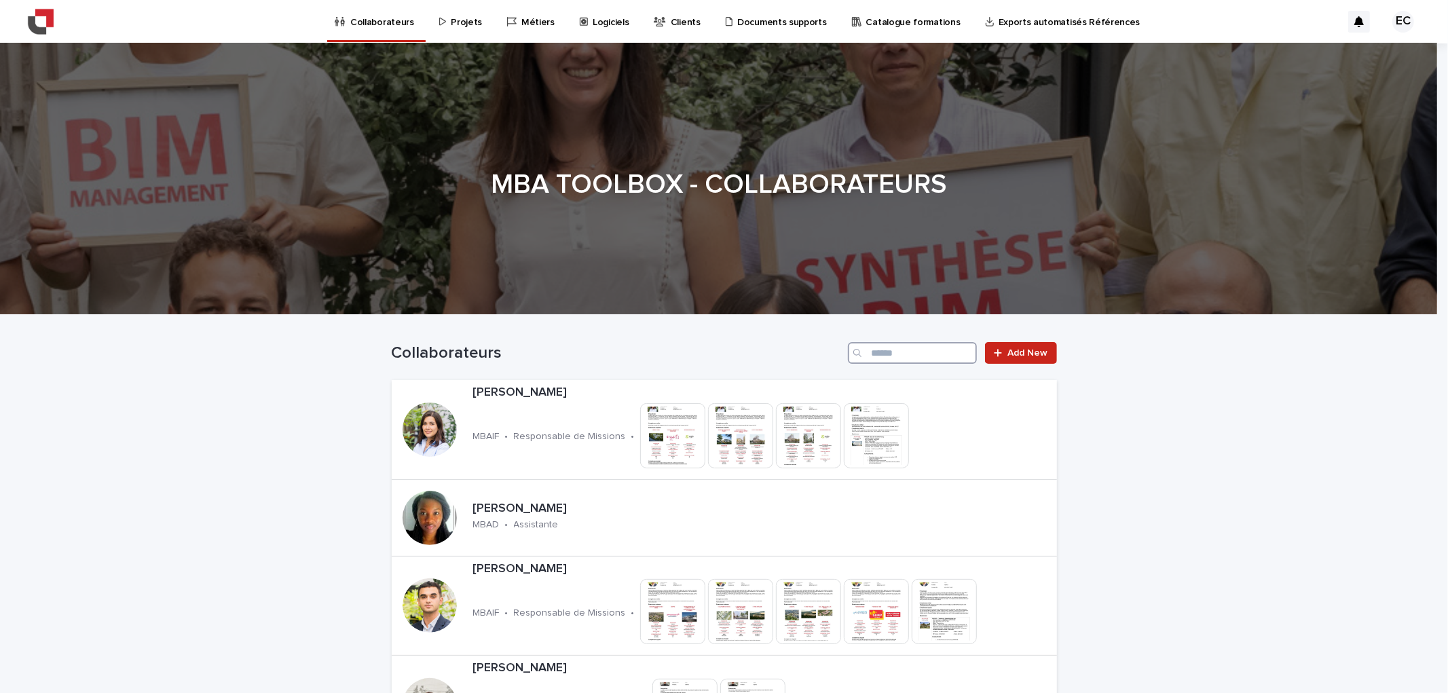
click at [965, 350] on input "Search" at bounding box center [912, 353] width 129 height 22
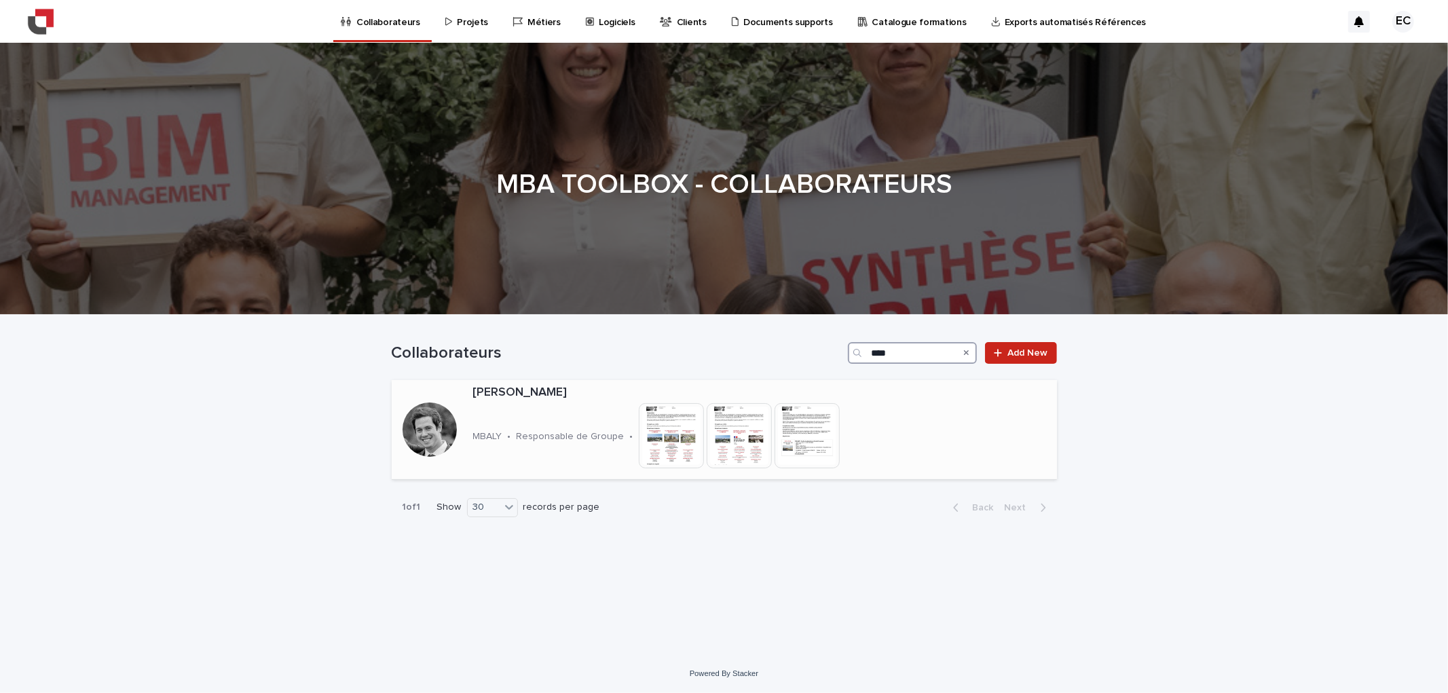
type input "****"
click at [794, 449] on img at bounding box center [807, 435] width 65 height 65
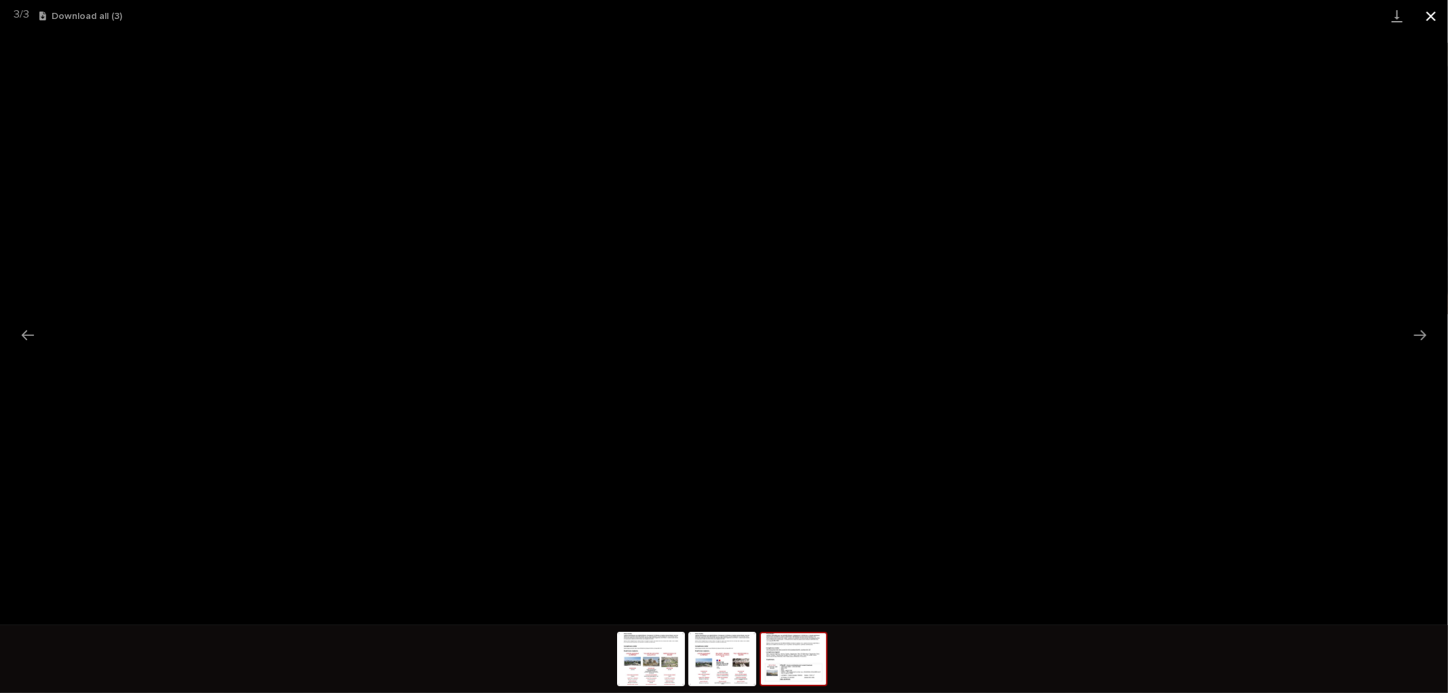
click at [1422, 15] on button "Close gallery" at bounding box center [1431, 16] width 34 height 32
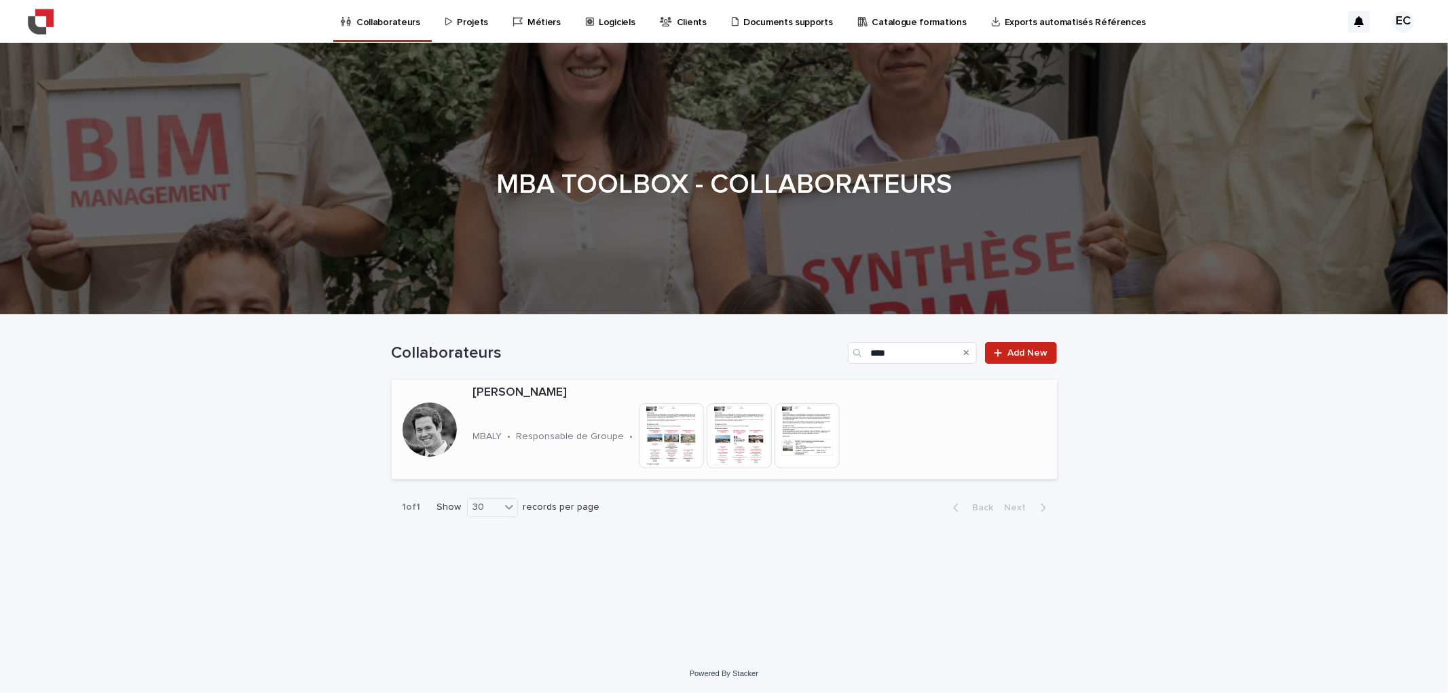
click at [437, 416] on div at bounding box center [430, 430] width 54 height 54
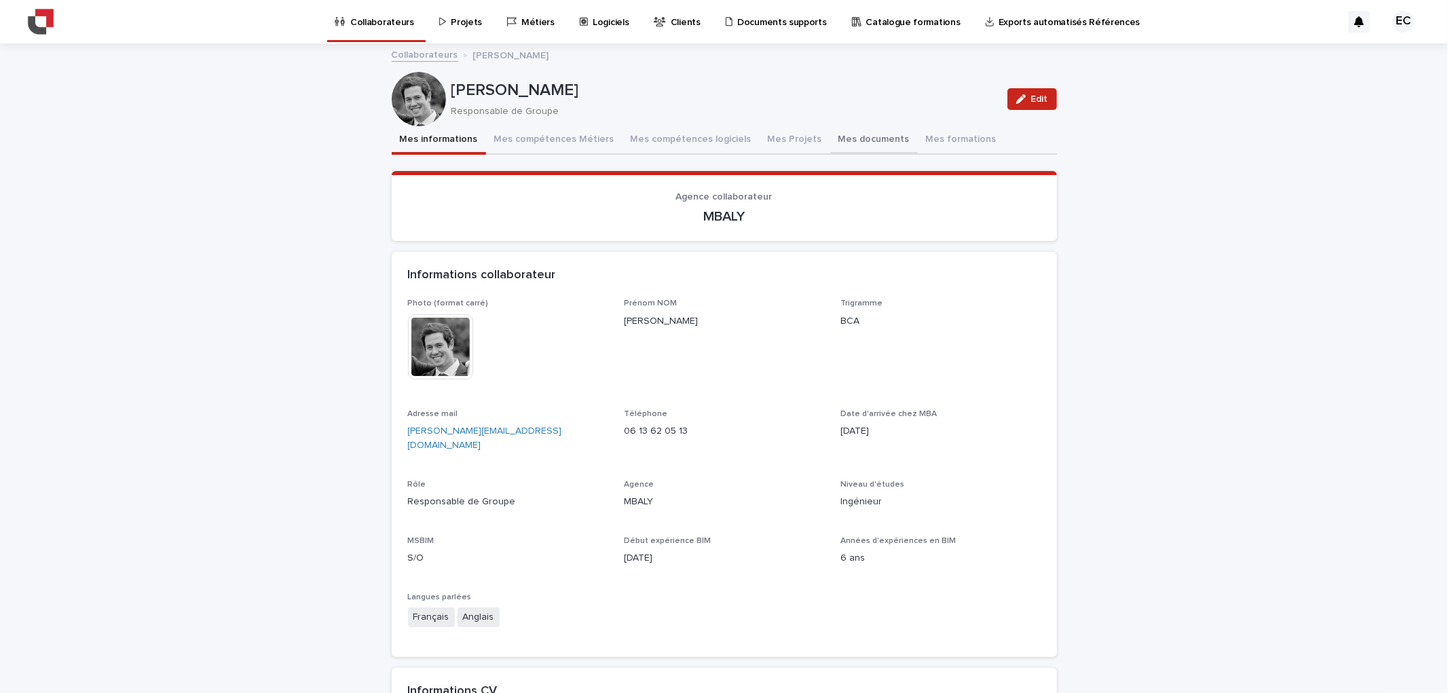
click at [865, 131] on button "Mes documents" at bounding box center [874, 140] width 88 height 29
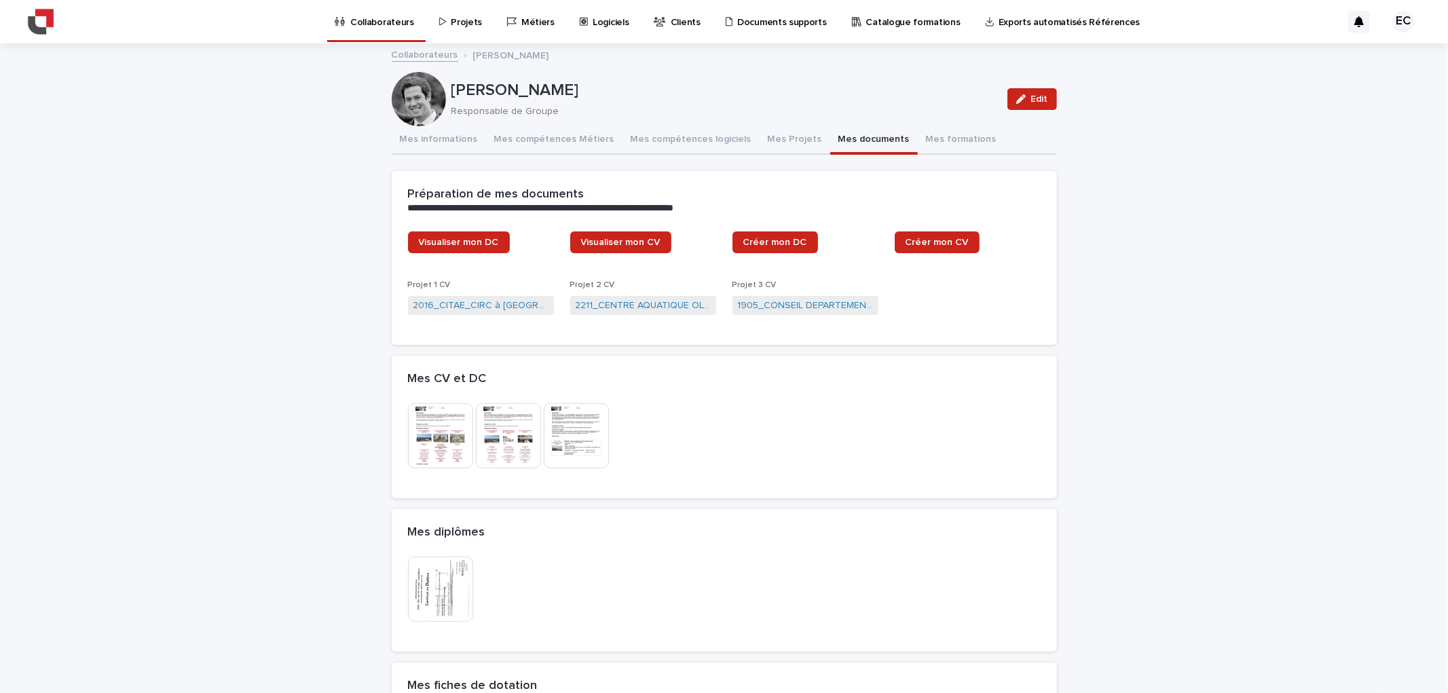
click at [453, 587] on img at bounding box center [440, 589] width 65 height 65
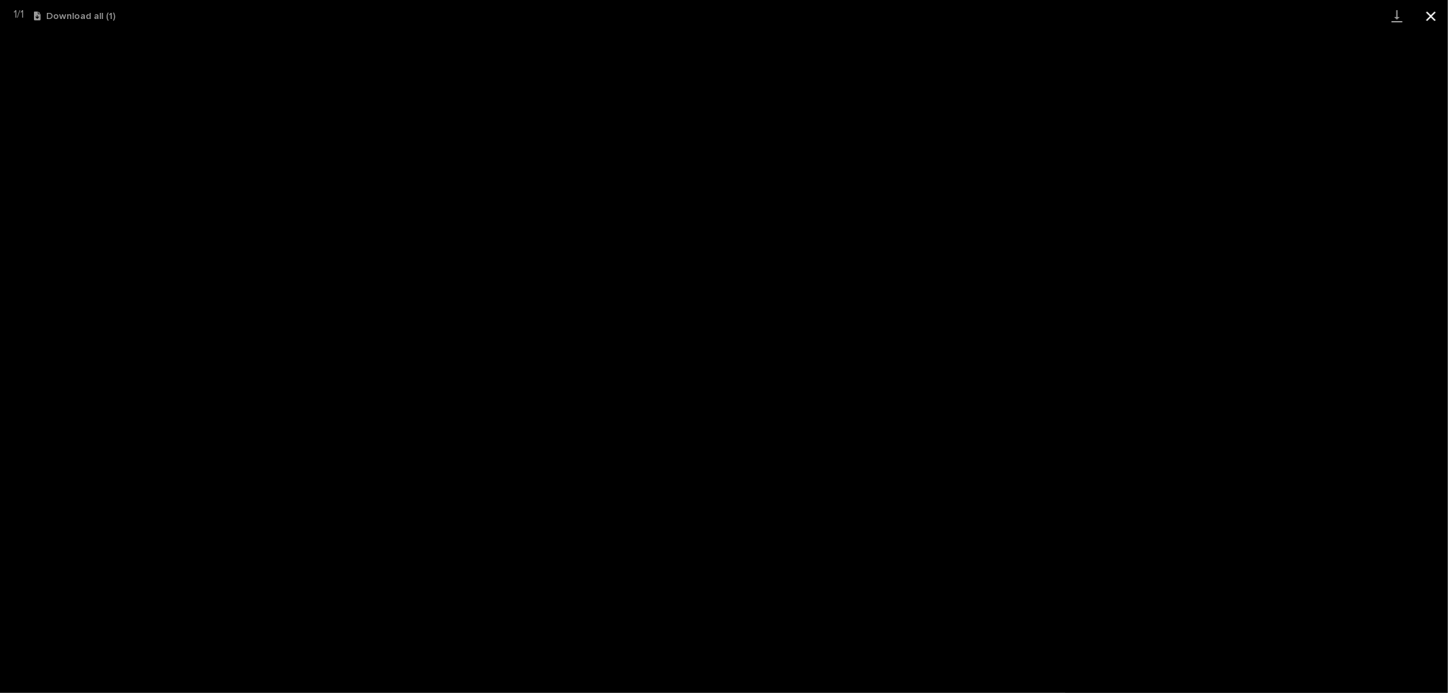
click at [1433, 14] on button "Close gallery" at bounding box center [1431, 16] width 34 height 32
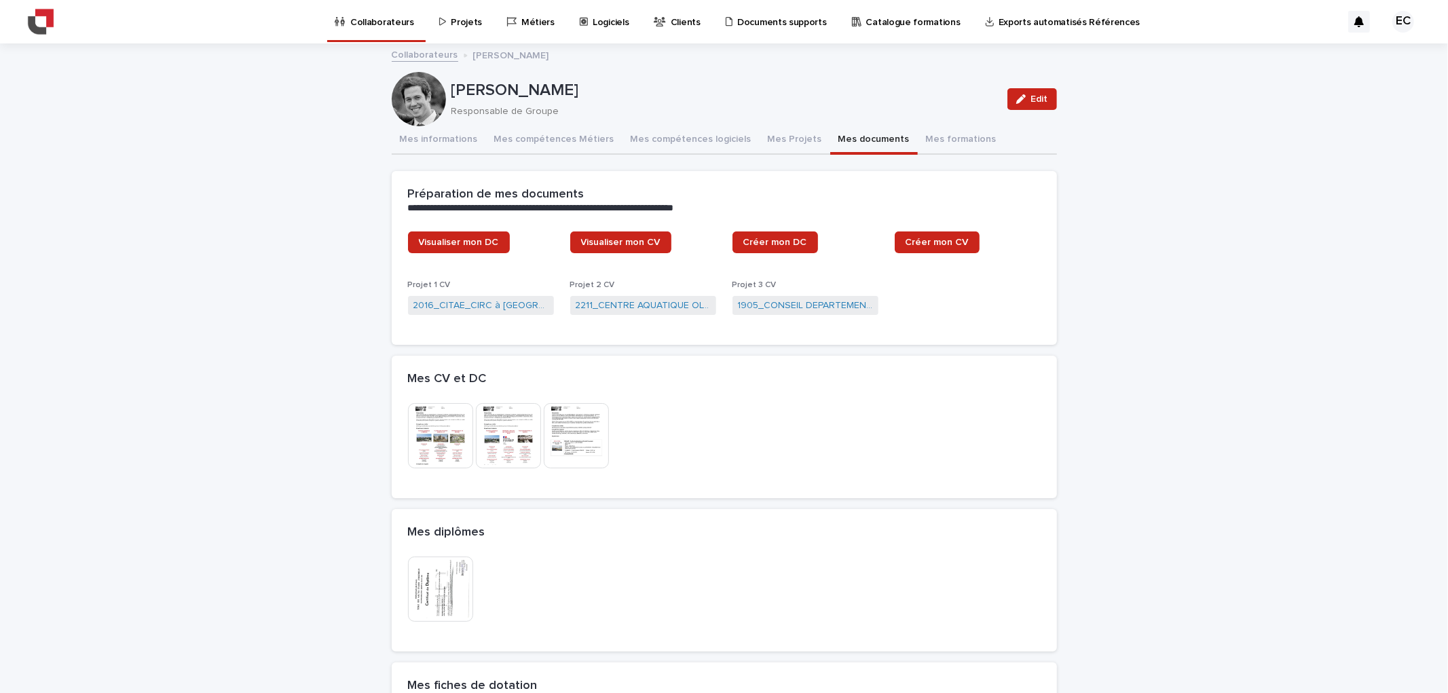
click at [406, 53] on link "Collaborateurs" at bounding box center [425, 54] width 67 height 16
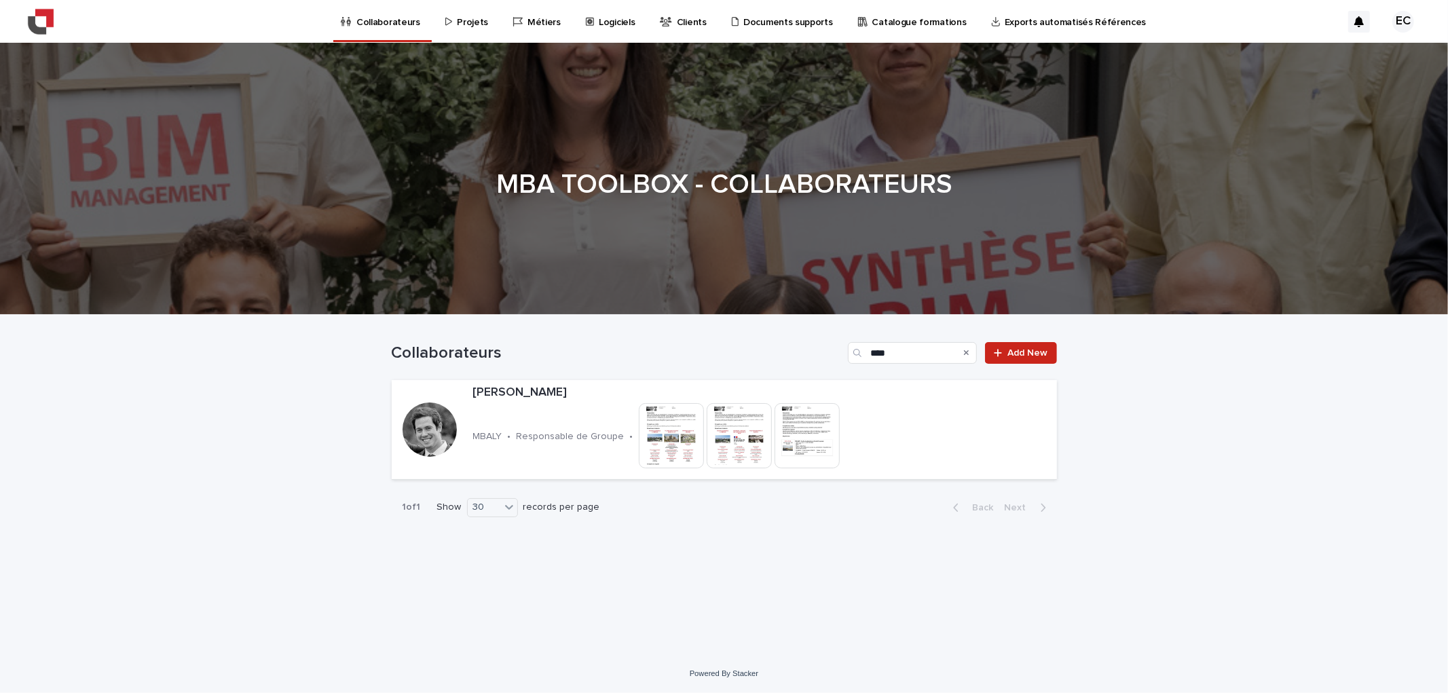
click at [955, 364] on div "Collaborateurs **** Add New" at bounding box center [724, 347] width 665 height 65
click at [912, 342] on input "****" at bounding box center [912, 353] width 129 height 22
type input "****"
click at [712, 447] on img at bounding box center [740, 435] width 65 height 65
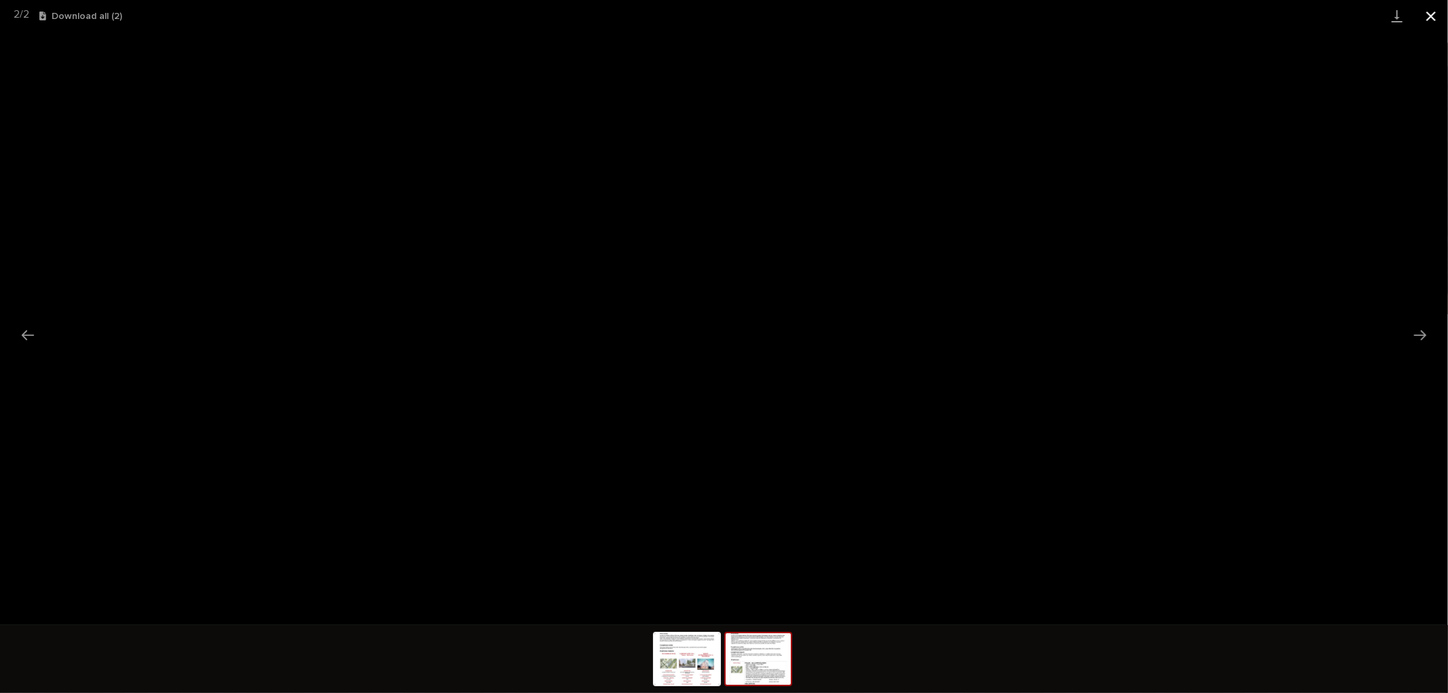
click at [1428, 14] on button "Close gallery" at bounding box center [1431, 16] width 34 height 32
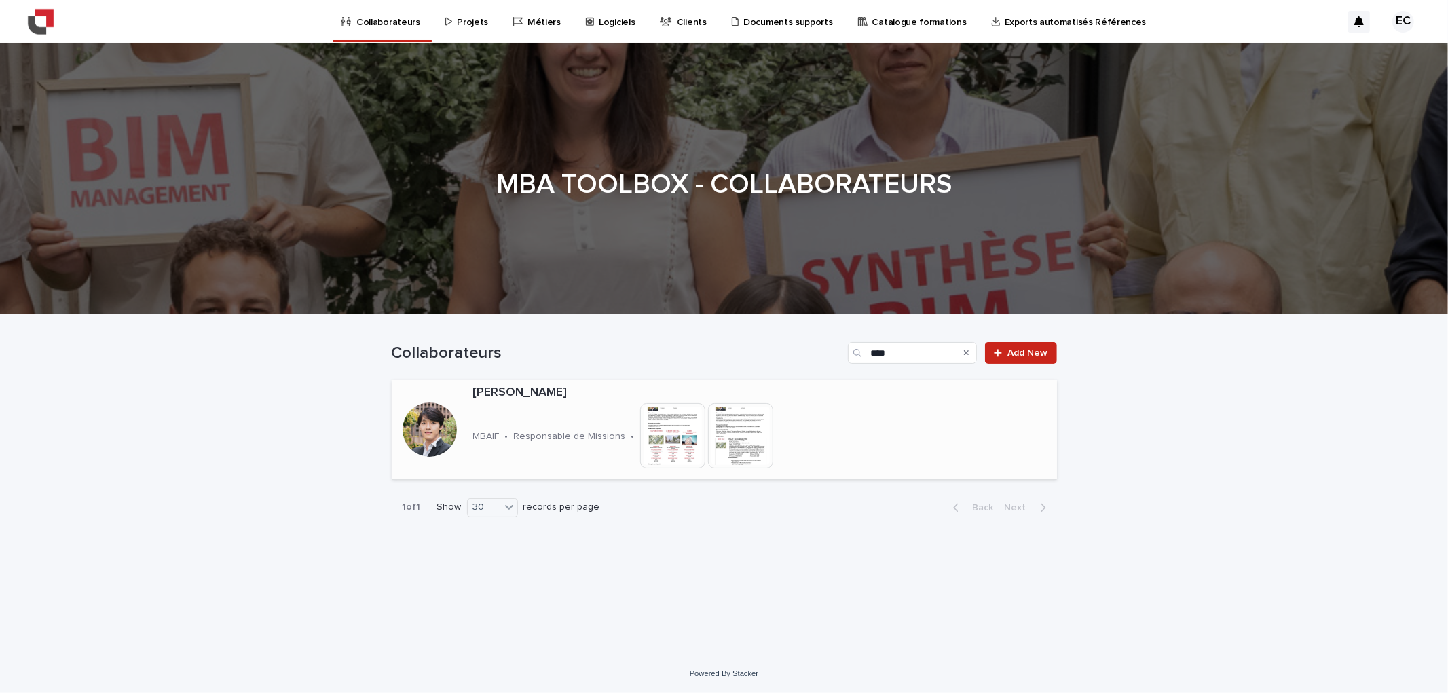
click at [661, 446] on img at bounding box center [672, 435] width 65 height 65
click at [649, 435] on img at bounding box center [672, 435] width 65 height 65
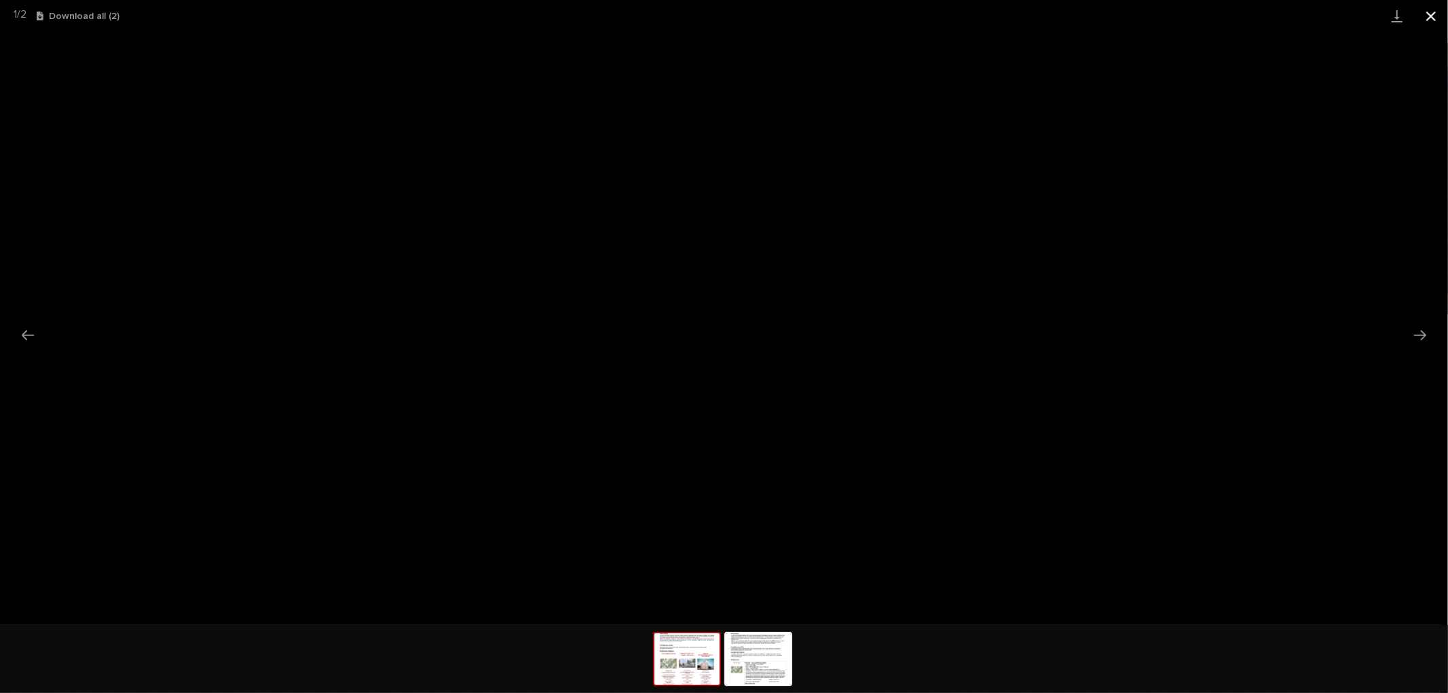
click at [1435, 11] on button "Close gallery" at bounding box center [1431, 16] width 34 height 32
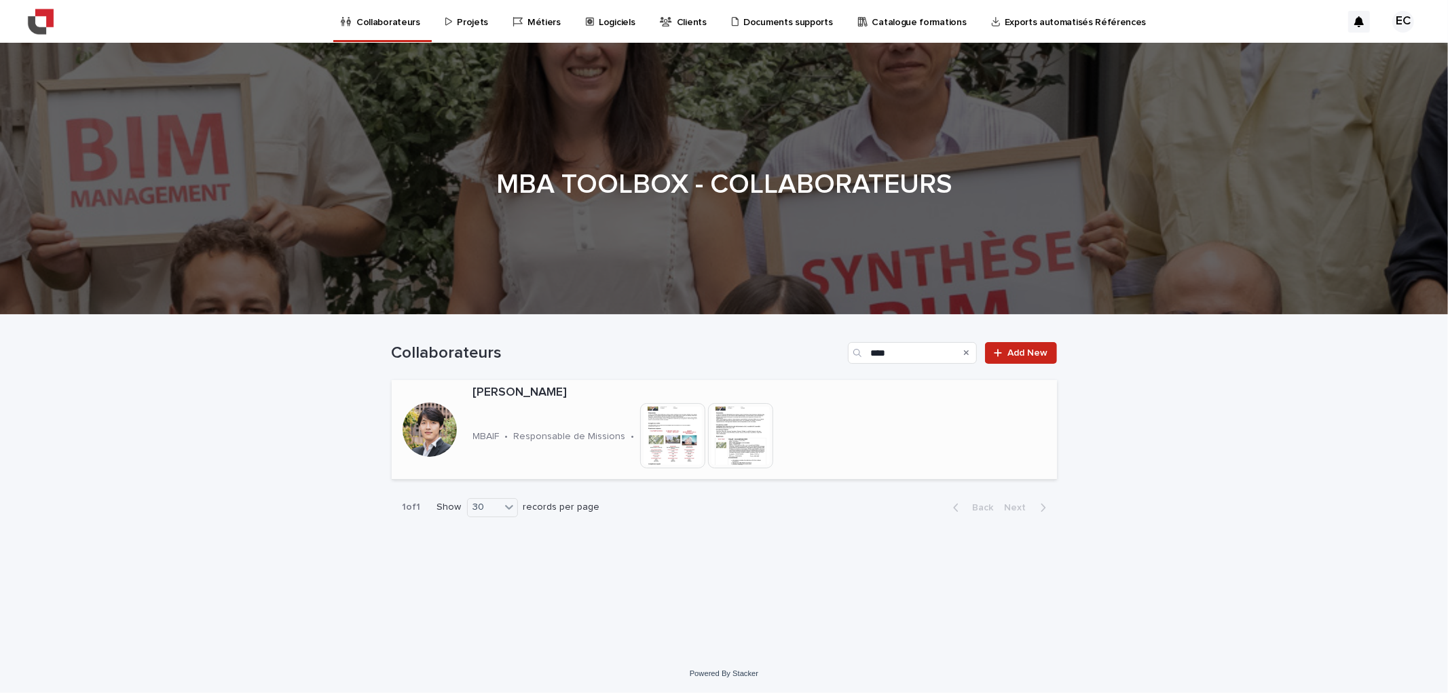
click at [439, 464] on div at bounding box center [430, 430] width 76 height 76
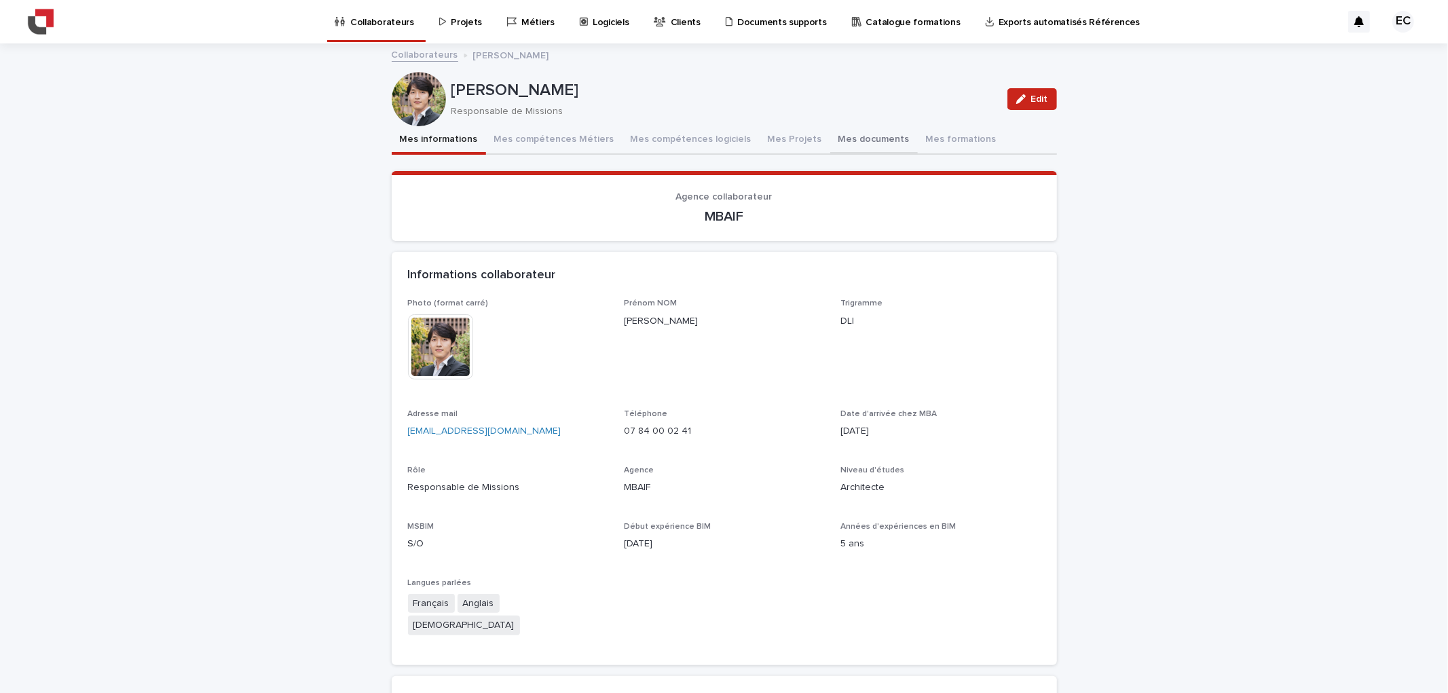
click at [830, 134] on button "Mes documents" at bounding box center [874, 140] width 88 height 29
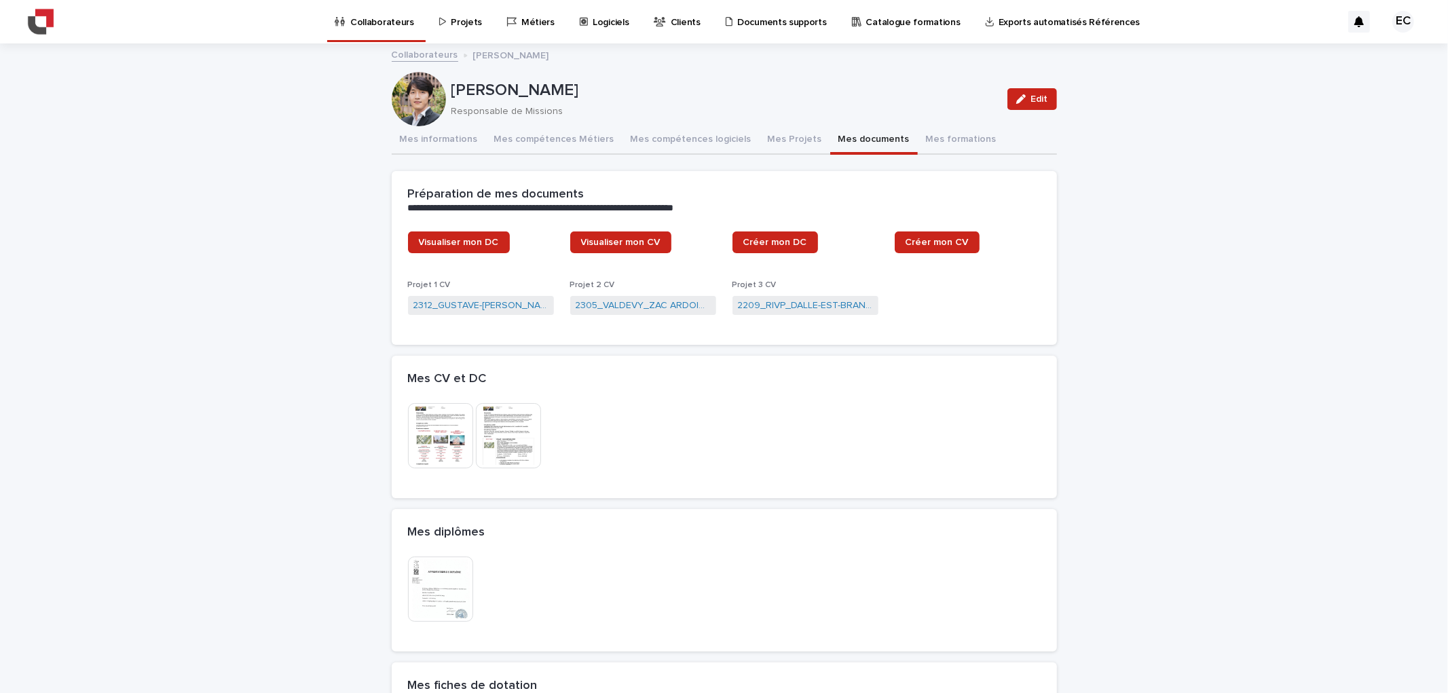
click at [428, 585] on img at bounding box center [440, 589] width 65 height 65
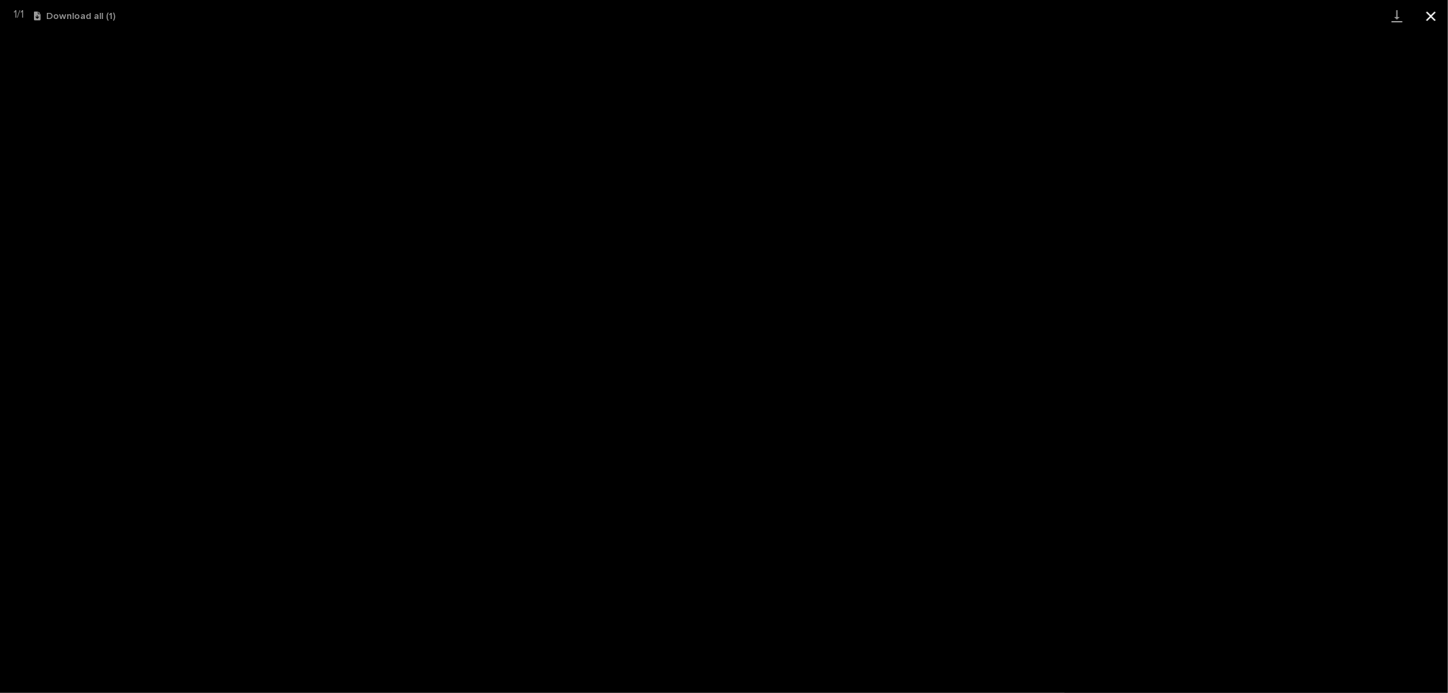
click at [1448, 18] on button "Close gallery" at bounding box center [1431, 16] width 34 height 32
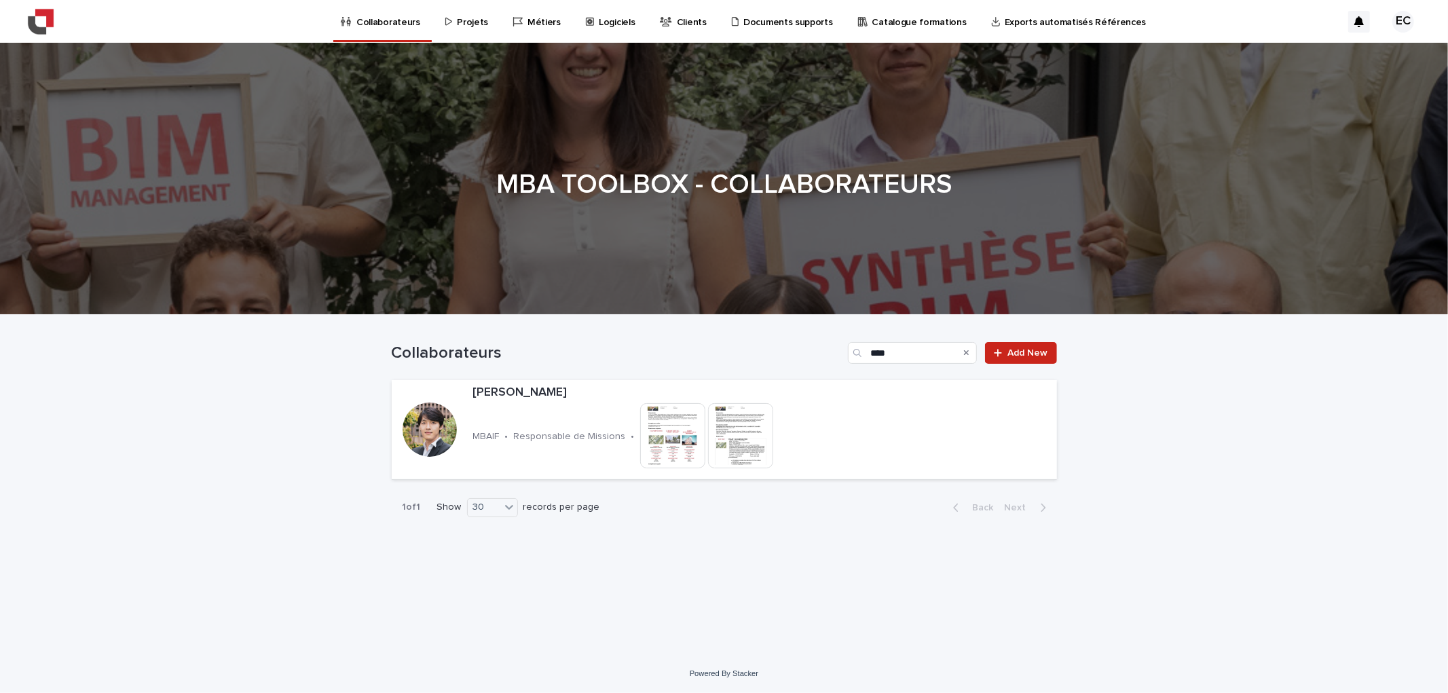
type input "****"
click at [360, 383] on div "Loading... Saving… Loading... Saving… Collaborateurs **** Add New Baptiste CANT…" at bounding box center [724, 484] width 1448 height 339
click at [426, 422] on div at bounding box center [430, 430] width 54 height 54
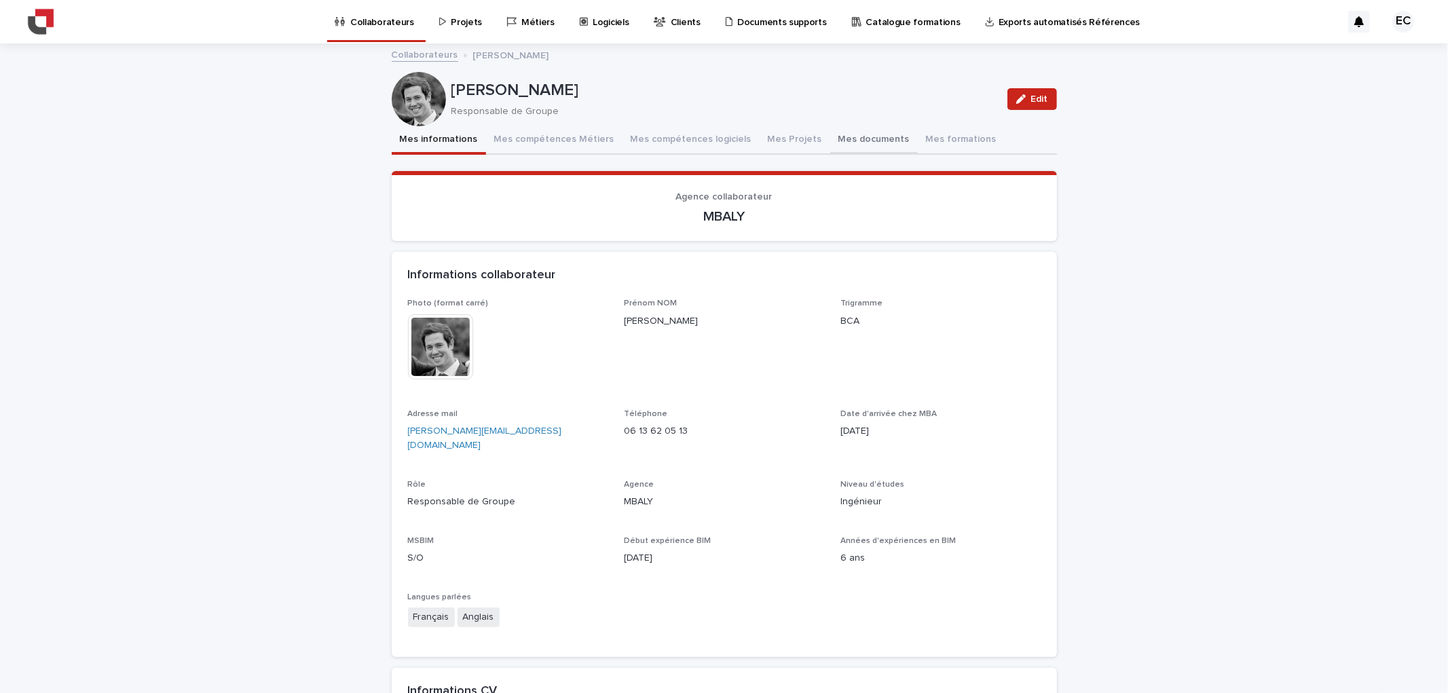
click at [830, 136] on button "Mes documents" at bounding box center [874, 140] width 88 height 29
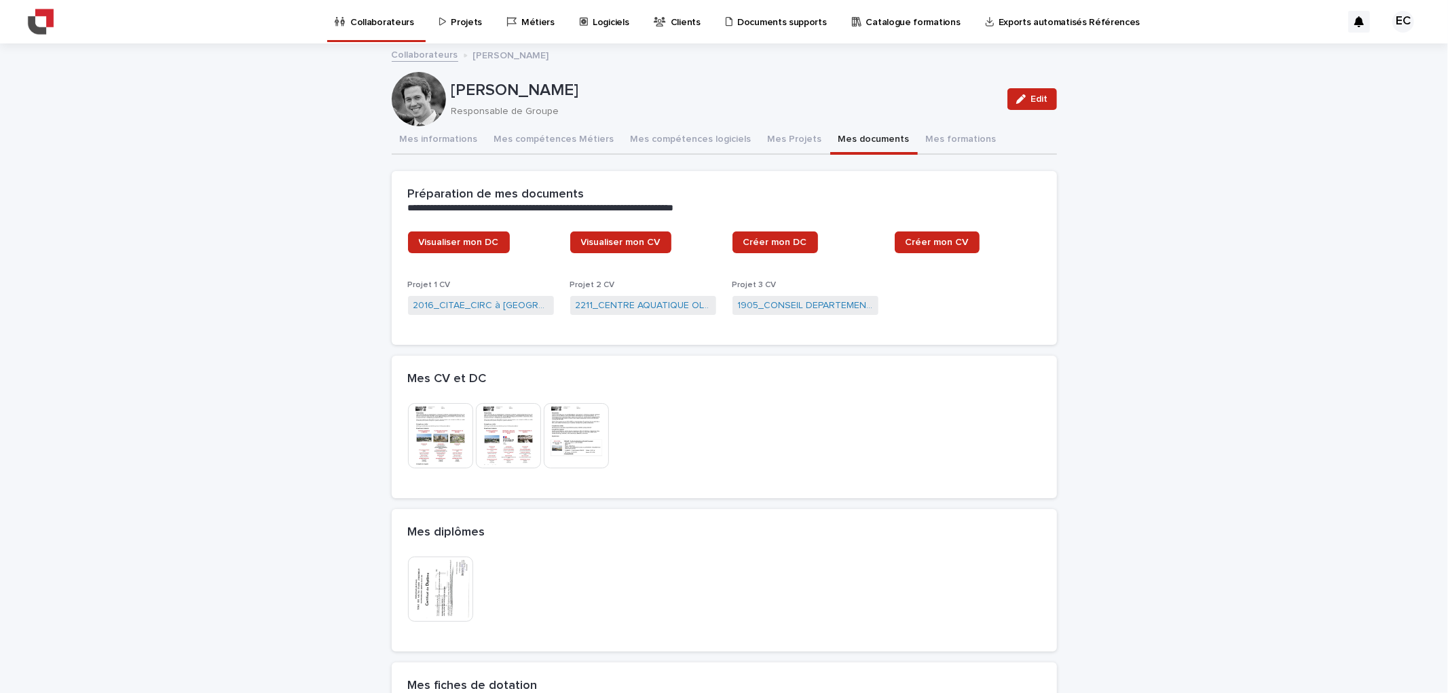
click at [435, 593] on img at bounding box center [440, 589] width 65 height 65
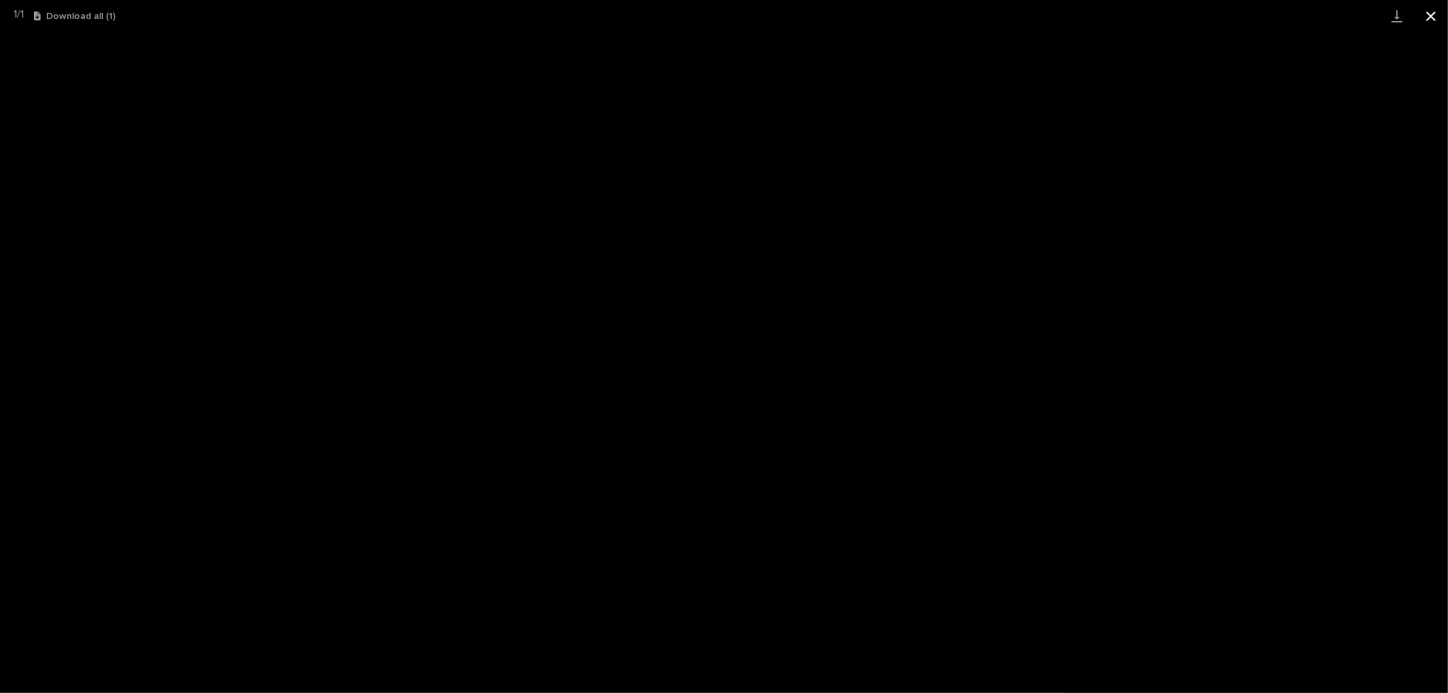
click at [1429, 15] on button "Close gallery" at bounding box center [1431, 16] width 34 height 32
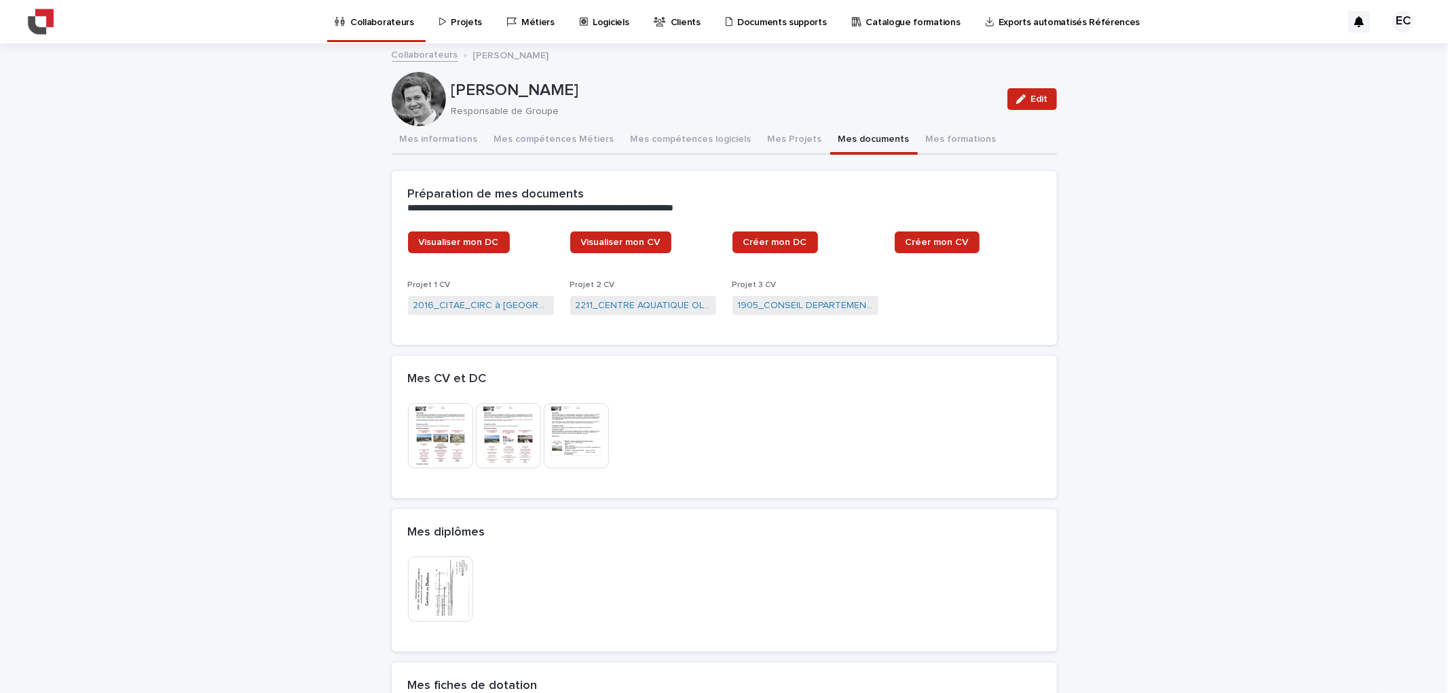
click at [416, 58] on link "Collaborateurs" at bounding box center [425, 54] width 67 height 16
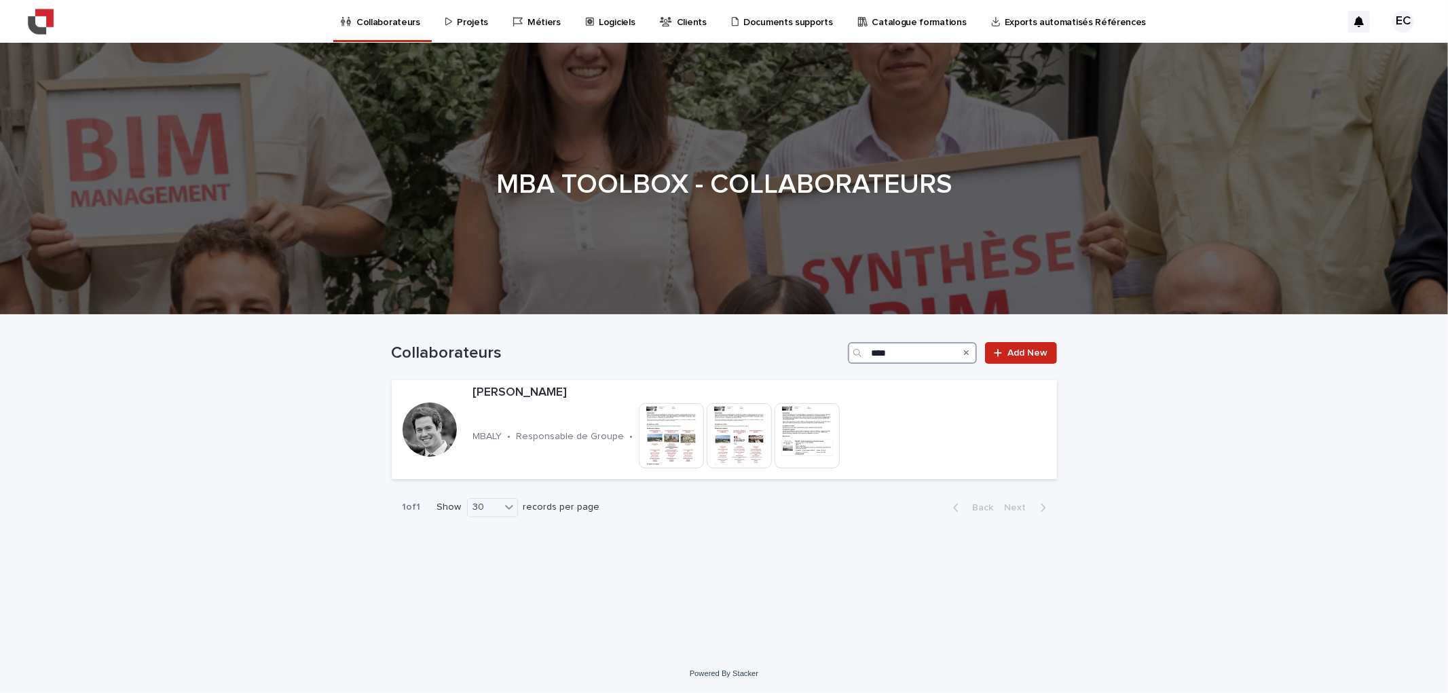
click at [906, 348] on input "****" at bounding box center [912, 353] width 129 height 22
type input "**********"
click at [446, 423] on div at bounding box center [430, 430] width 54 height 54
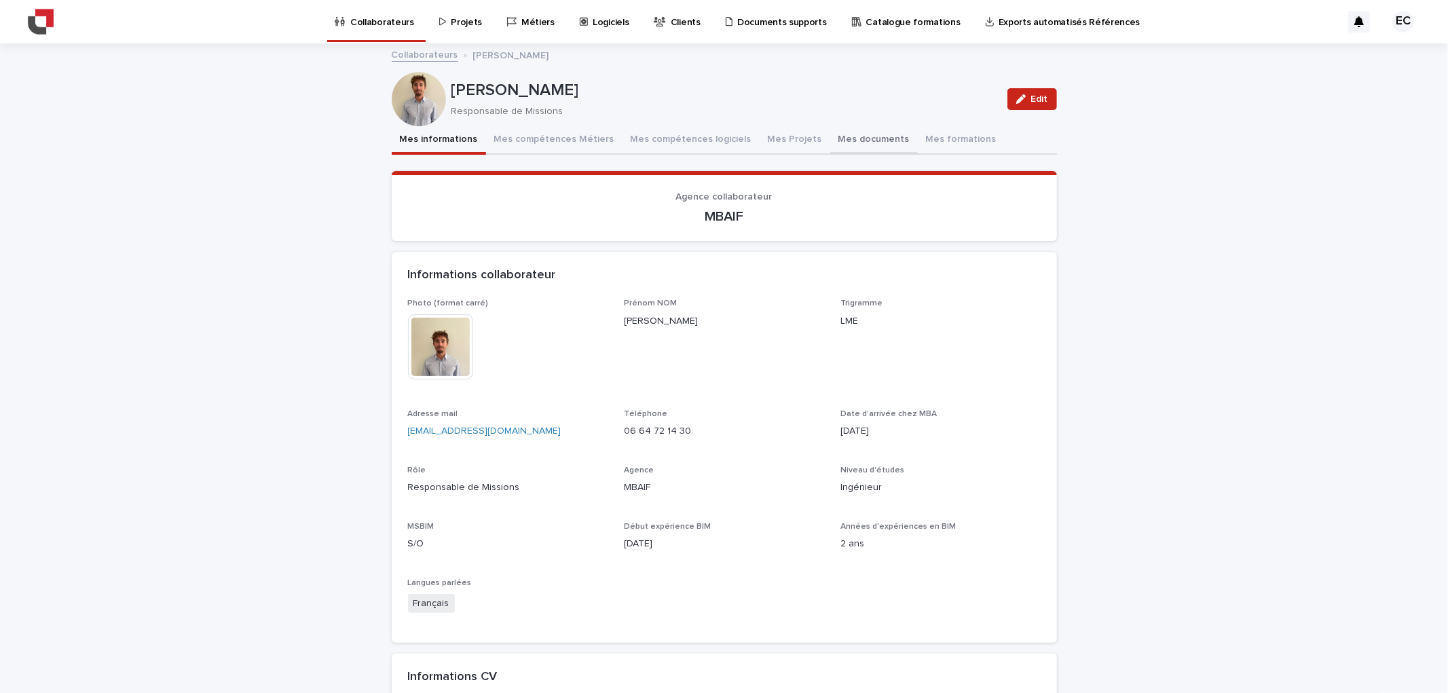
click at [837, 141] on button "Mes documents" at bounding box center [874, 140] width 88 height 29
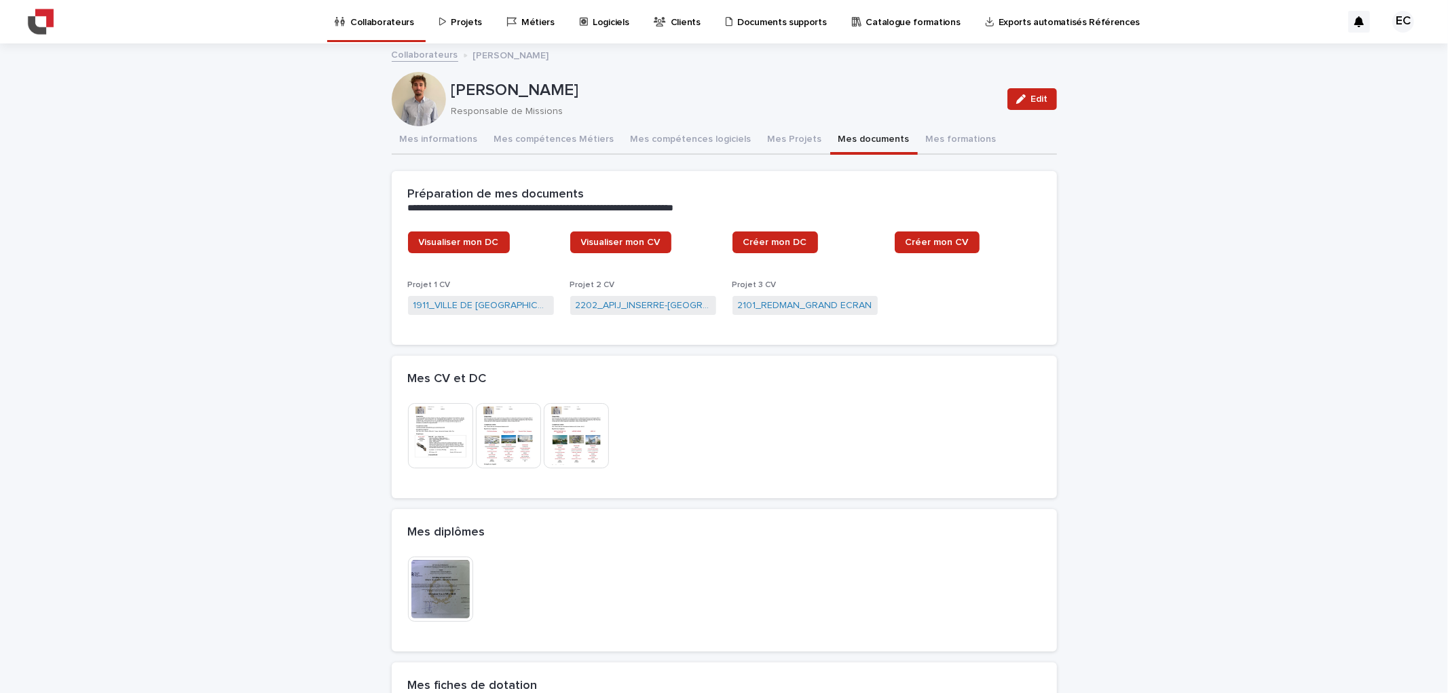
click at [458, 583] on img at bounding box center [440, 589] width 65 height 65
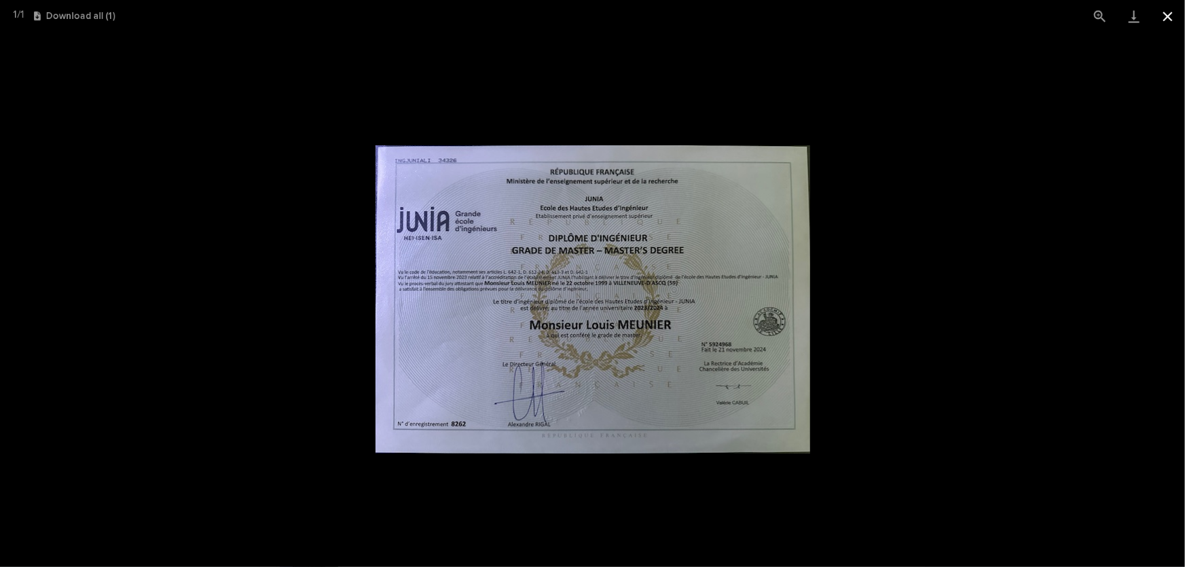
click at [1180, 16] on button "Close gallery" at bounding box center [1168, 16] width 34 height 32
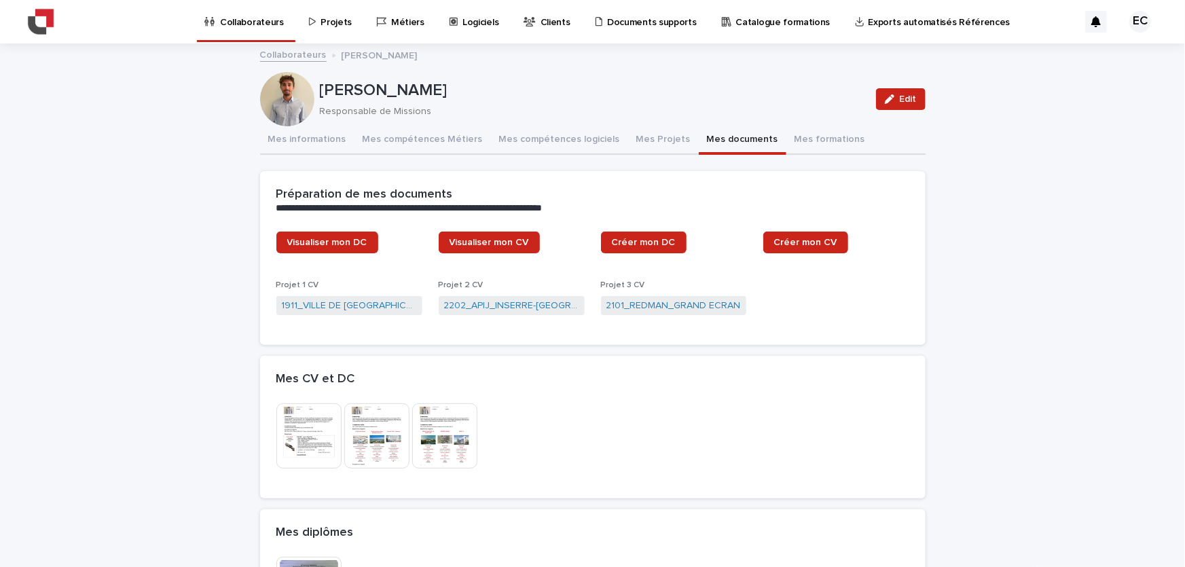
click at [366, 449] on img at bounding box center [376, 435] width 65 height 65
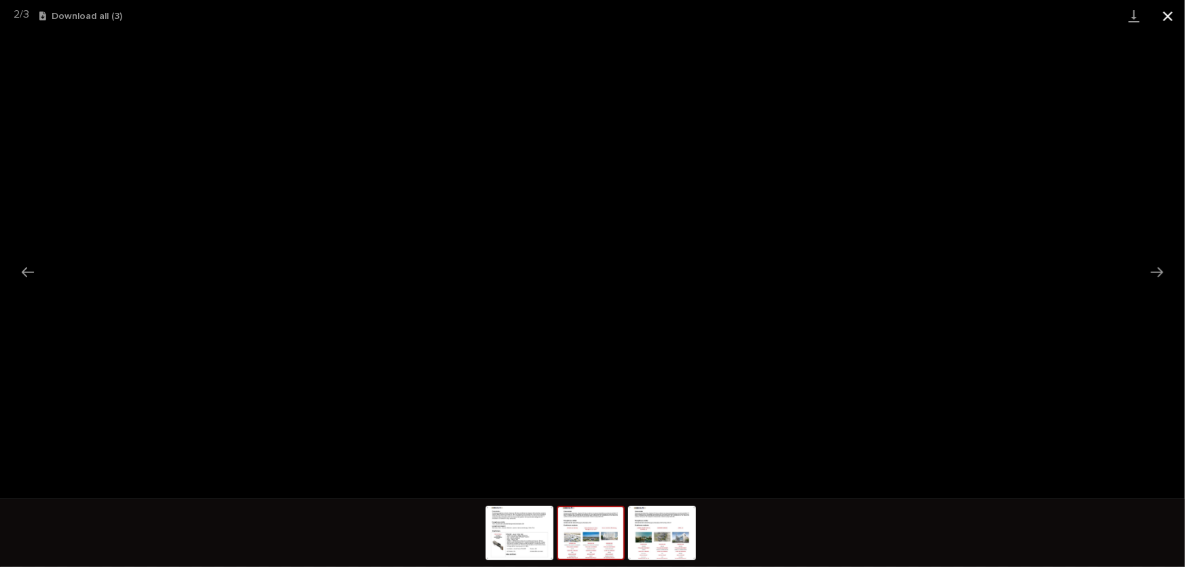
click at [1170, 14] on button "Close gallery" at bounding box center [1168, 16] width 34 height 32
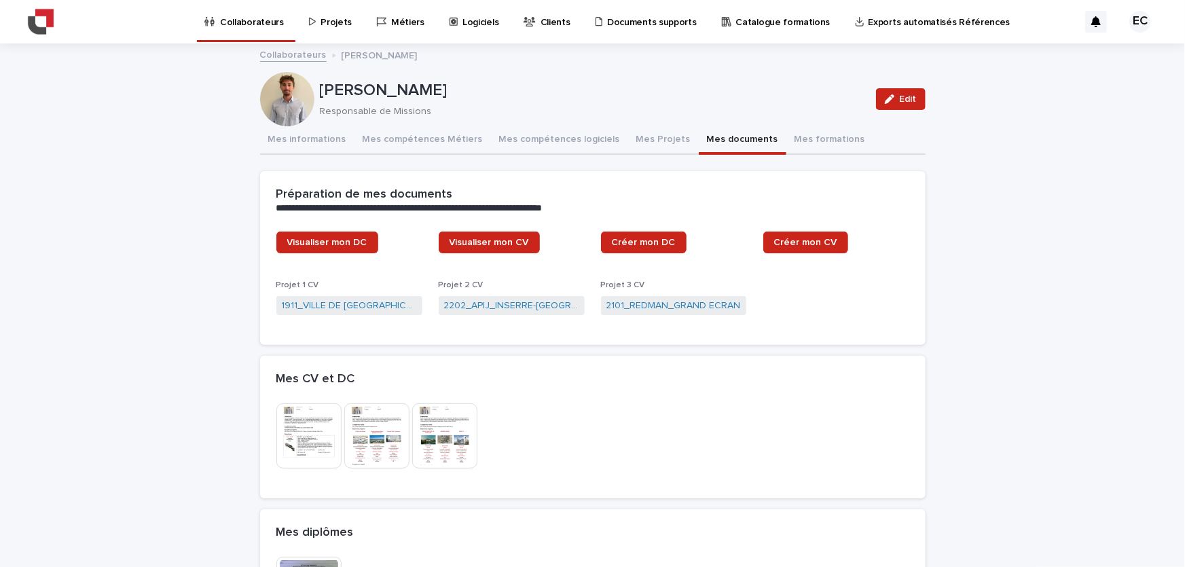
click at [294, 436] on img at bounding box center [308, 435] width 65 height 65
click at [297, 416] on img at bounding box center [308, 435] width 65 height 65
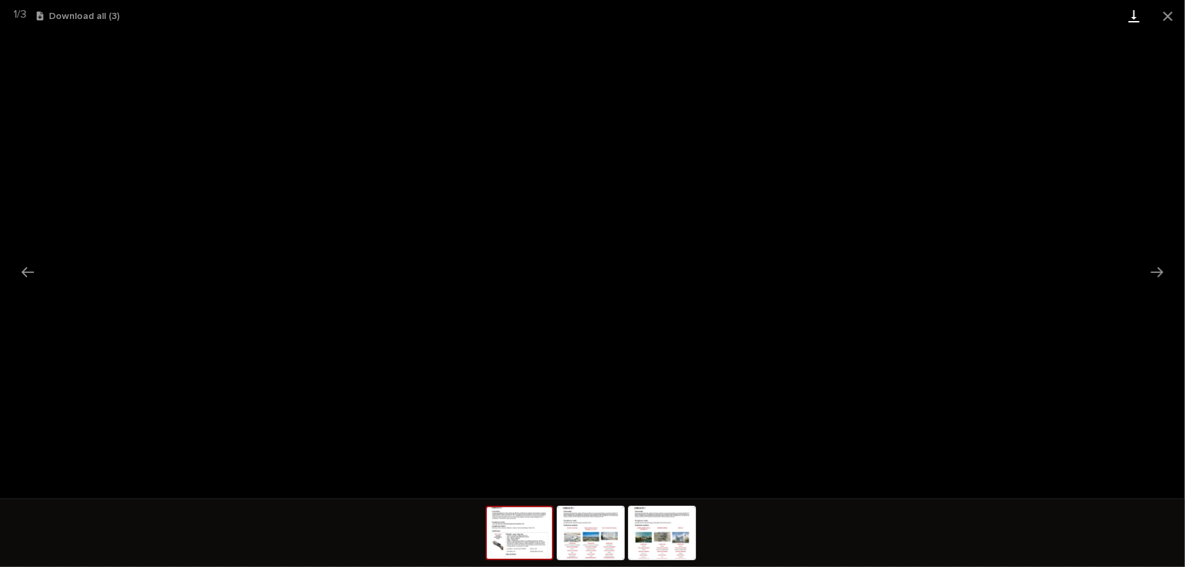
click at [1134, 14] on link "Download" at bounding box center [1134, 16] width 34 height 32
click at [1168, 19] on button "Close gallery" at bounding box center [1168, 16] width 34 height 32
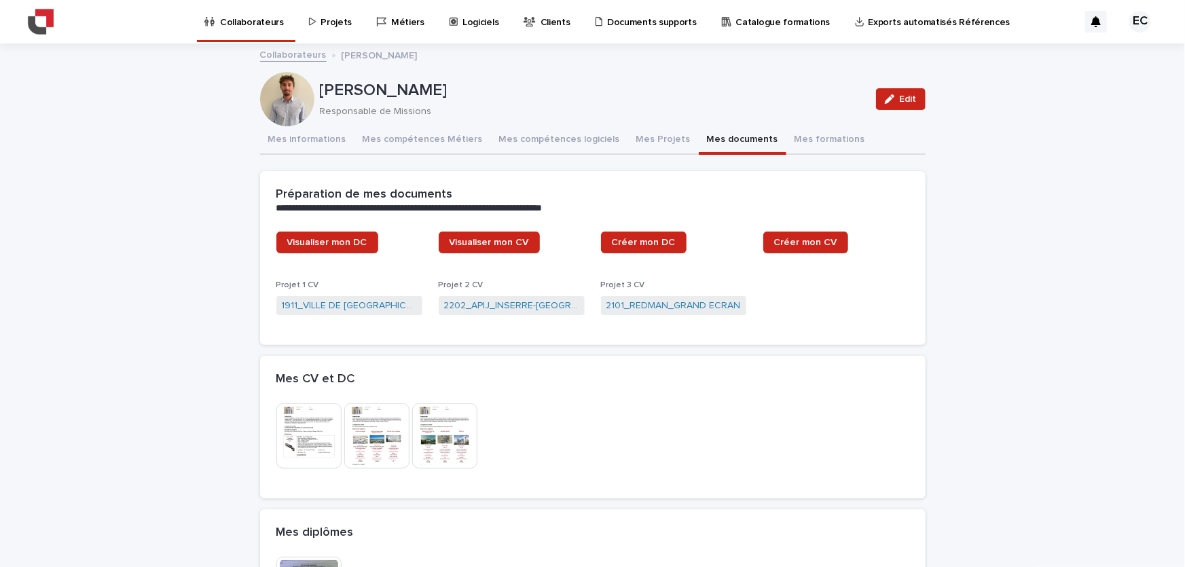
click at [699, 136] on button "Mes documents" at bounding box center [743, 140] width 88 height 29
click at [291, 58] on link "Collaborateurs" at bounding box center [293, 54] width 67 height 16
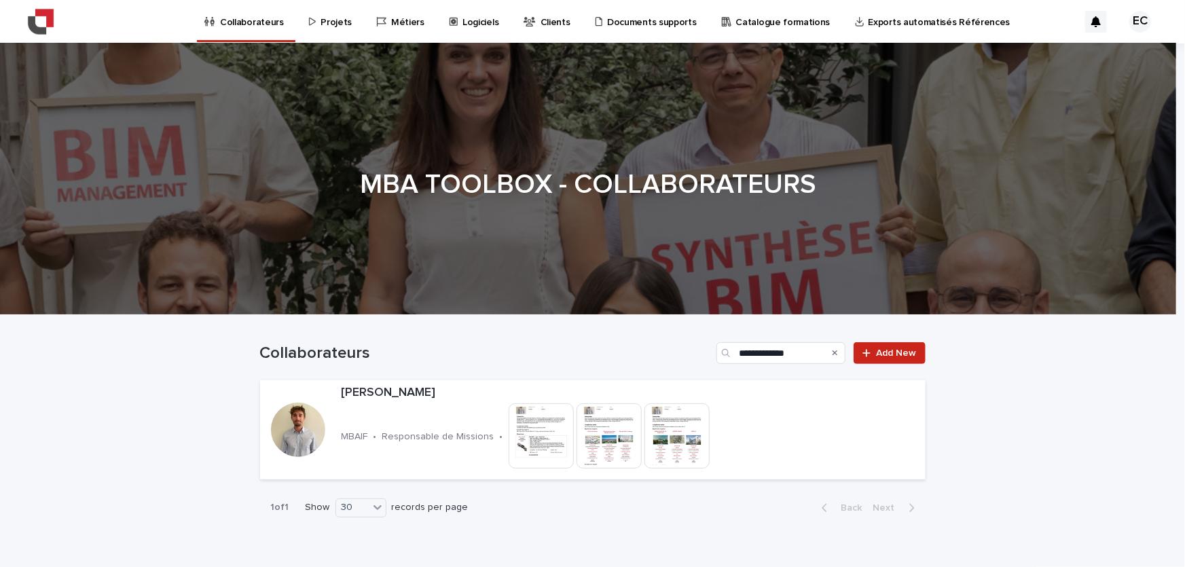
click at [742, 334] on div "**********" at bounding box center [592, 347] width 665 height 65
click at [750, 346] on input "**********" at bounding box center [780, 353] width 129 height 22
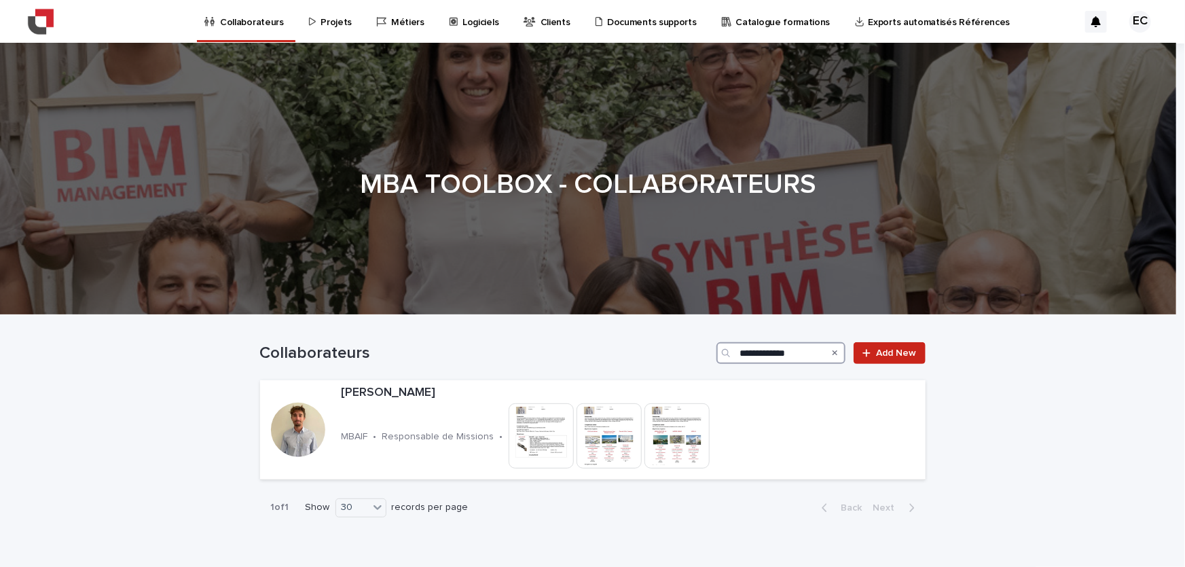
click at [750, 346] on input "**********" at bounding box center [780, 353] width 129 height 22
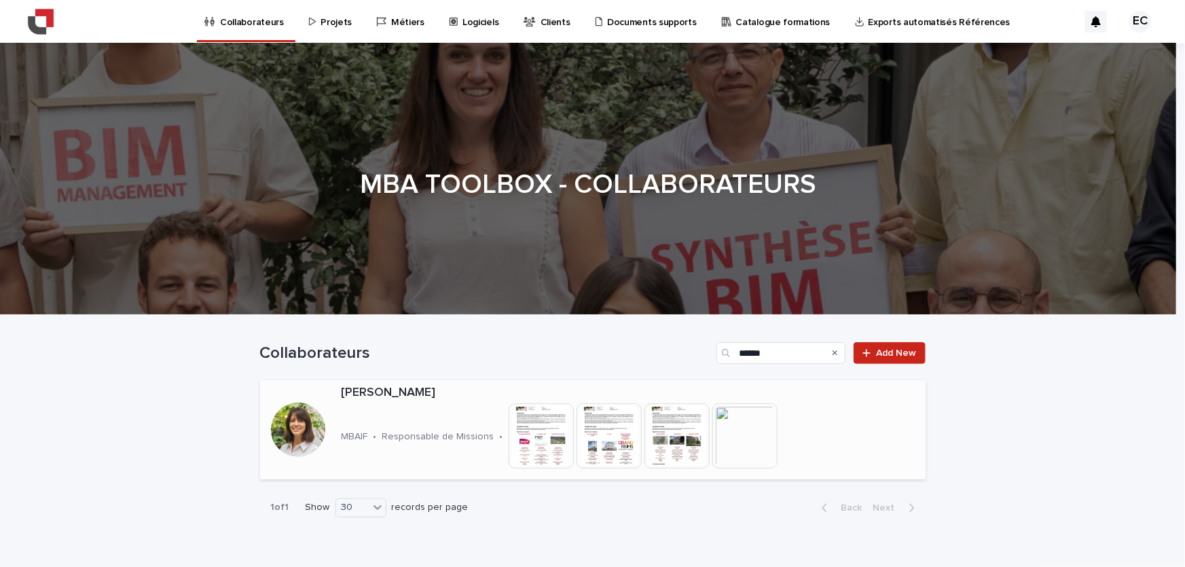
click at [528, 439] on img at bounding box center [541, 435] width 65 height 65
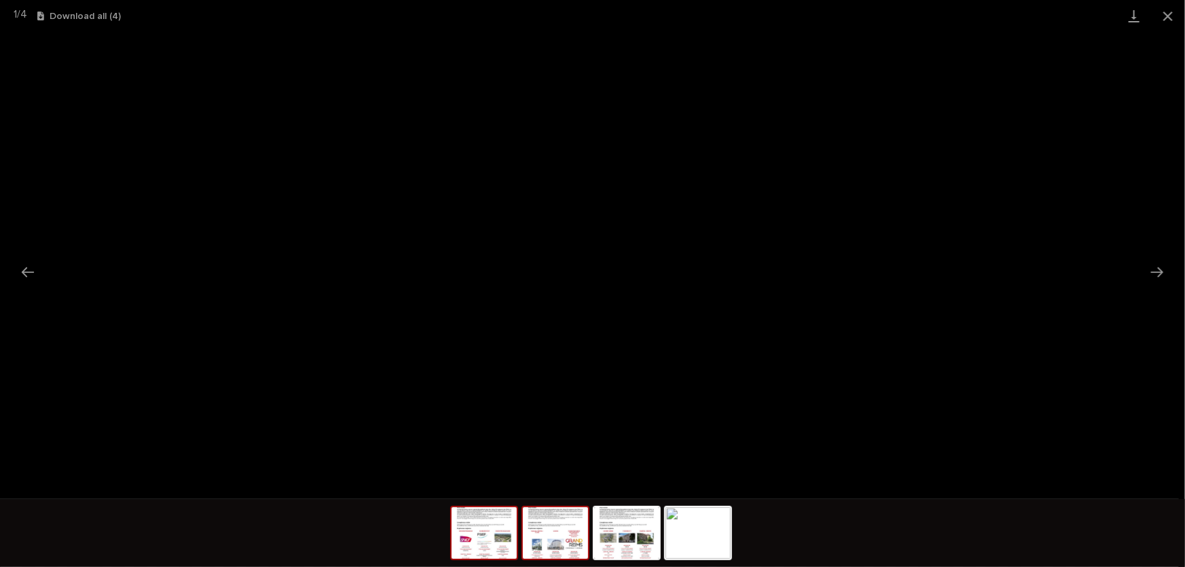
click at [560, 519] on img at bounding box center [555, 533] width 65 height 52
click at [632, 518] on img at bounding box center [626, 533] width 65 height 52
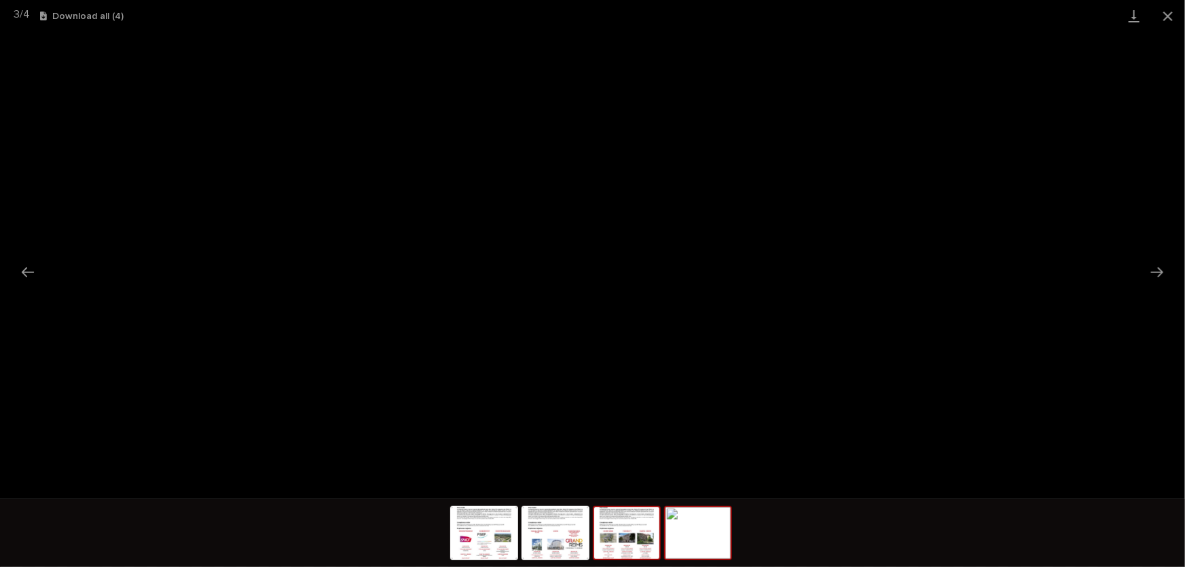
click at [709, 516] on img at bounding box center [697, 533] width 65 height 52
click at [1174, 14] on button "Close gallery" at bounding box center [1168, 16] width 34 height 32
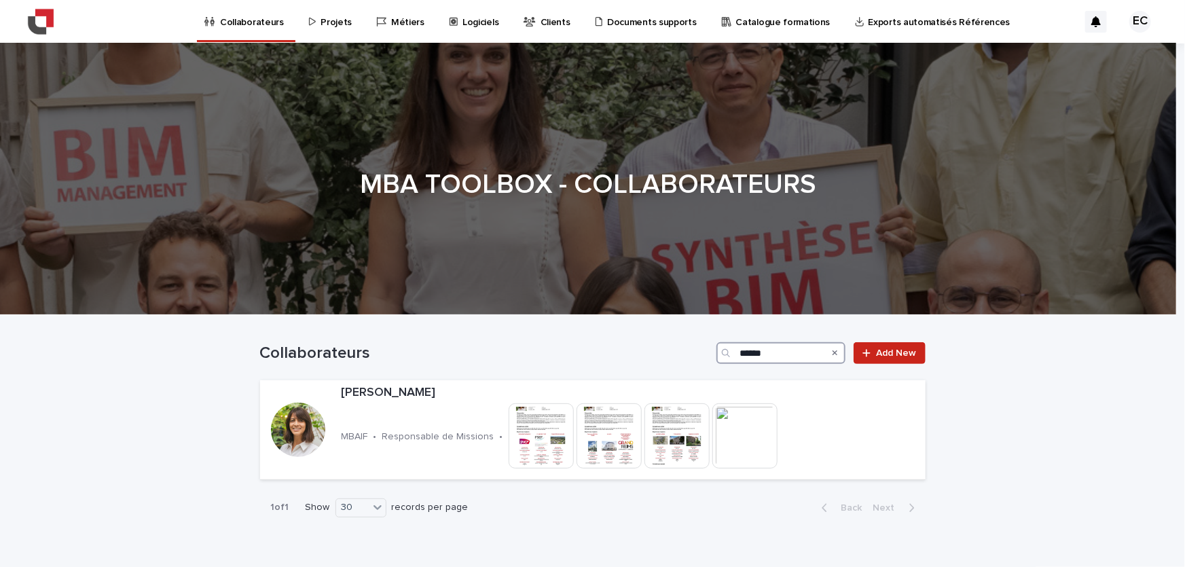
click at [768, 352] on input "******" at bounding box center [780, 353] width 129 height 22
type input "****"
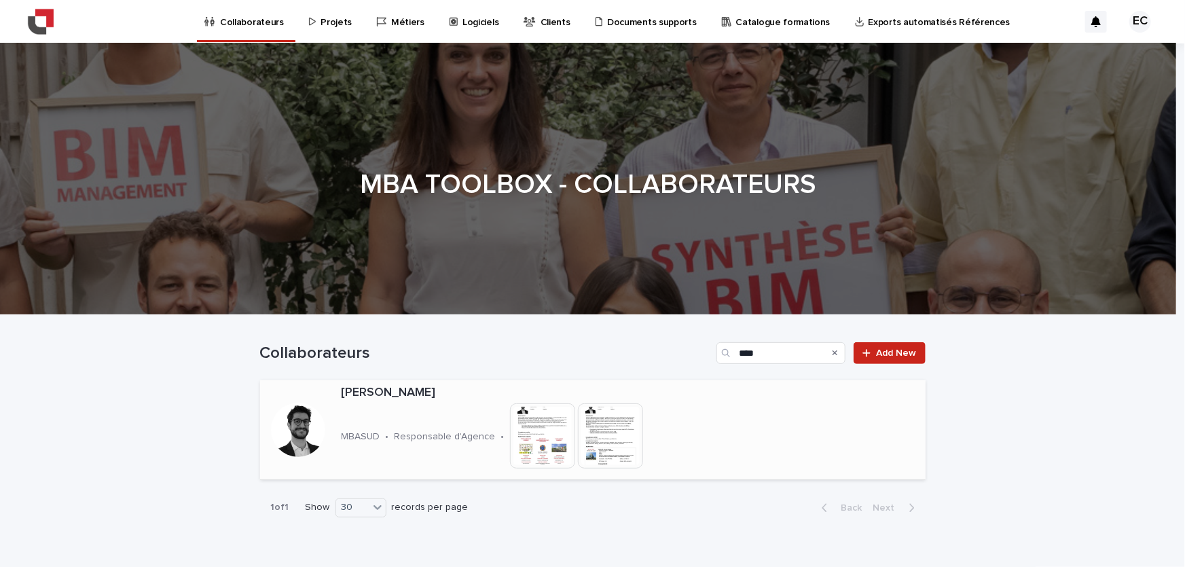
click at [597, 447] on img at bounding box center [610, 435] width 65 height 65
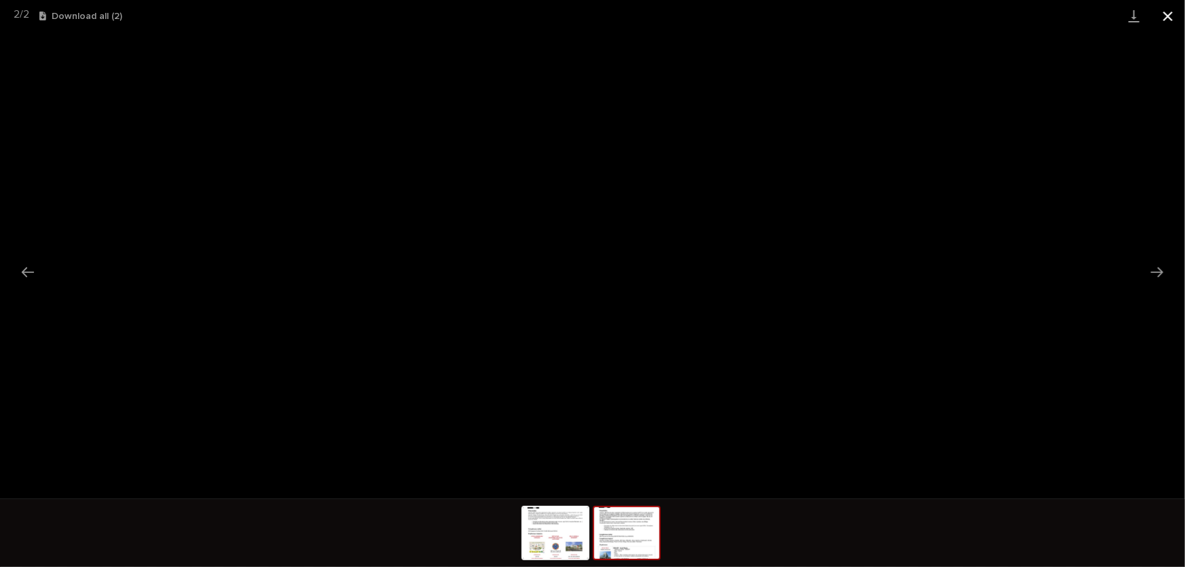
click at [1164, 15] on button "Close gallery" at bounding box center [1168, 16] width 34 height 32
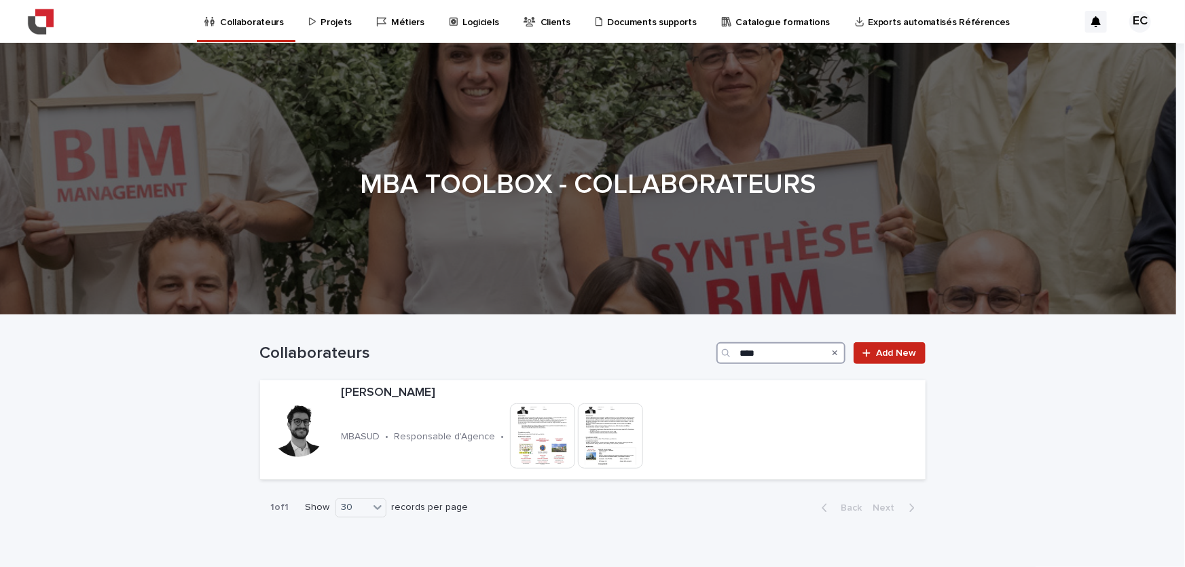
click at [752, 351] on input "****" at bounding box center [780, 353] width 129 height 22
click at [604, 440] on img at bounding box center [608, 435] width 65 height 65
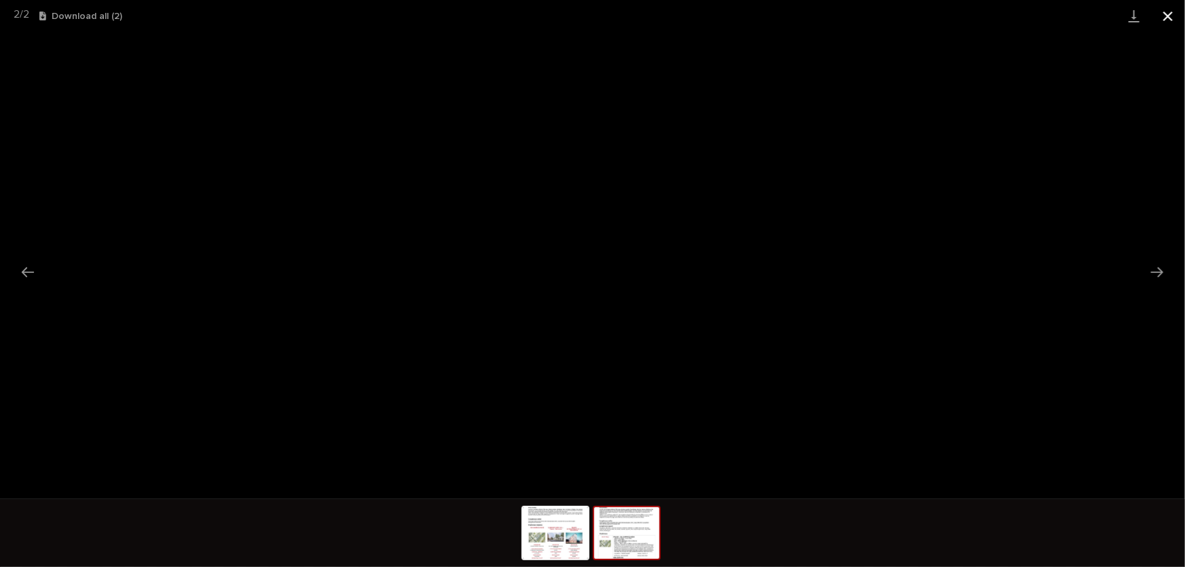
click at [1174, 16] on button "Close gallery" at bounding box center [1168, 16] width 34 height 32
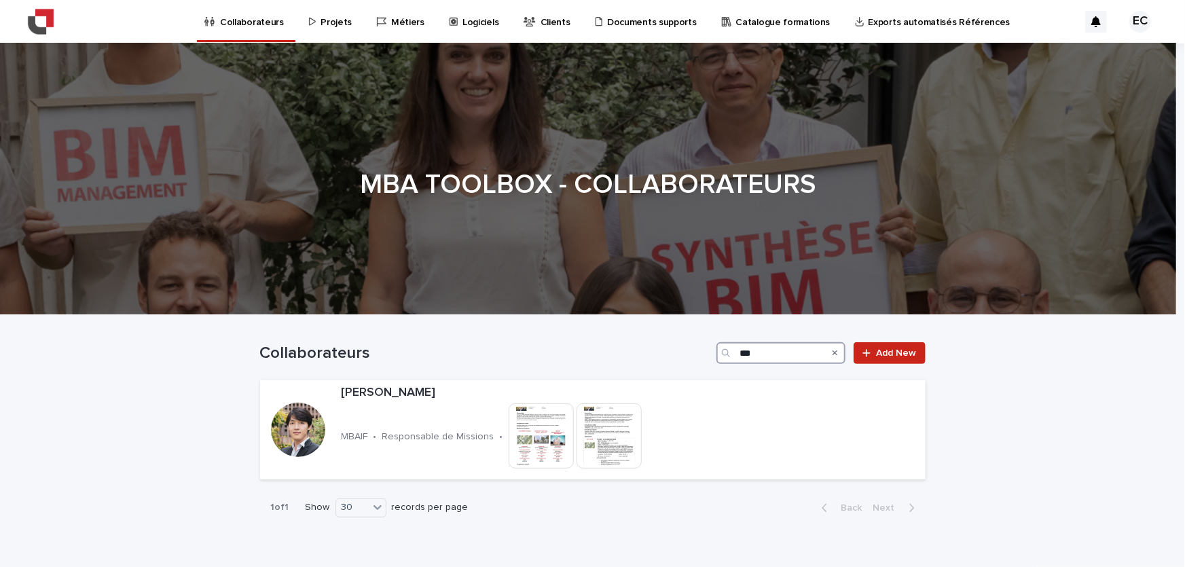
click at [750, 352] on input "***" at bounding box center [780, 353] width 129 height 22
type input "******"
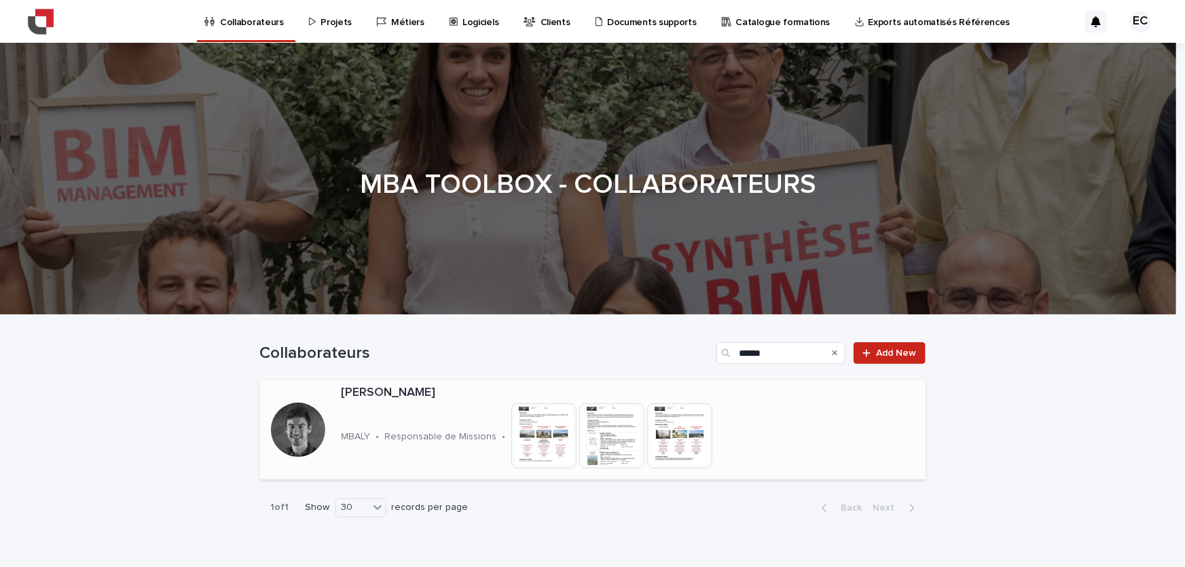
click at [593, 460] on img at bounding box center [611, 435] width 65 height 65
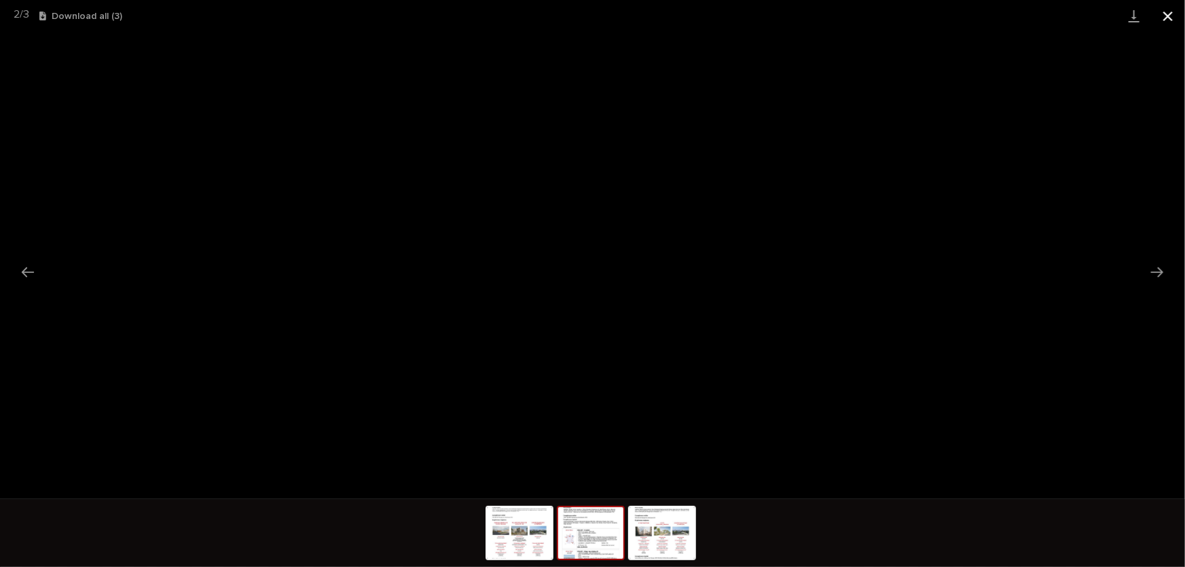
click at [1164, 11] on button "Close gallery" at bounding box center [1168, 16] width 34 height 32
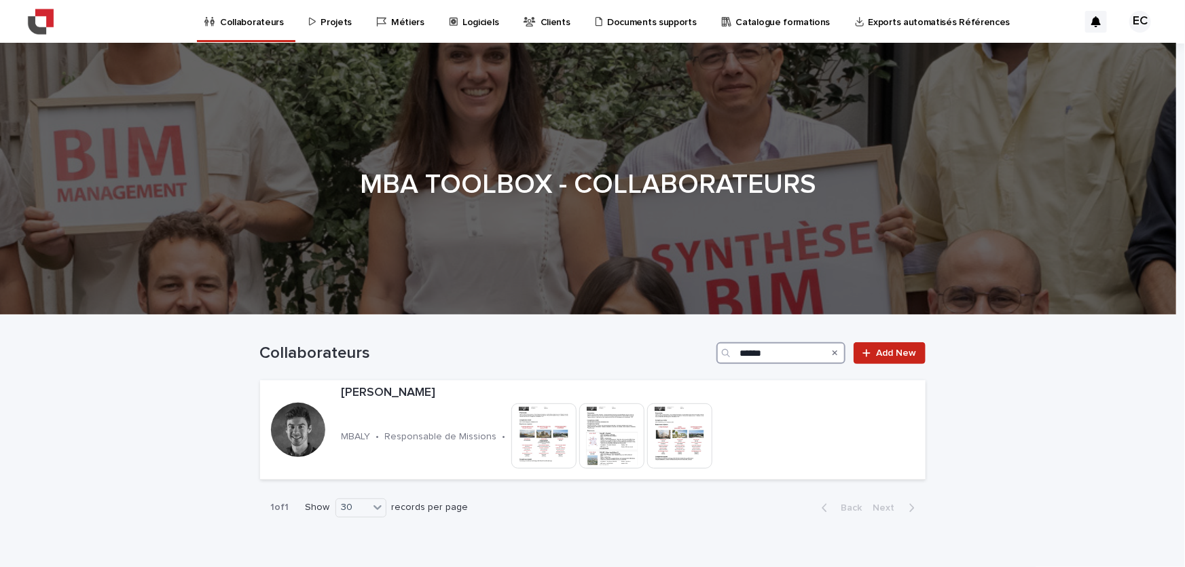
click at [789, 356] on input "******" at bounding box center [780, 353] width 129 height 22
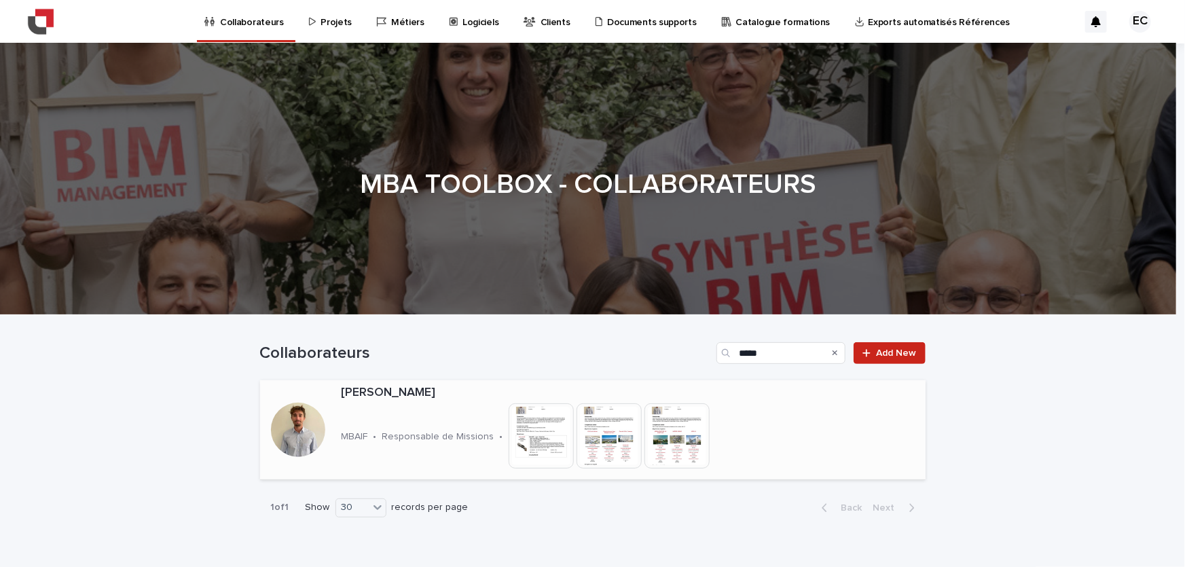
click at [532, 448] on img at bounding box center [541, 435] width 65 height 65
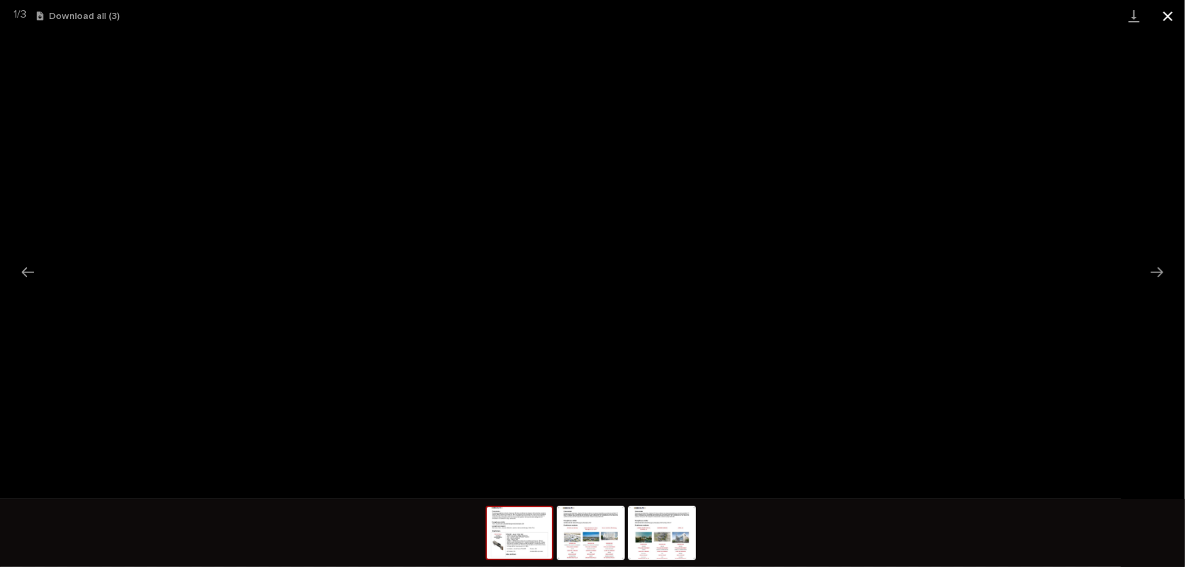
click at [1164, 7] on button "Close gallery" at bounding box center [1168, 16] width 34 height 32
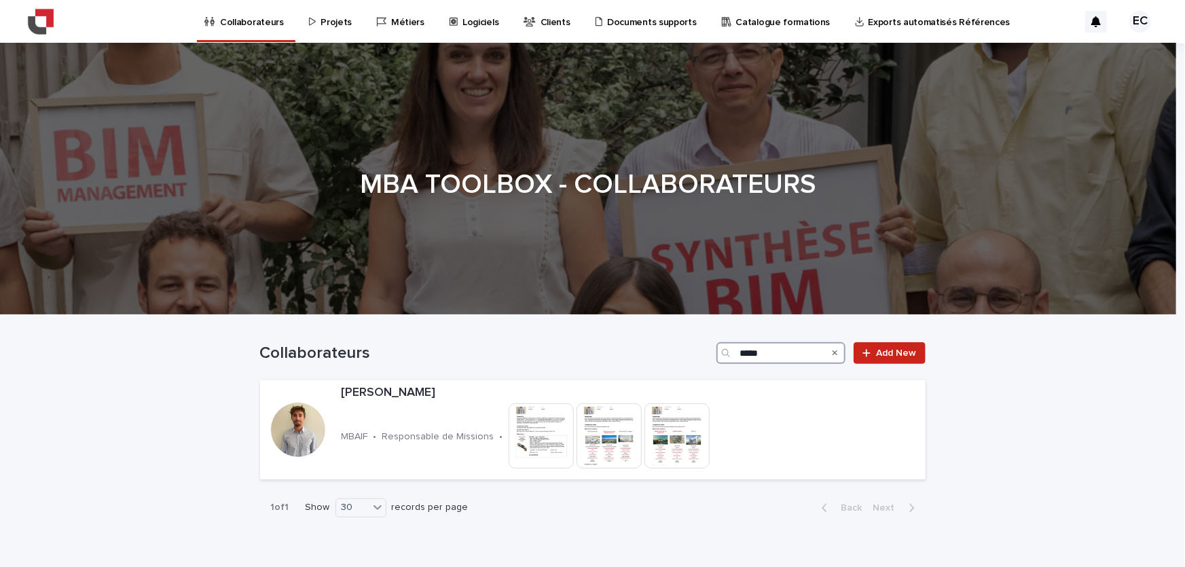
click at [767, 348] on input "*****" at bounding box center [780, 353] width 129 height 22
type input "********"
click at [663, 436] on img at bounding box center [675, 435] width 65 height 65
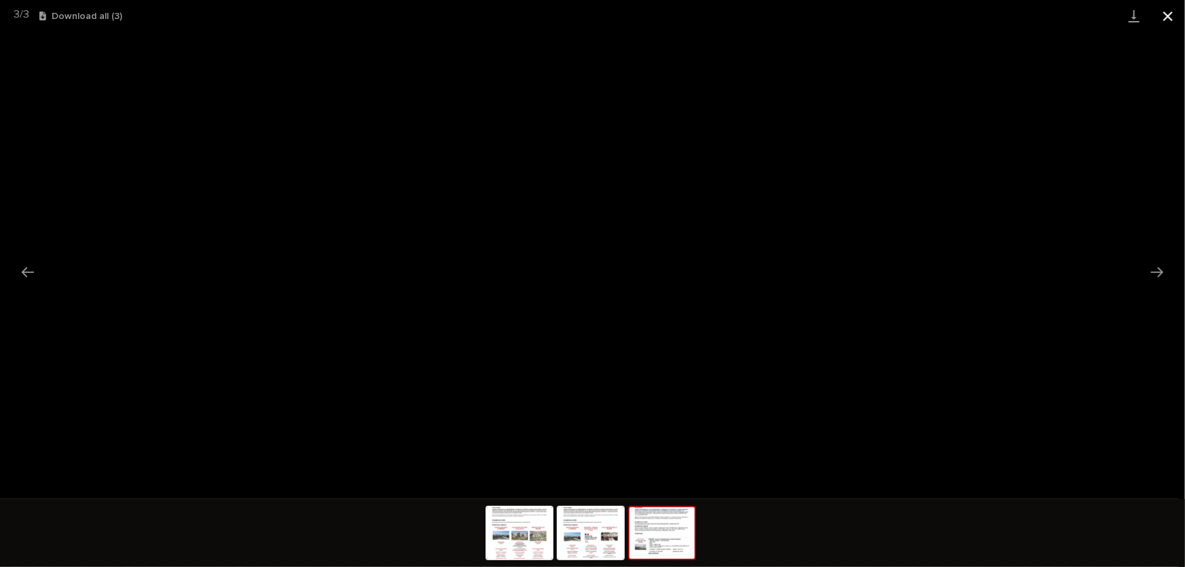
click at [1170, 6] on button "Close gallery" at bounding box center [1168, 16] width 34 height 32
